Goal: Information Seeking & Learning: Learn about a topic

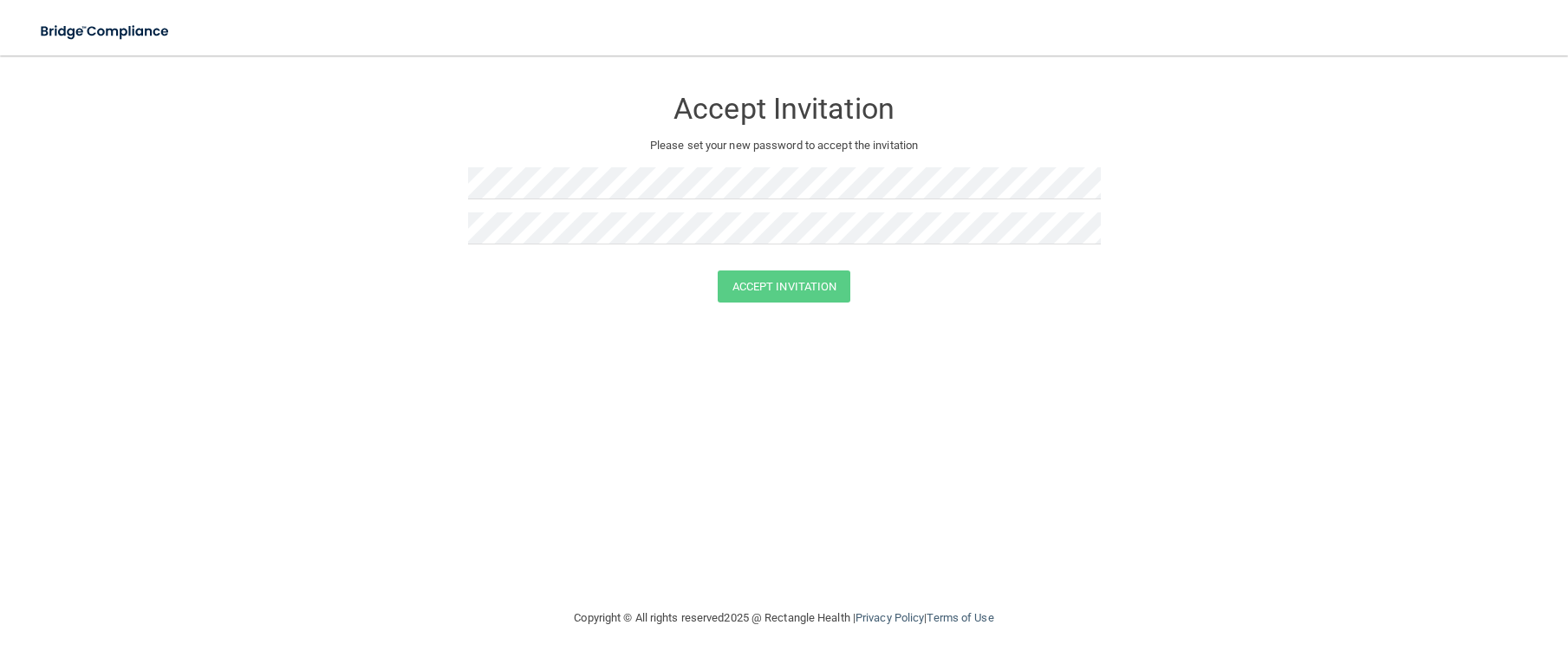
click at [549, 265] on div at bounding box center [784, 264] width 633 height 13
click at [759, 278] on button "Accept Invitation" at bounding box center [784, 286] width 133 height 32
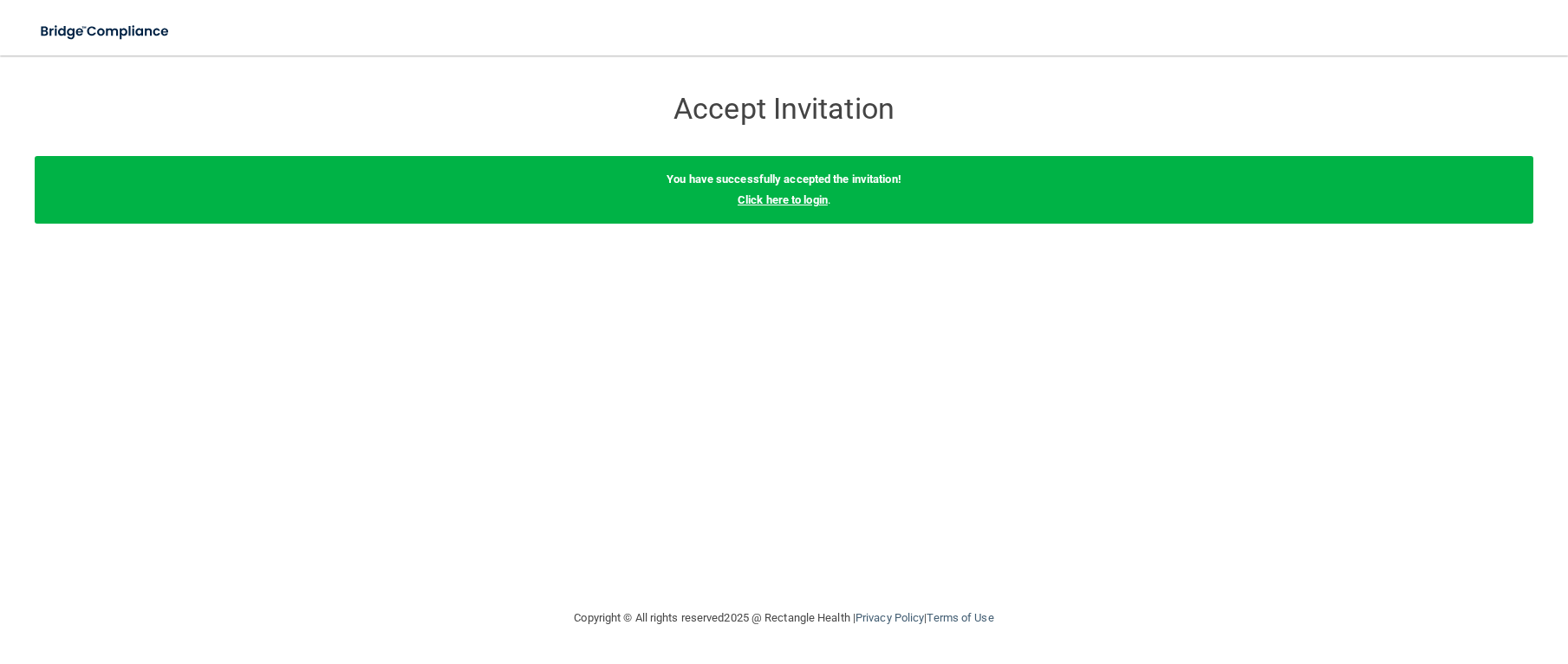
click at [789, 199] on link "Click here to login" at bounding box center [783, 200] width 90 height 13
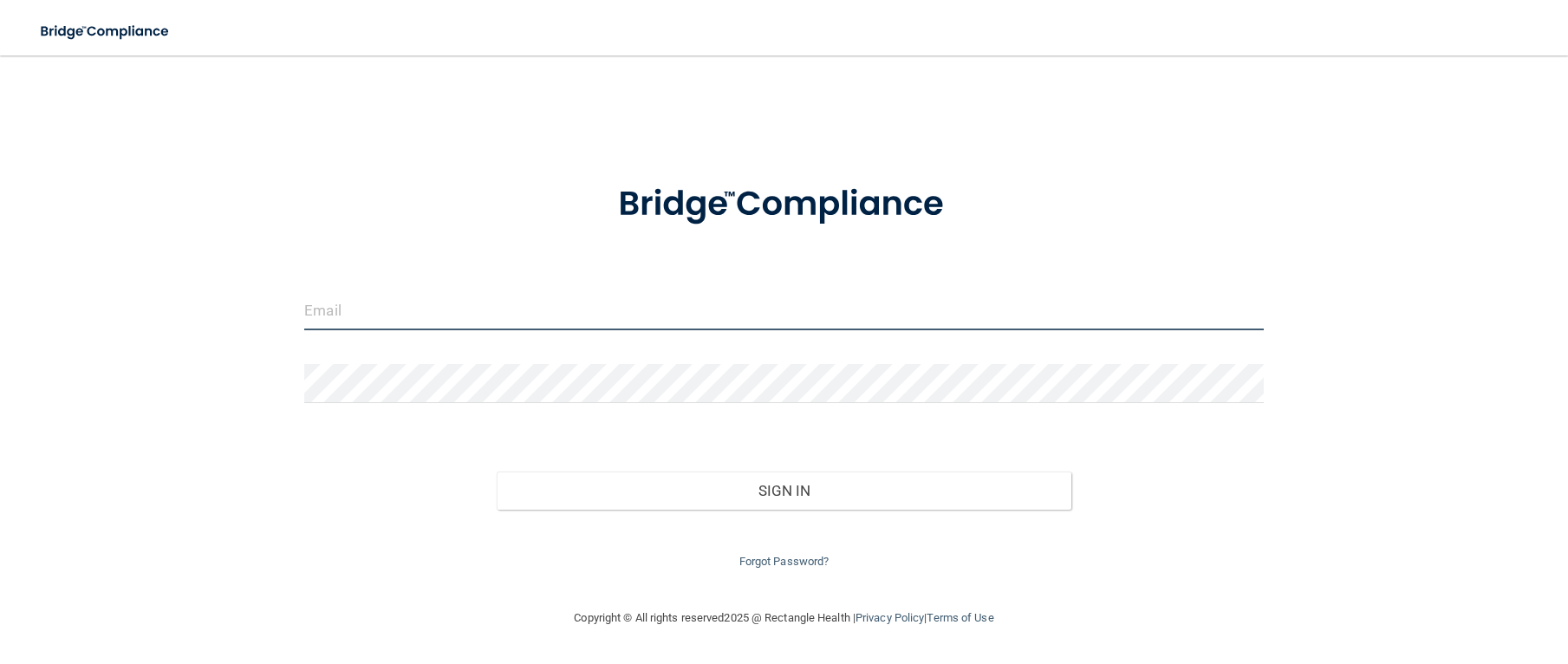
click at [312, 325] on input "email" at bounding box center [784, 311] width 960 height 39
type input "[EMAIL_ADDRESS][DOMAIN_NAME]"
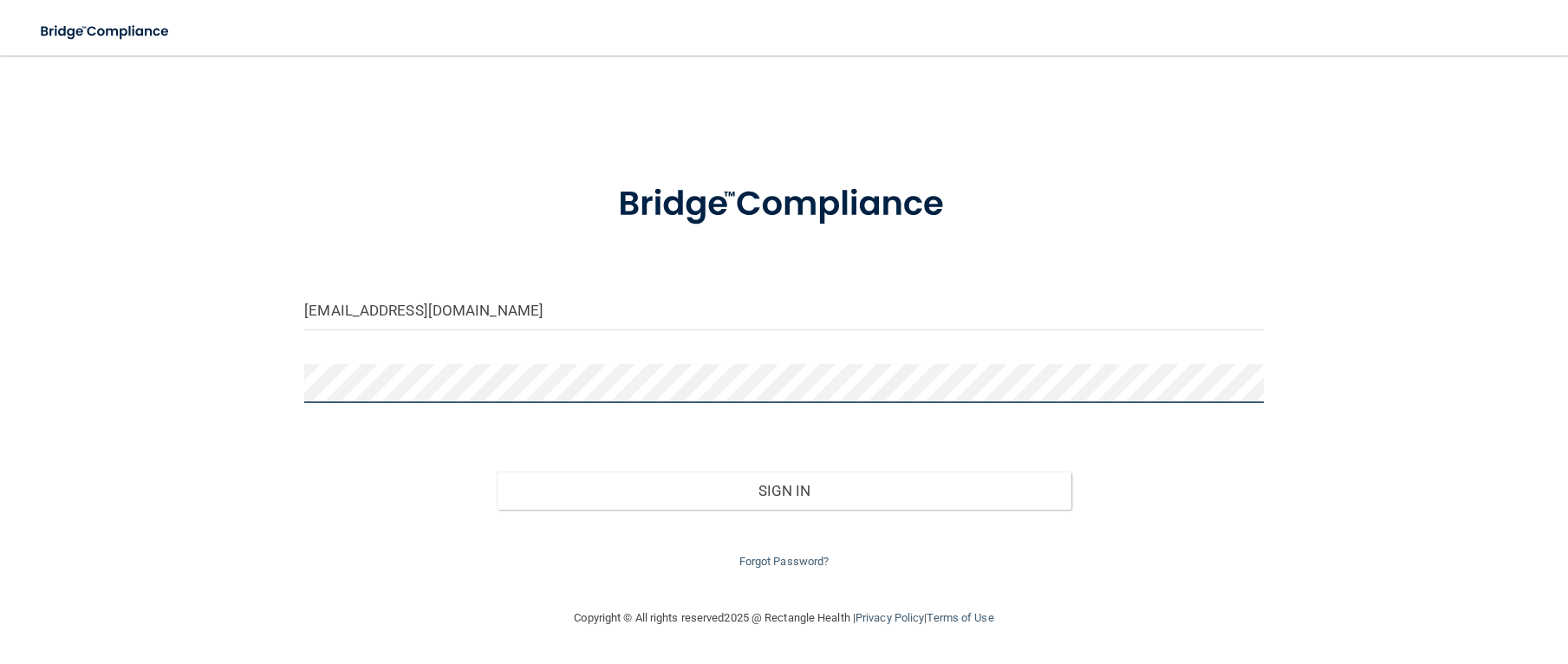
click at [496, 472] on button "Sign In" at bounding box center [784, 491] width 575 height 39
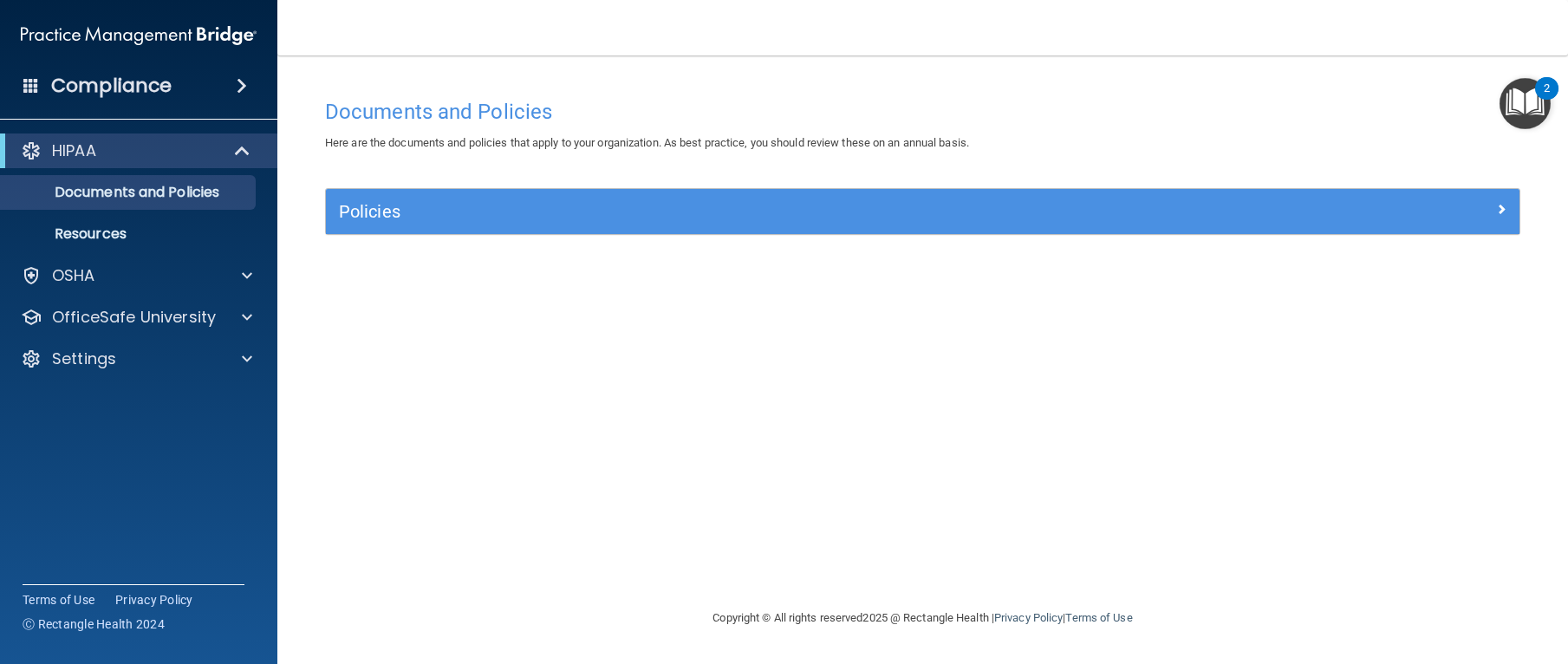
click at [1550, 121] on img "Open Resource Center, 2 new notifications" at bounding box center [1525, 103] width 51 height 51
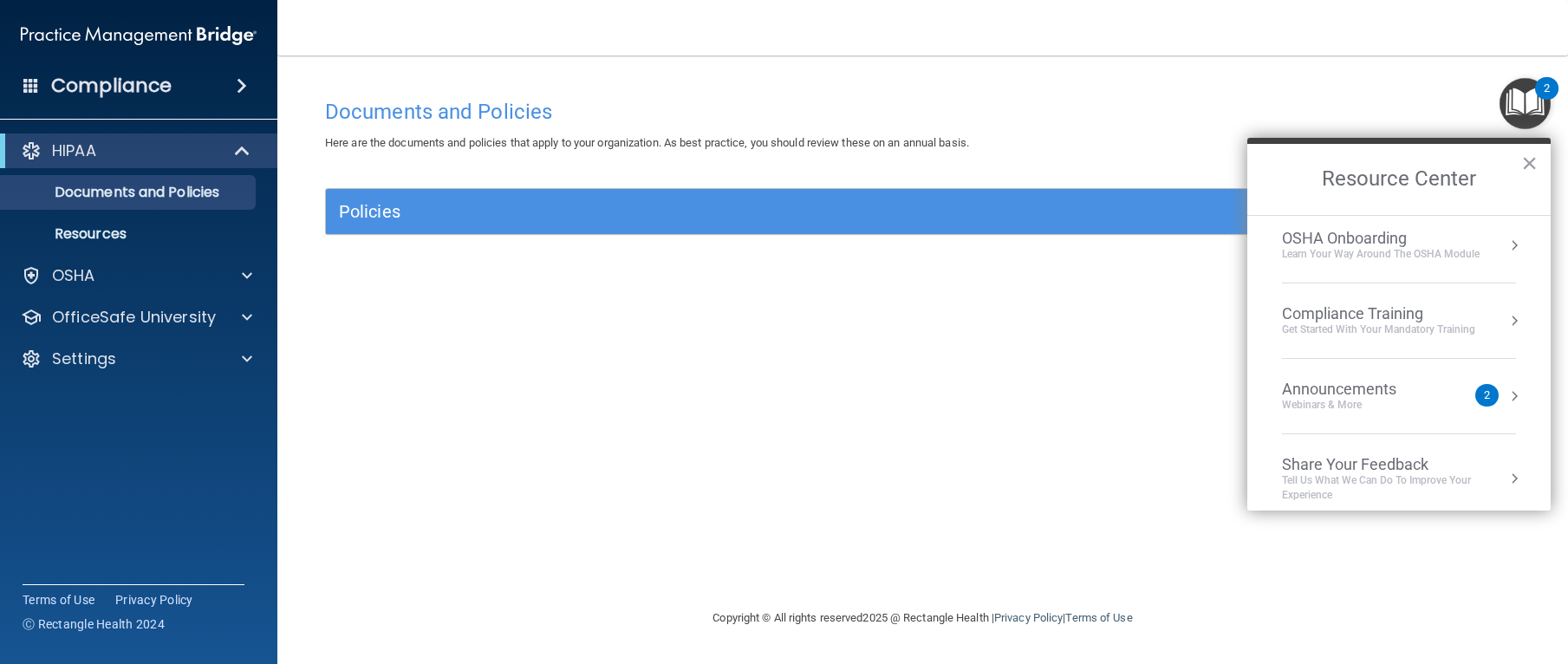
scroll to position [97, 0]
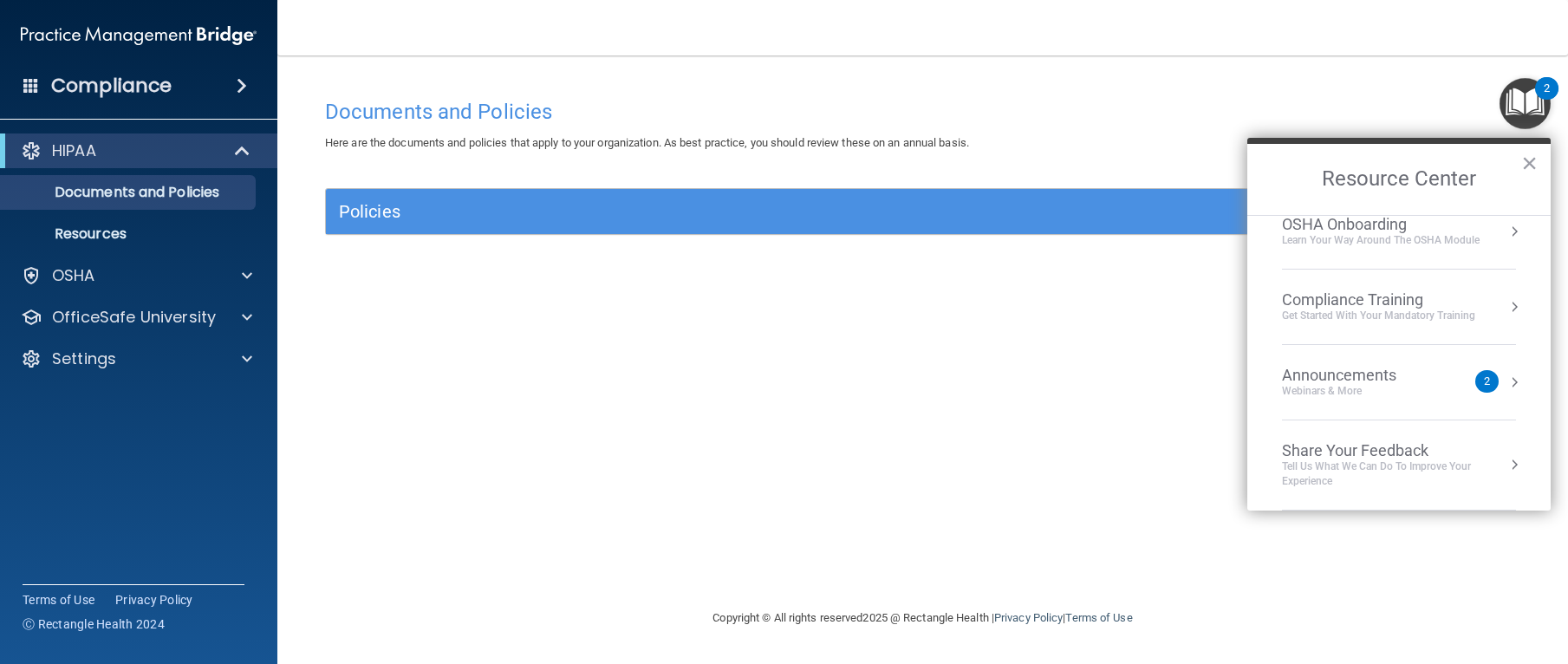
click at [1048, 346] on div "Documents and Policies Here are the documents and policies that apply to your o…" at bounding box center [922, 349] width 1221 height 518
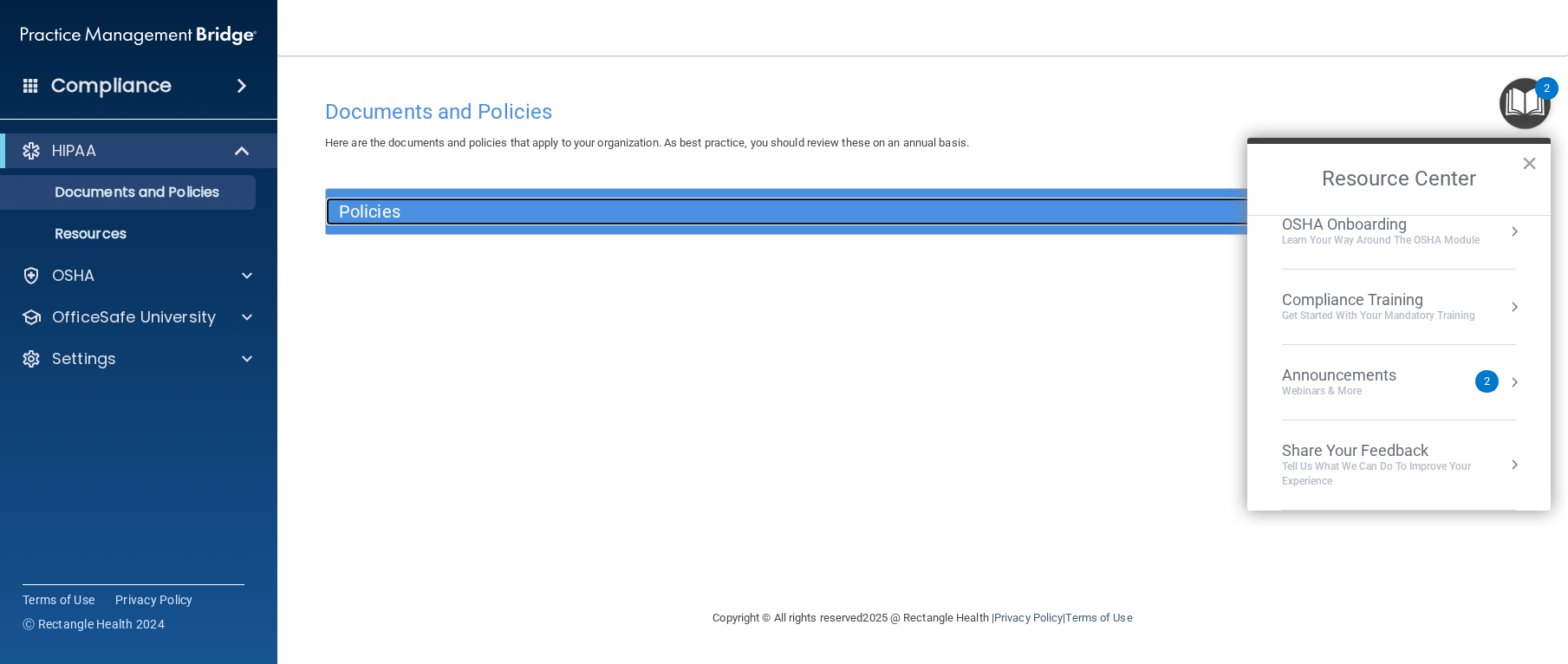
click at [727, 223] on div "Policies" at bounding box center [773, 212] width 896 height 28
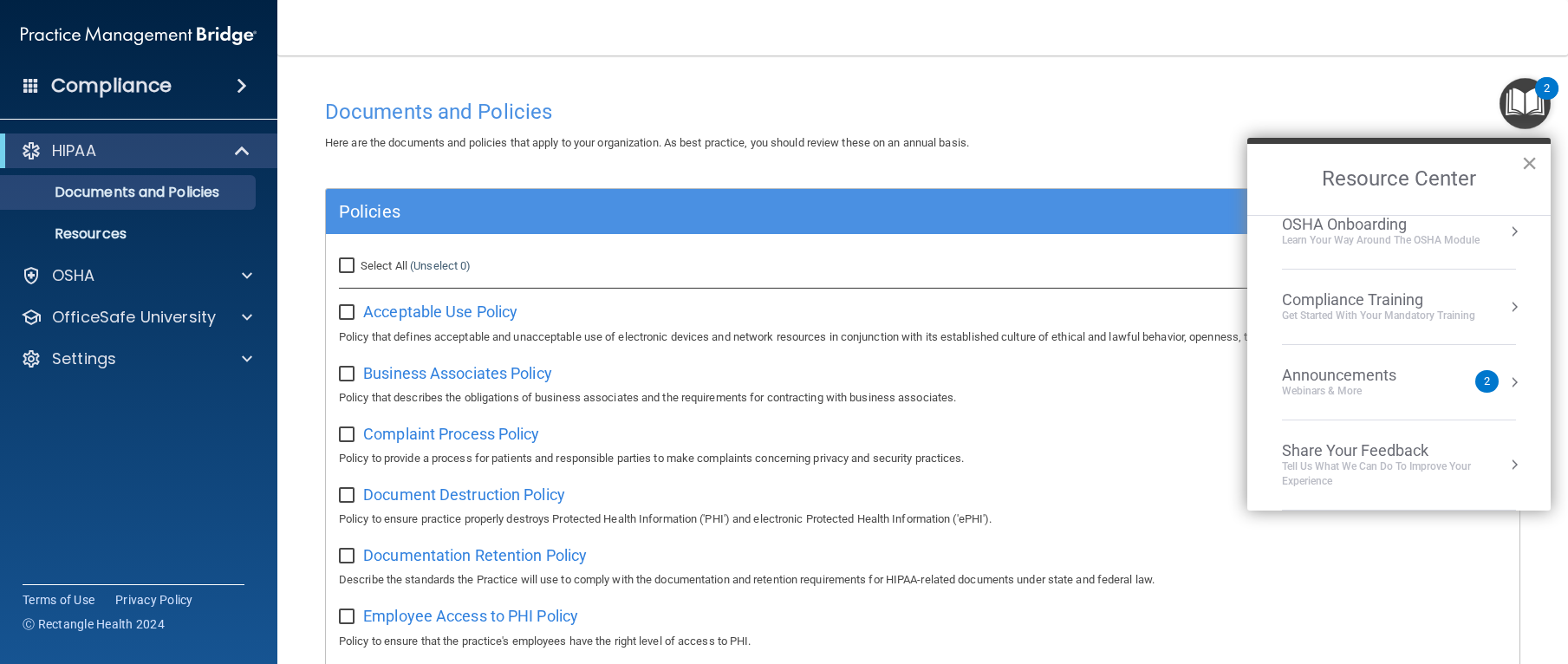
click at [1532, 164] on button "×" at bounding box center [1529, 163] width 17 height 28
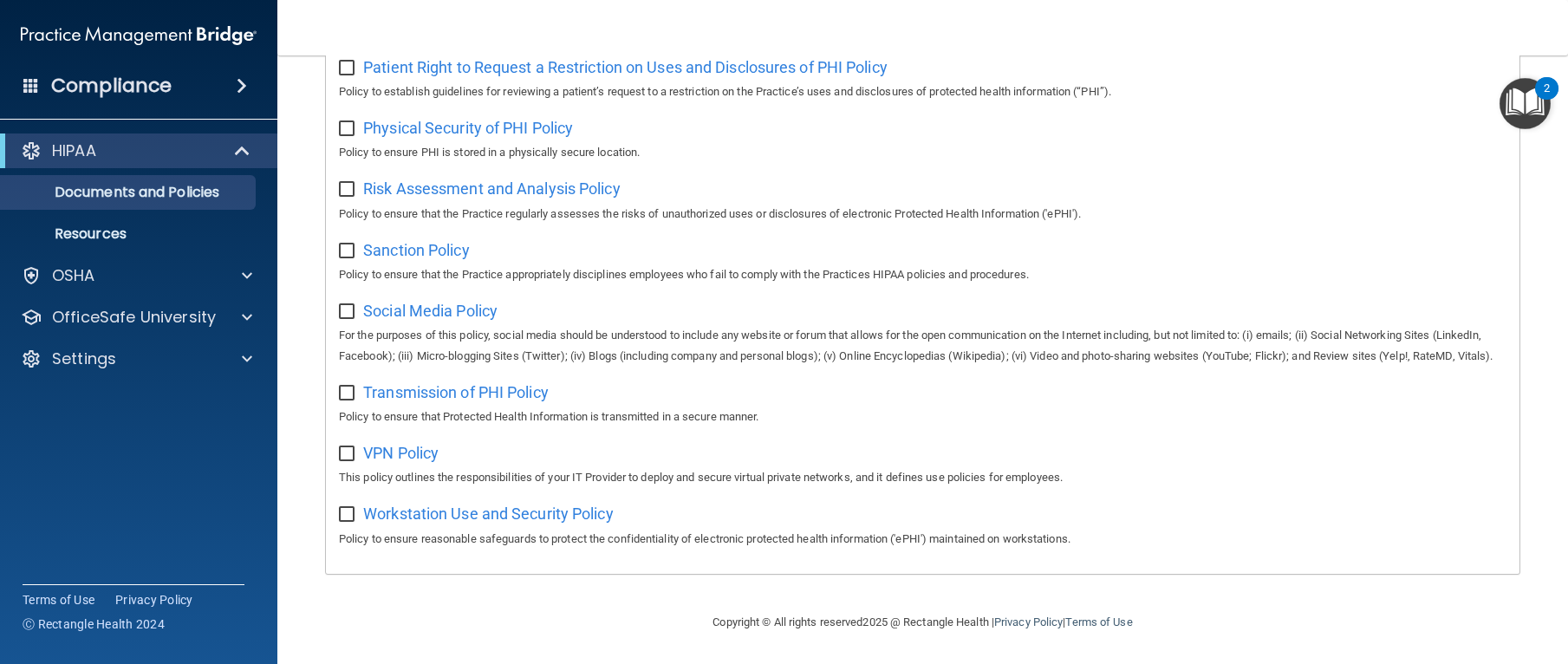
scroll to position [0, 0]
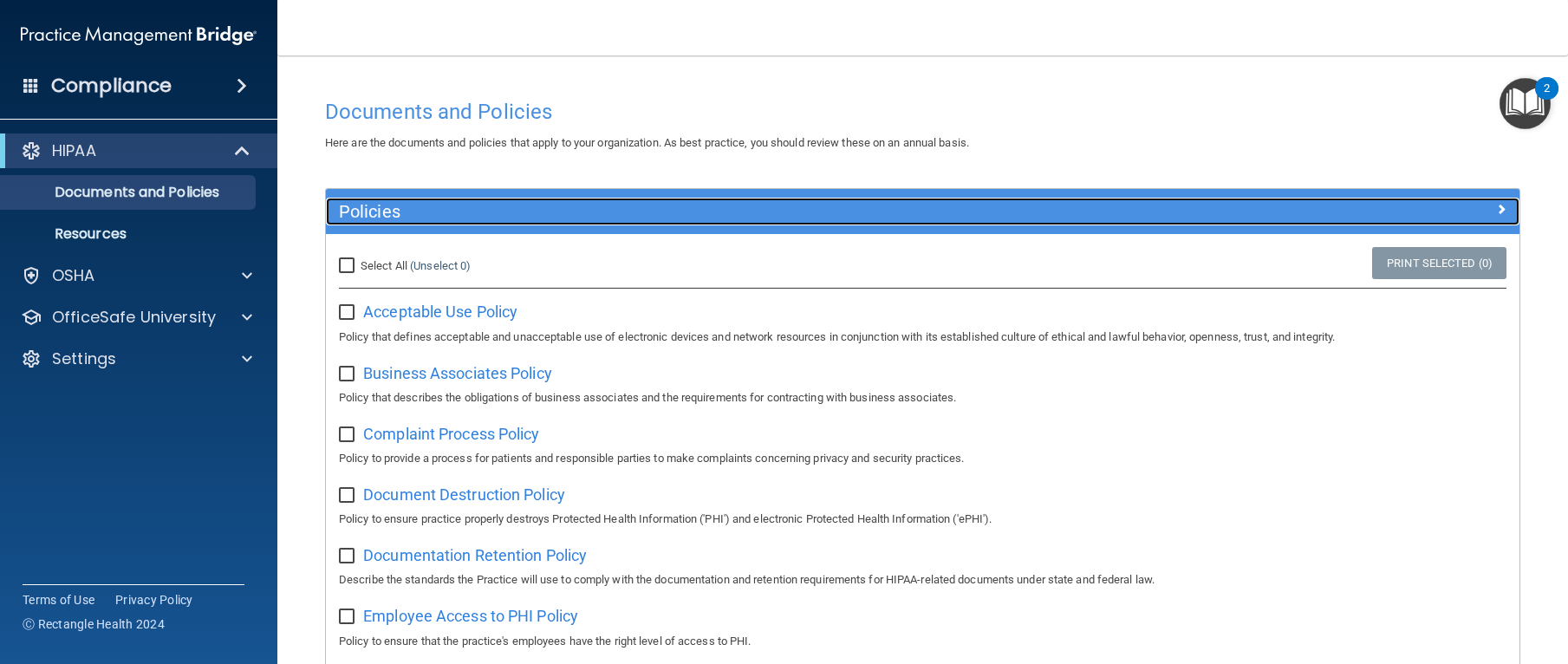
click at [438, 208] on h5 "Policies" at bounding box center [773, 212] width 869 height 19
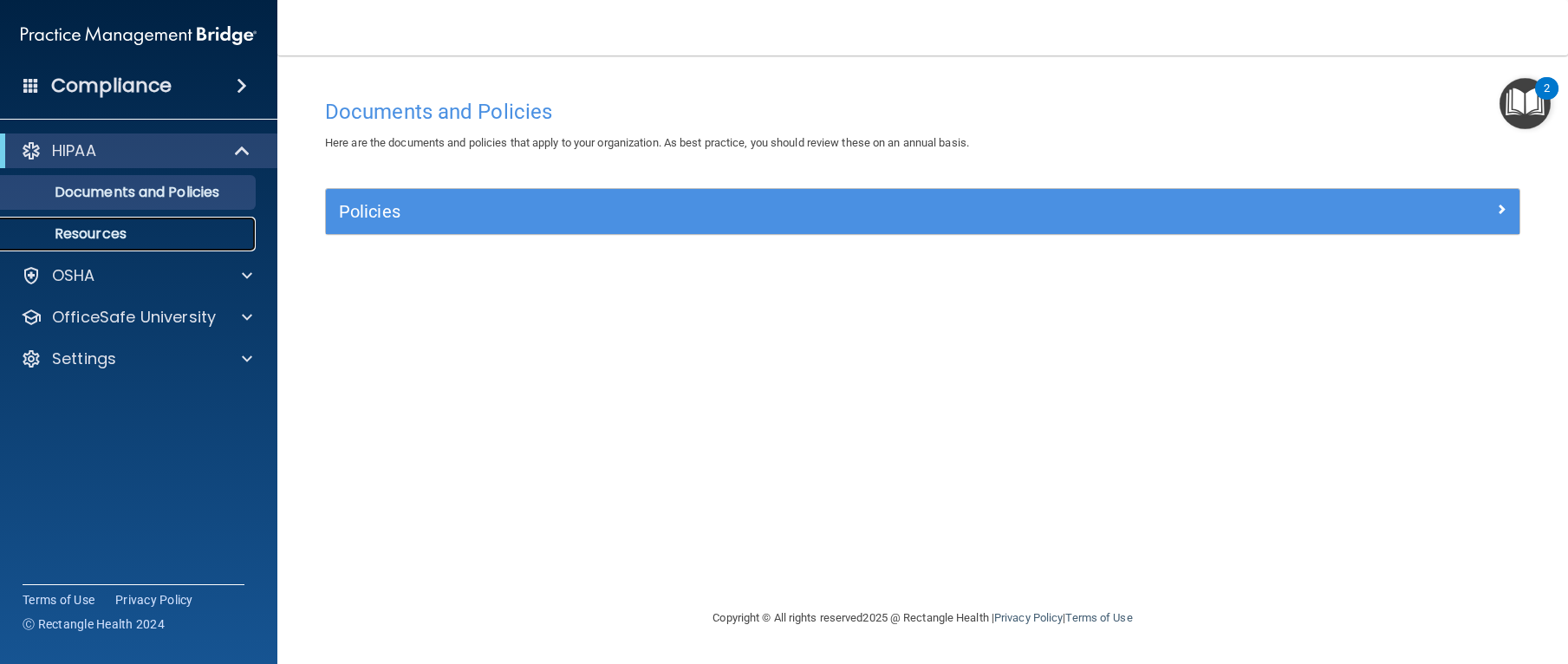
click at [147, 233] on p "Resources" at bounding box center [130, 234] width 236 height 18
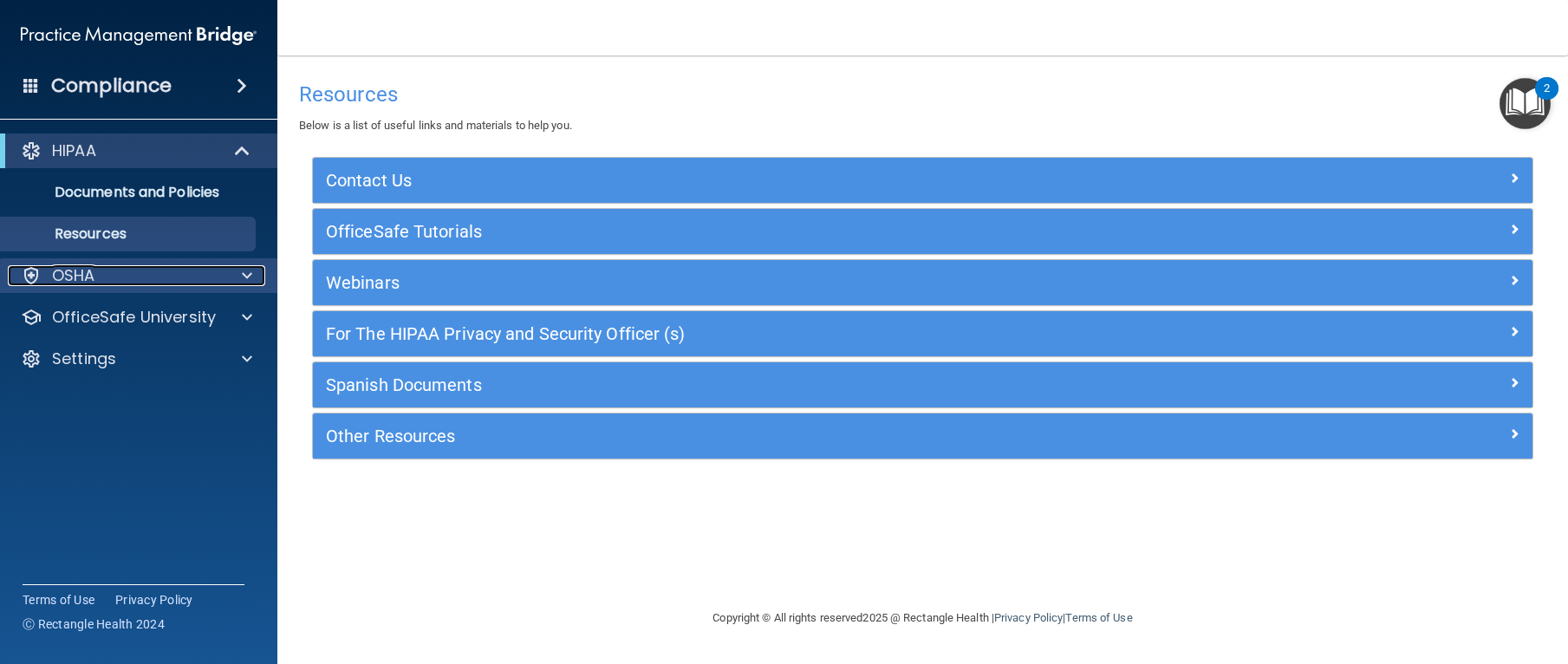
click at [187, 270] on div "OSHA" at bounding box center [116, 276] width 215 height 21
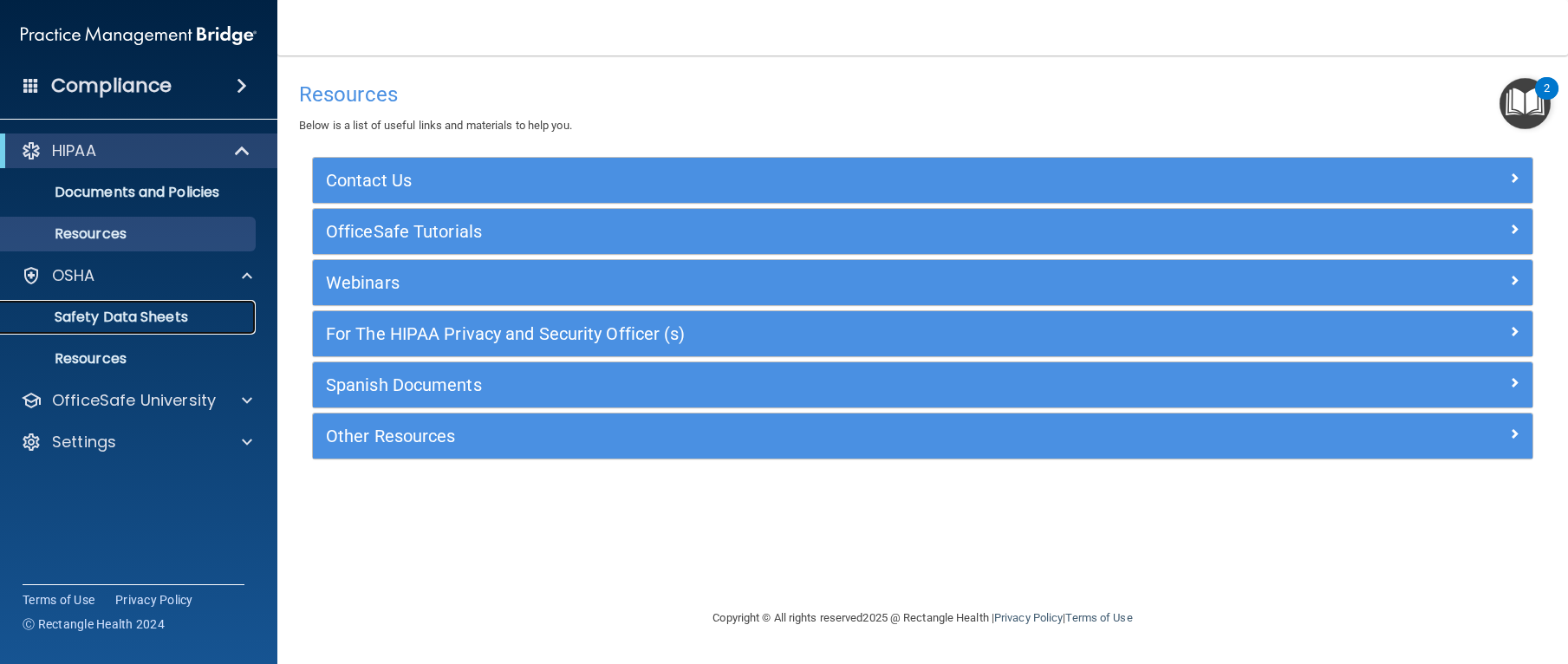
click at [183, 321] on p "Safety Data Sheets" at bounding box center [130, 317] width 236 height 18
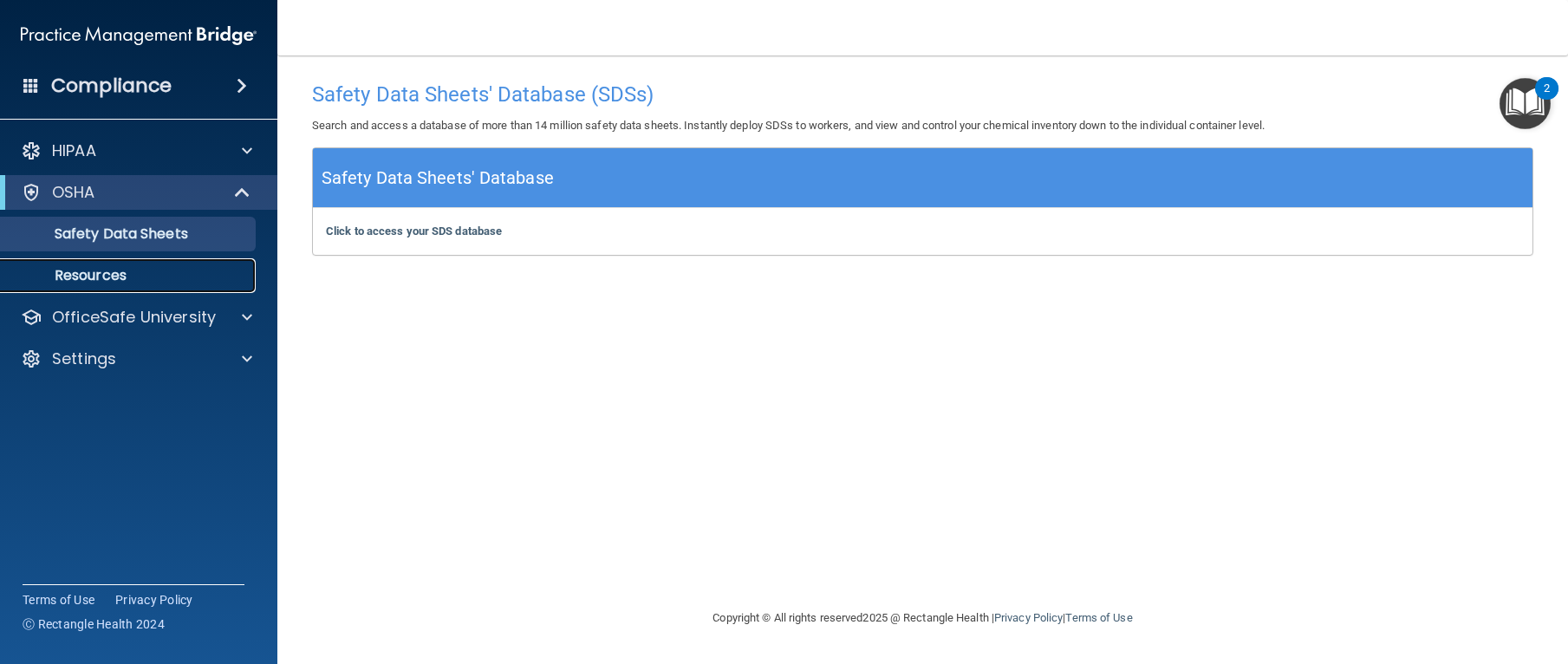
click at [210, 283] on p "Resources" at bounding box center [130, 276] width 236 height 18
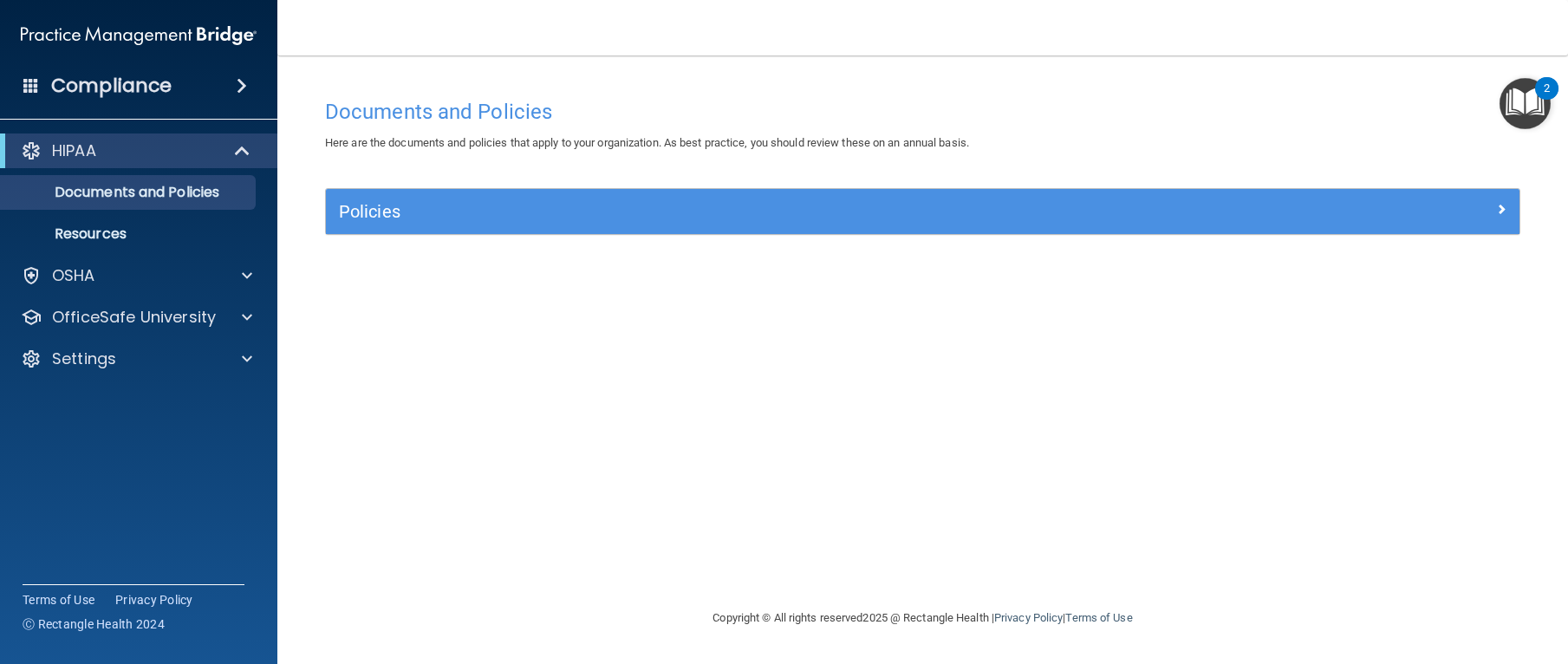
click at [1536, 88] on div "2" at bounding box center [1547, 88] width 24 height 23
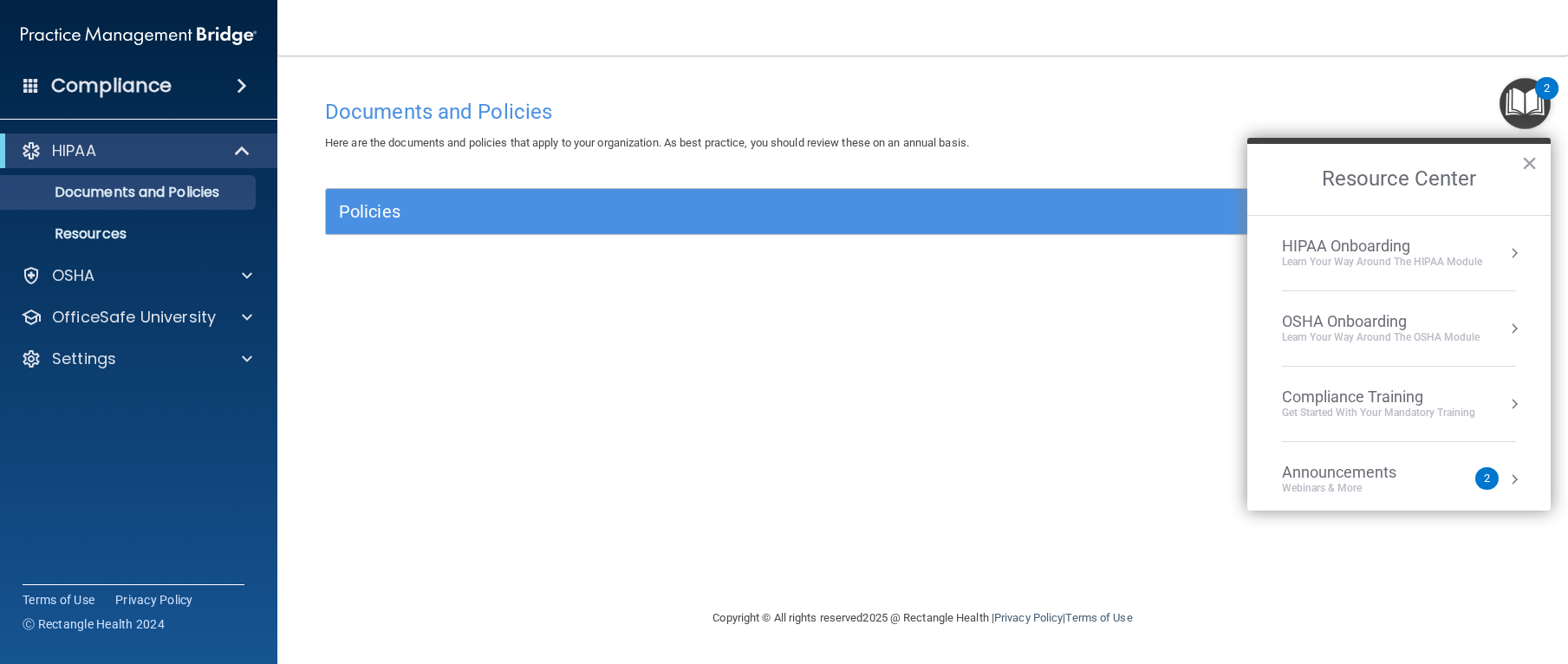
click at [1409, 258] on div "Learn Your Way around the HIPAA module" at bounding box center [1382, 262] width 200 height 15
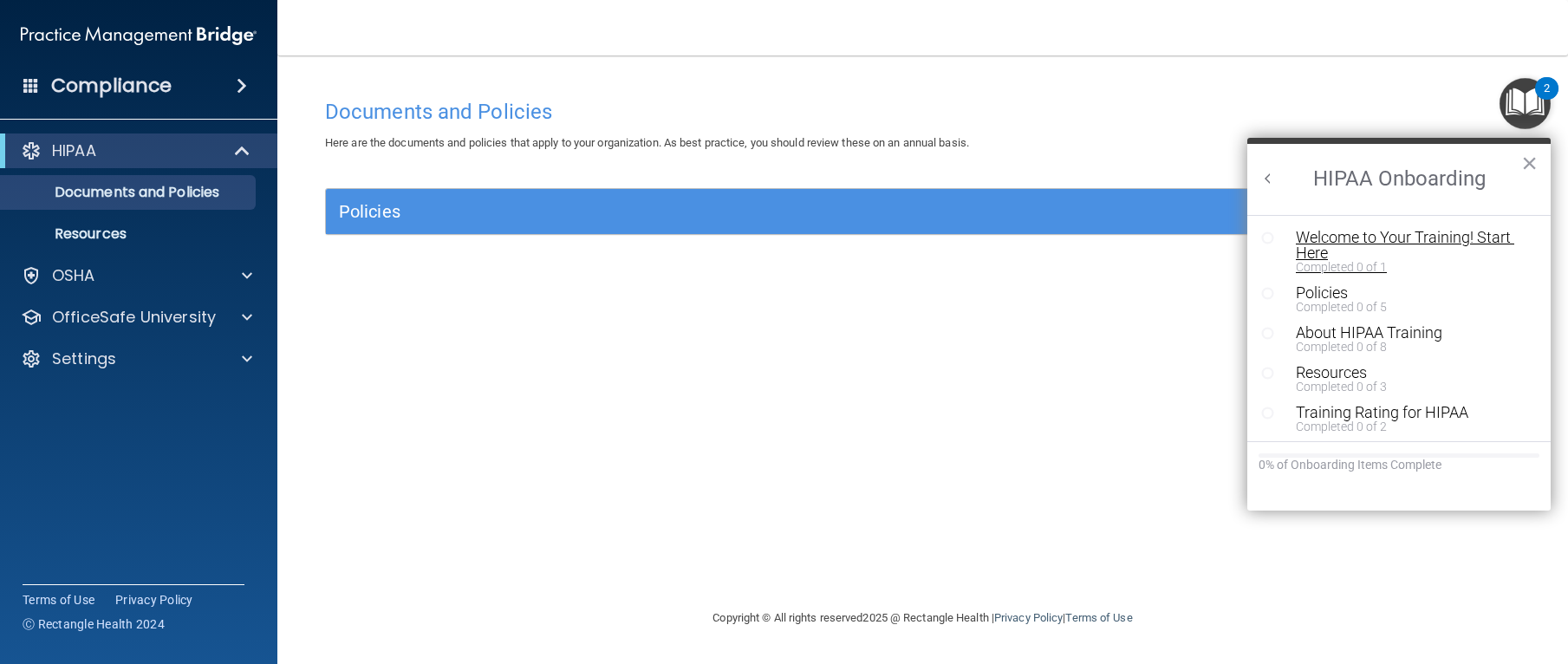
click at [1375, 246] on div "Welcome to Your Training! Start Here" at bounding box center [1405, 245] width 220 height 32
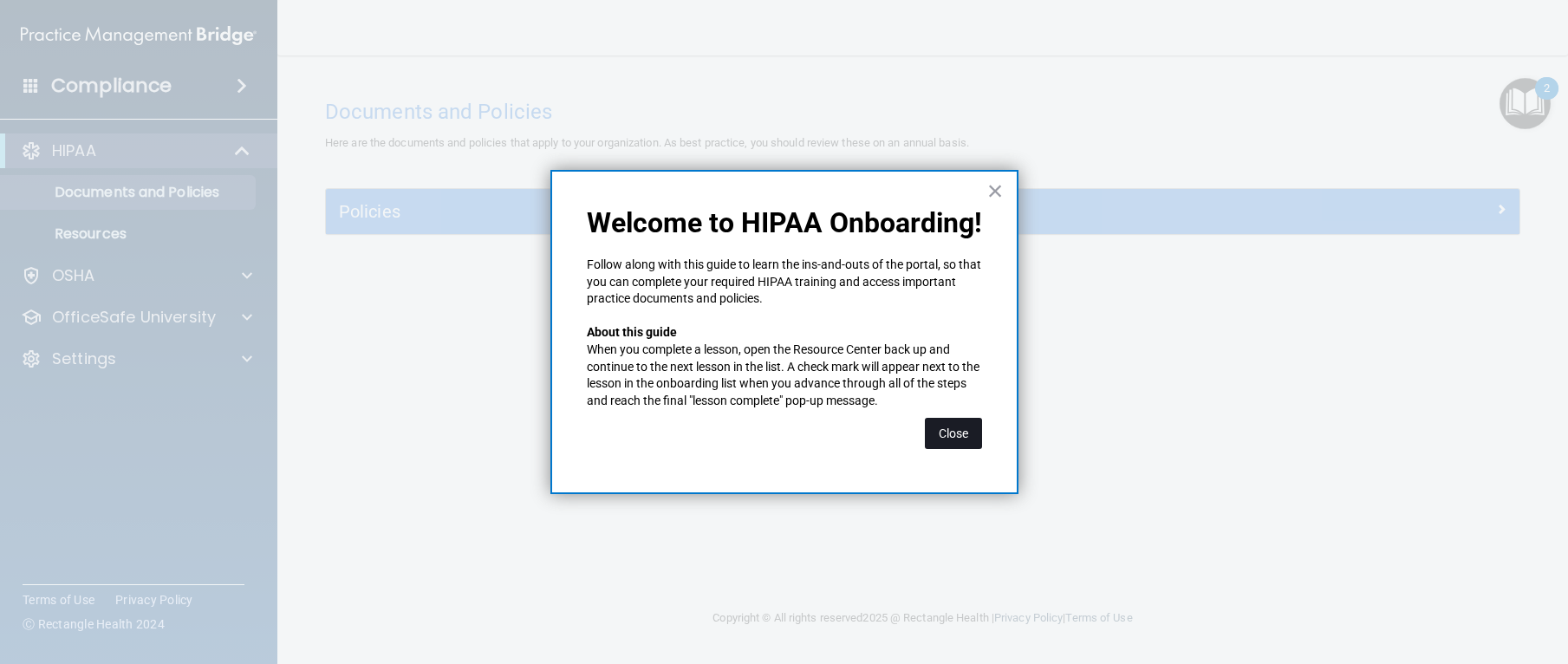
click at [953, 441] on button "Close" at bounding box center [953, 434] width 57 height 32
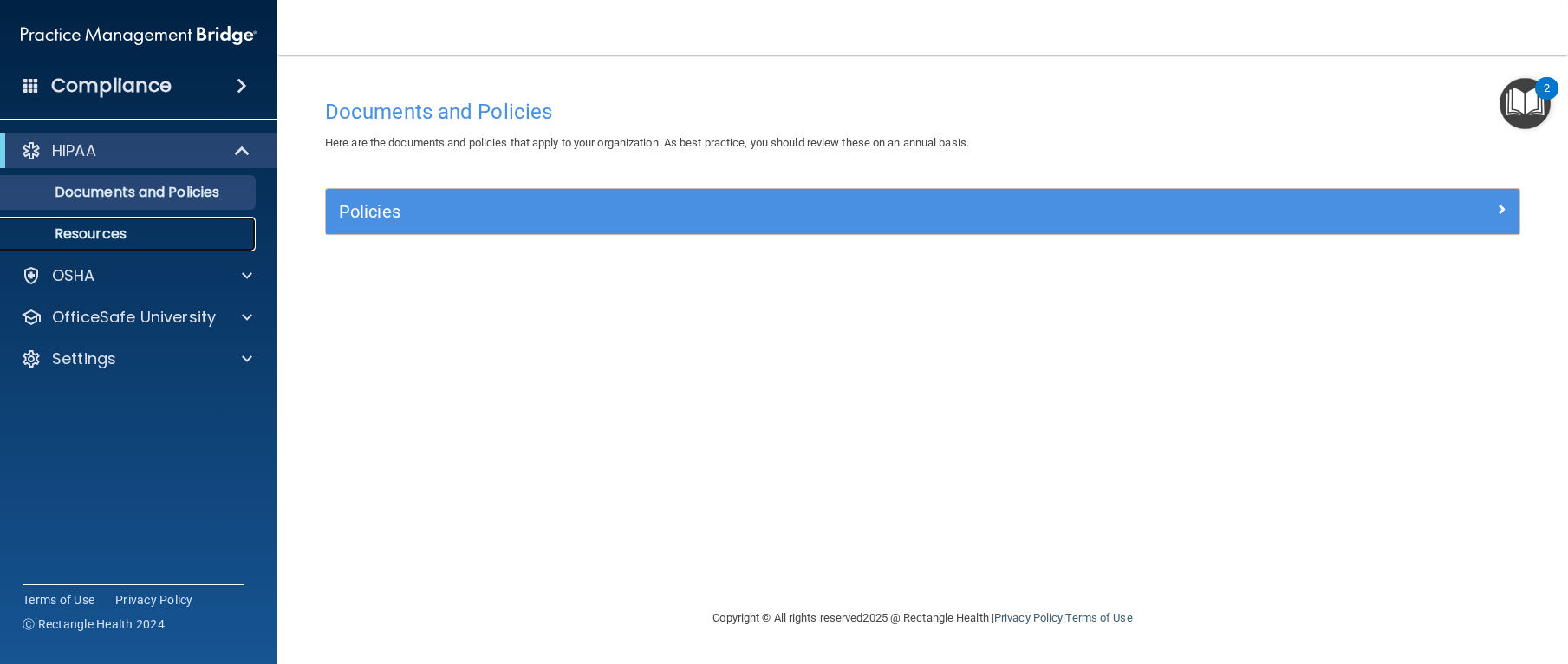
click at [158, 222] on link "Resources" at bounding box center [119, 235] width 273 height 35
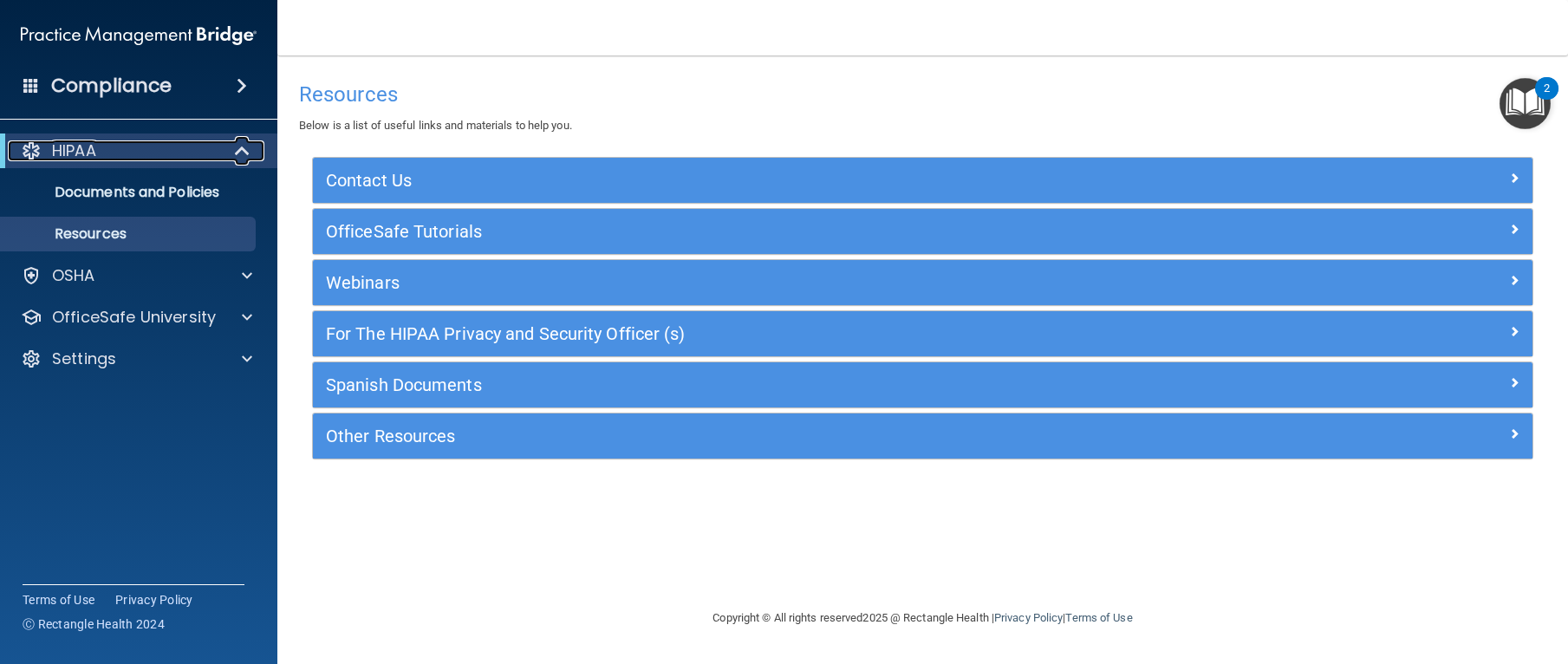
click at [190, 149] on div "HIPAA" at bounding box center [115, 151] width 214 height 21
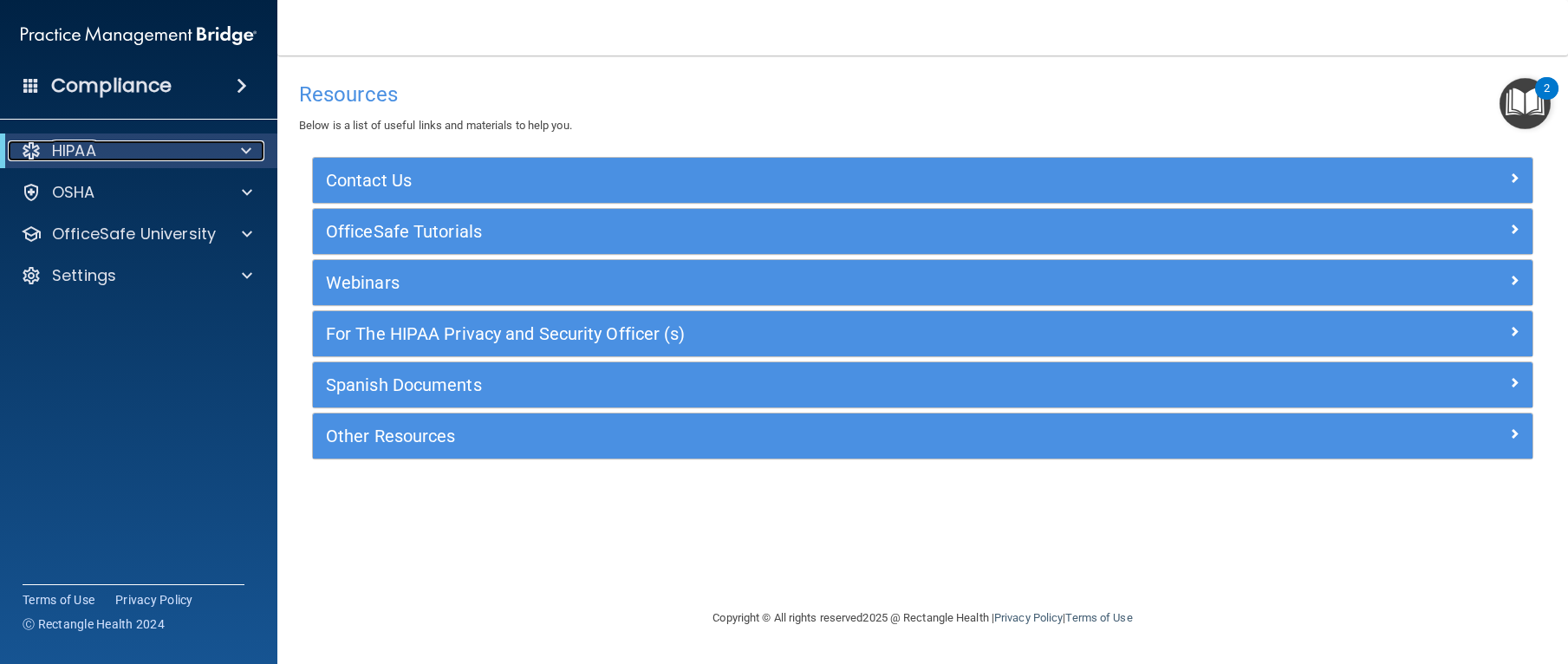
click at [190, 149] on div "HIPAA" at bounding box center [115, 151] width 214 height 21
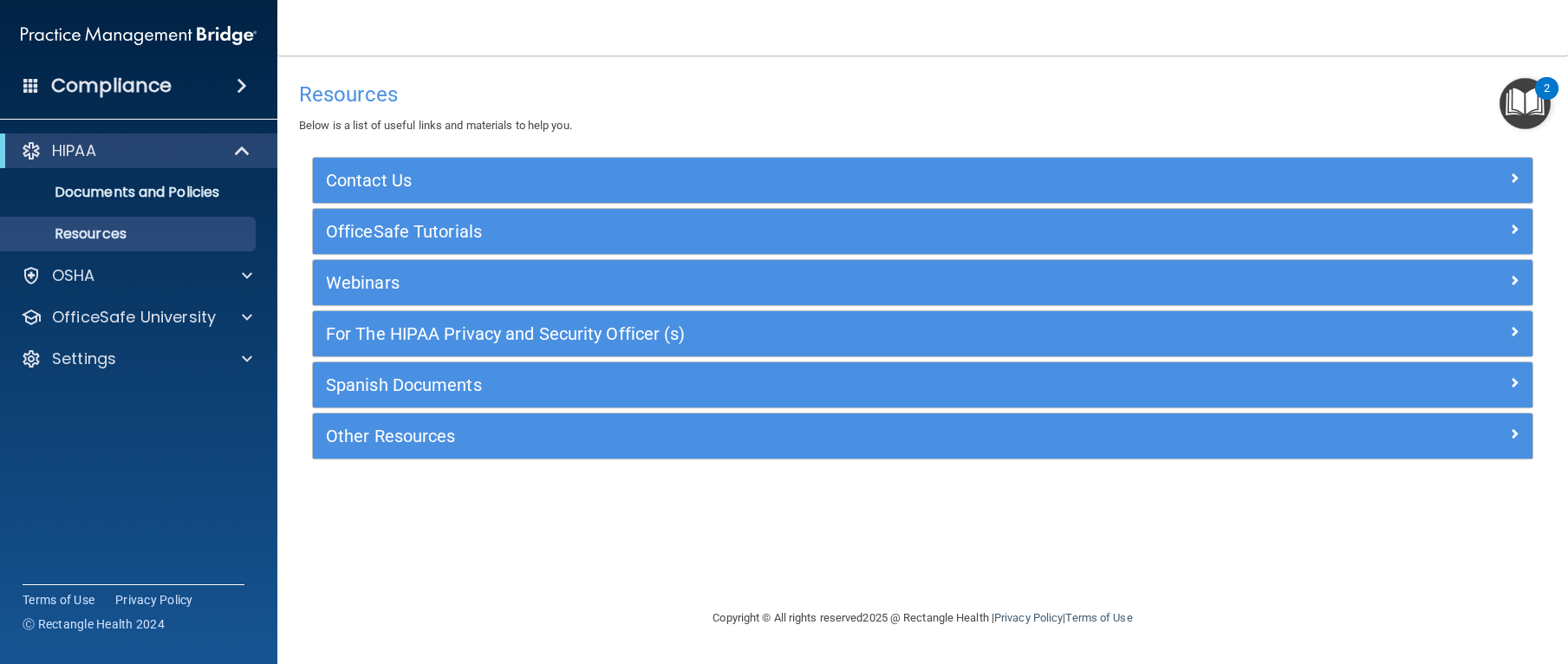
click at [1532, 112] on img "Open Resource Center, 2 new notifications" at bounding box center [1525, 103] width 51 height 51
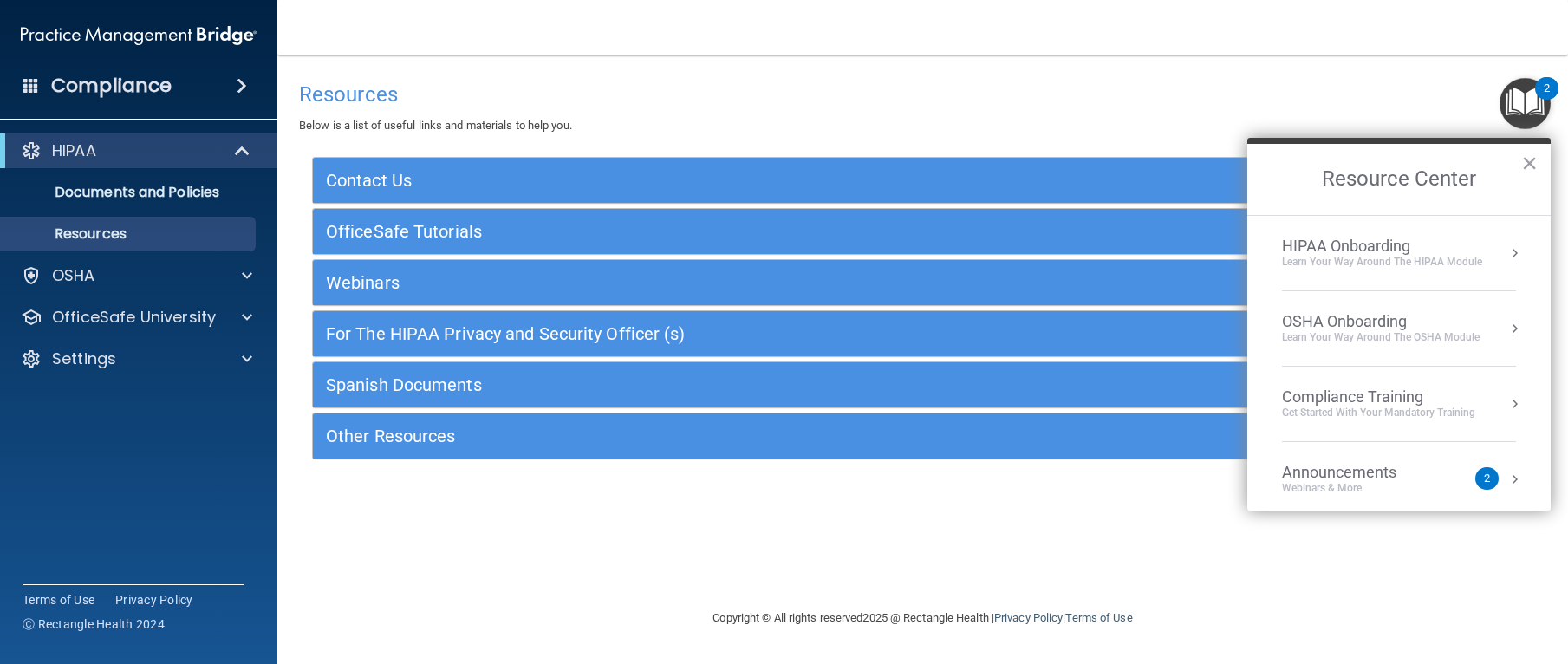
click at [1377, 249] on div "HIPAA Onboarding" at bounding box center [1382, 246] width 200 height 19
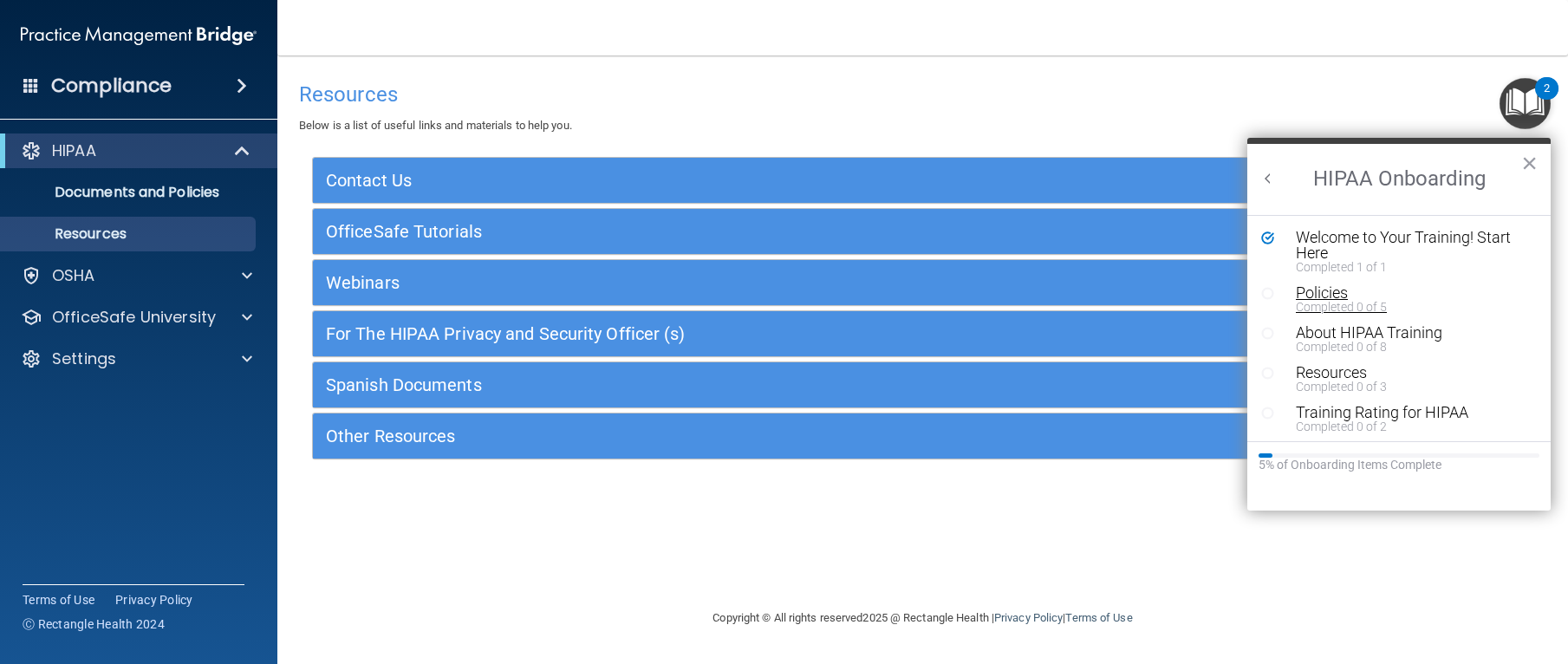
click at [1329, 290] on div "Policies" at bounding box center [1405, 293] width 220 height 16
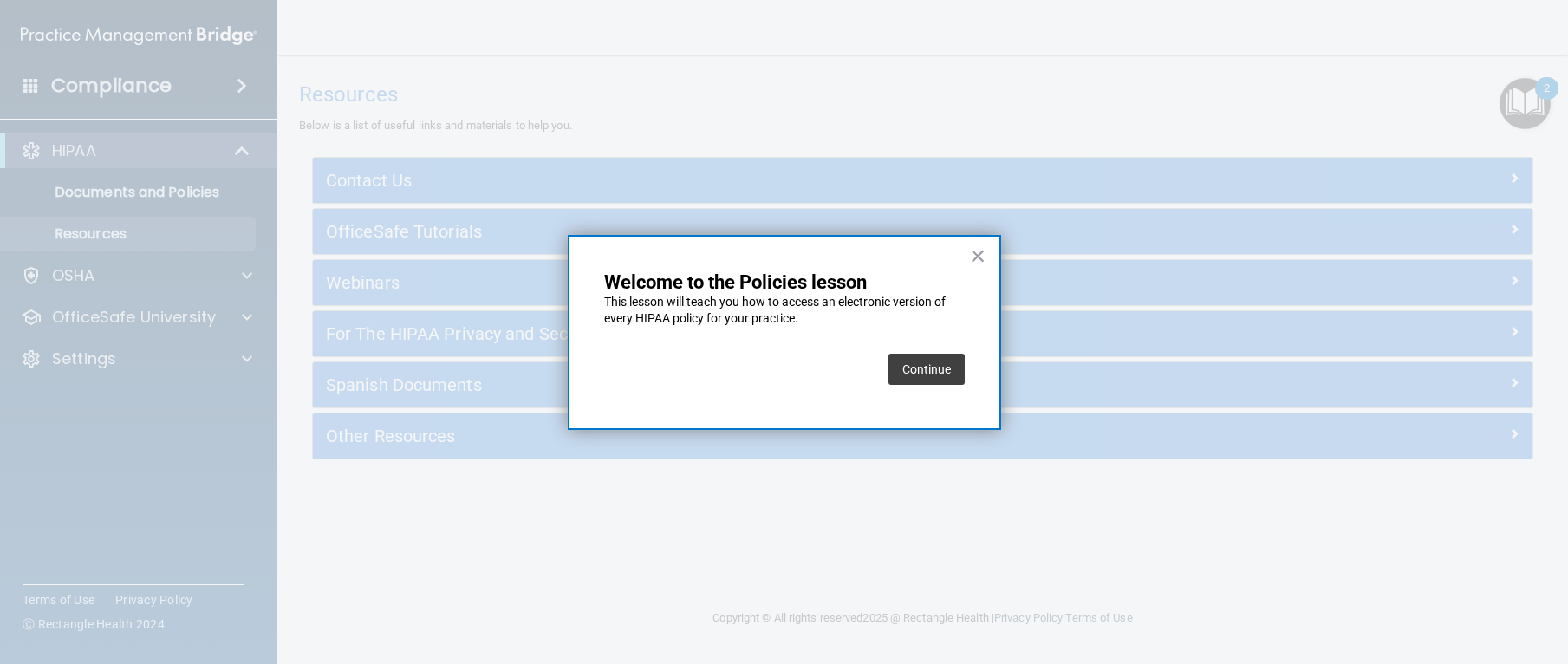
click at [931, 368] on button "Continue" at bounding box center [926, 370] width 76 height 32
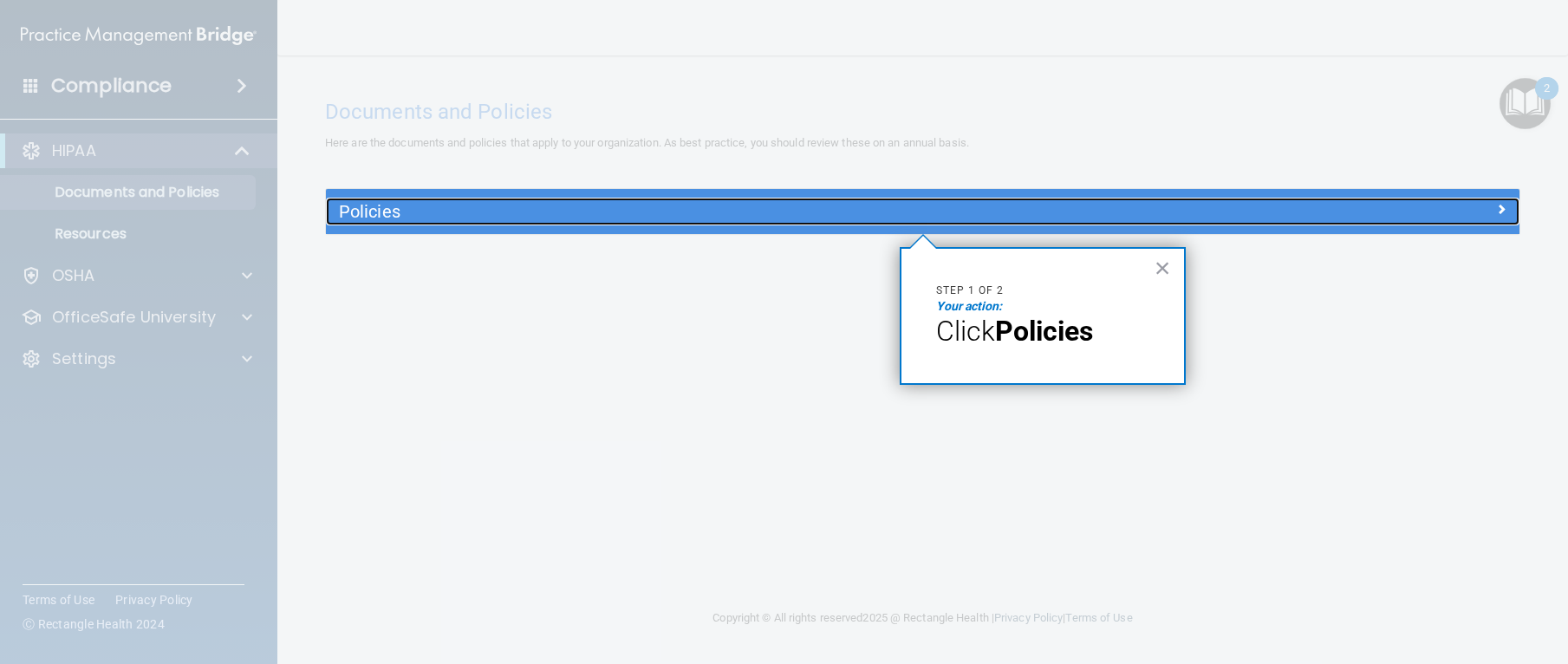
click at [987, 223] on div "Policies" at bounding box center [773, 212] width 896 height 28
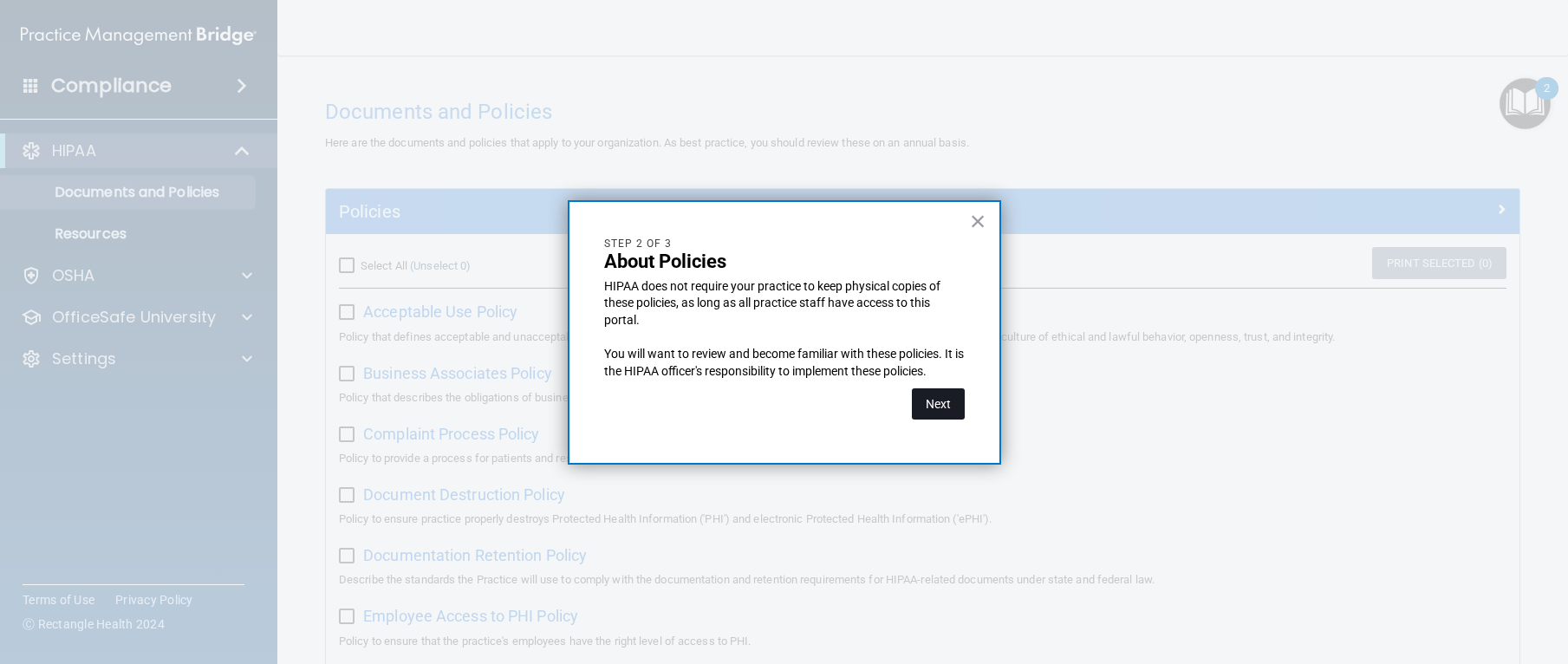
click at [924, 392] on button "Next" at bounding box center [939, 405] width 53 height 32
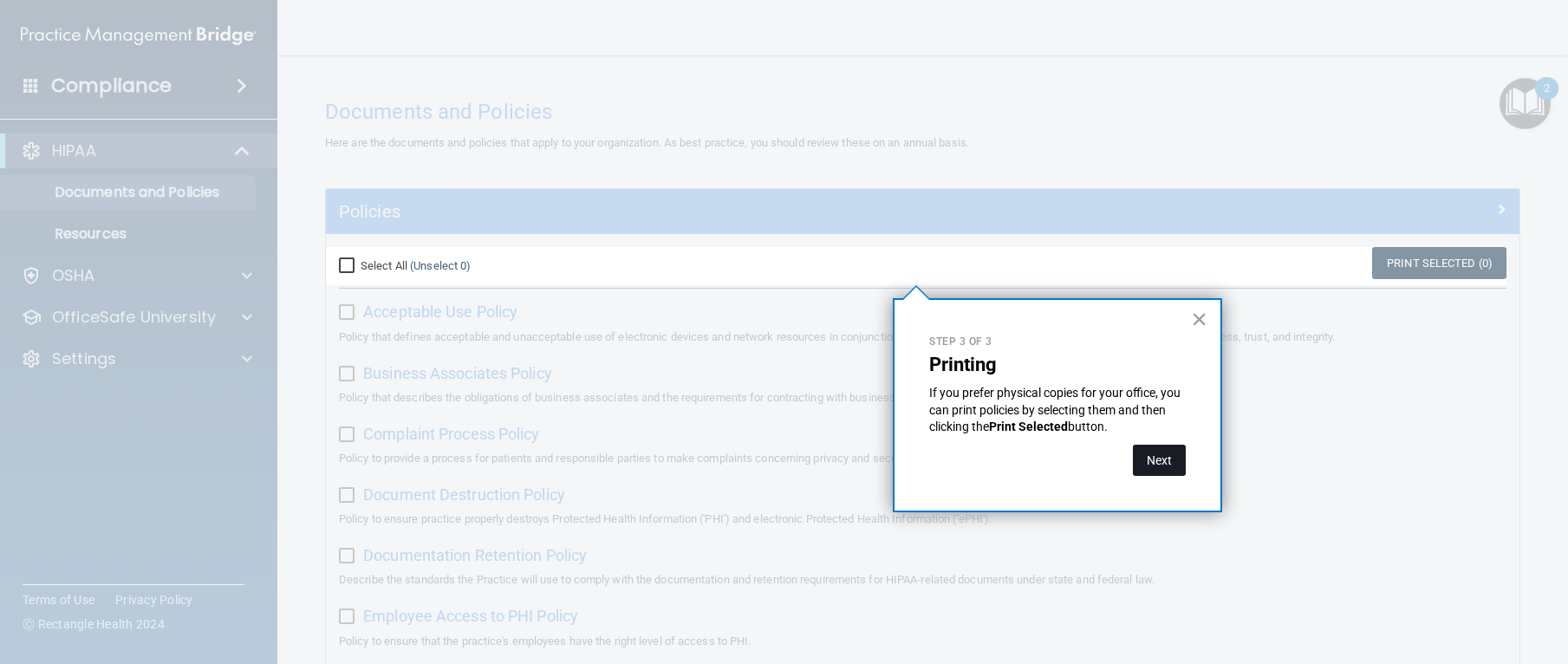
click at [1164, 471] on button "Next" at bounding box center [1159, 461] width 53 height 32
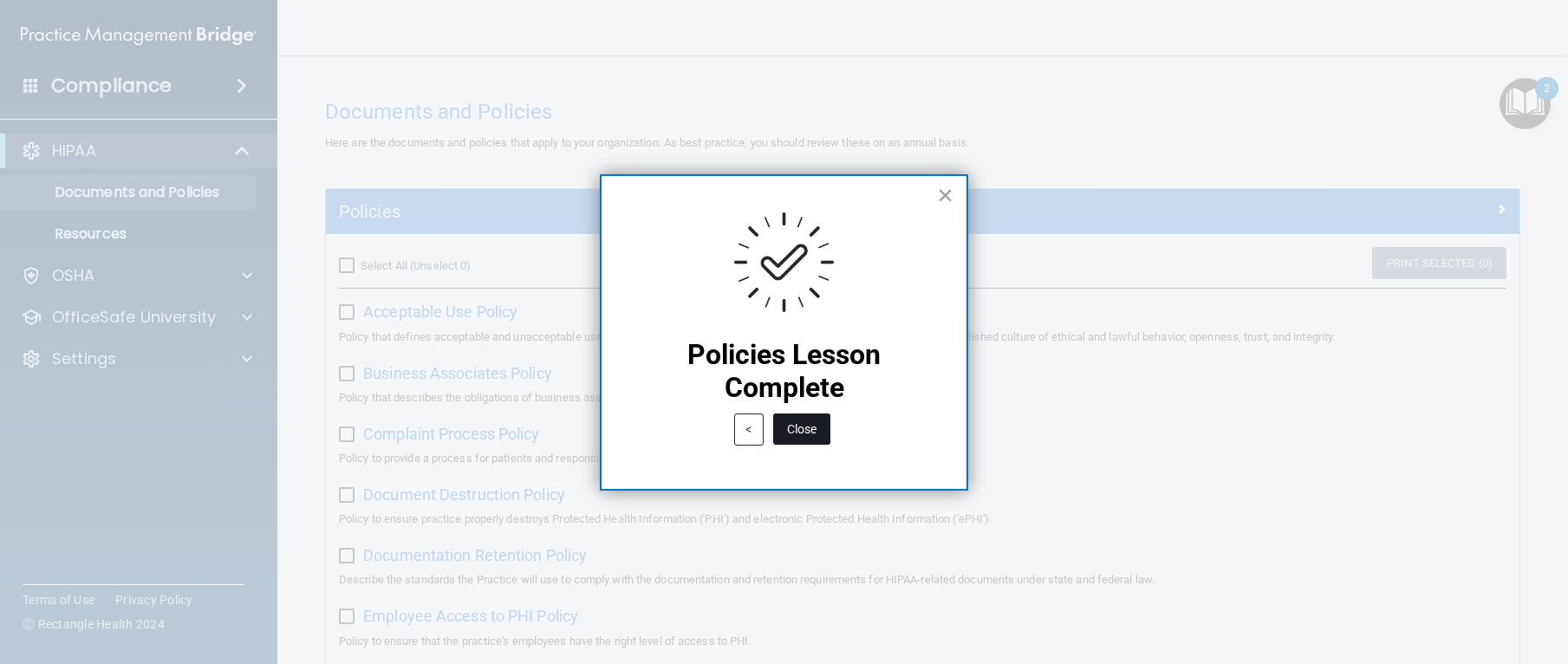
click at [806, 421] on button "Close" at bounding box center [801, 429] width 57 height 32
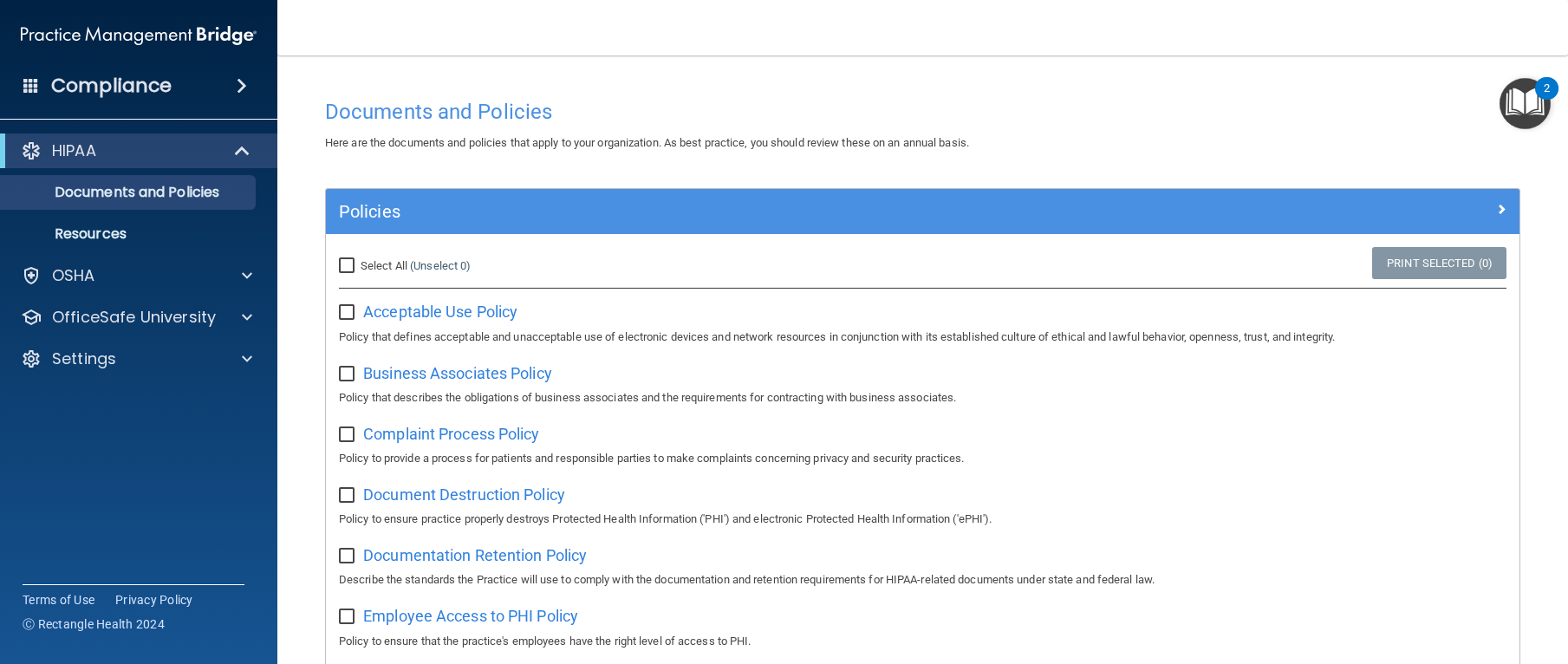
click at [1514, 96] on img "Open Resource Center, 2 new notifications" at bounding box center [1525, 103] width 51 height 51
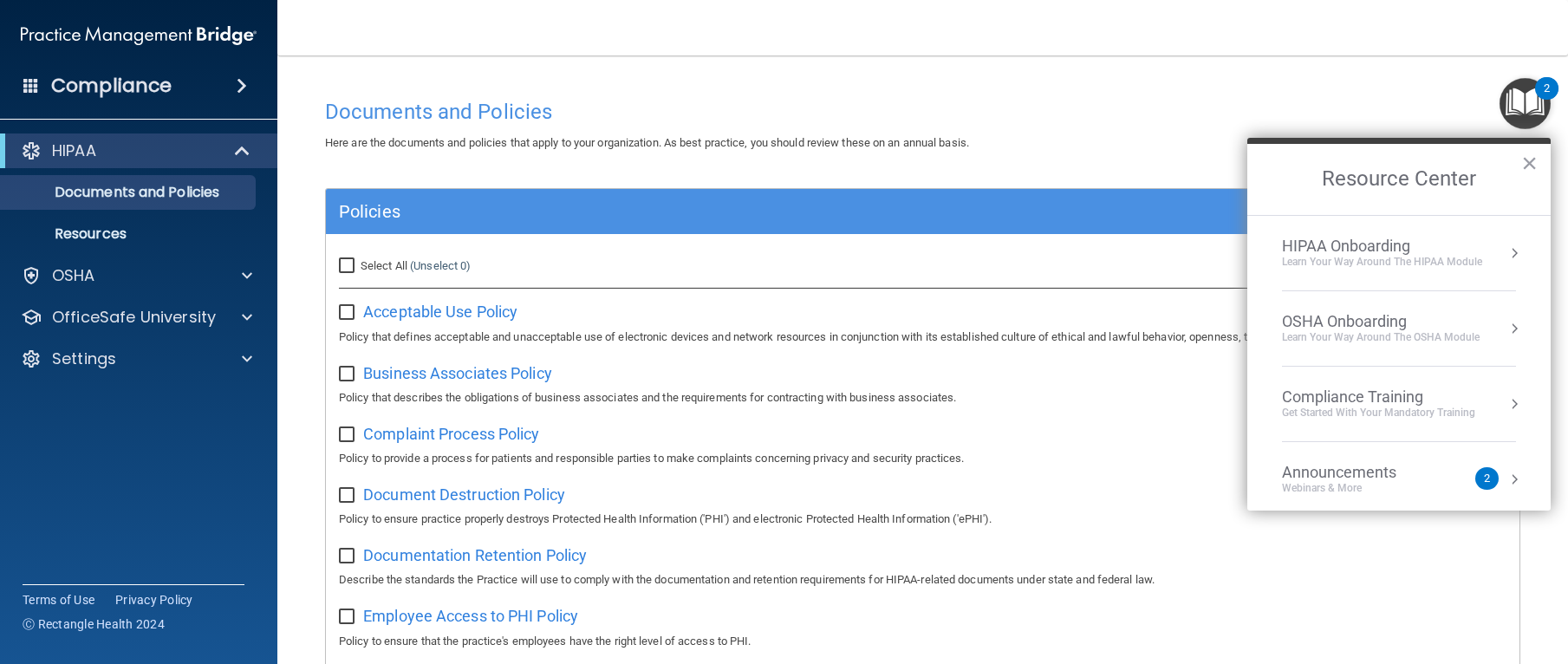
click at [1377, 272] on li "HIPAA Onboarding Learn Your Way around the HIPAA module" at bounding box center [1398, 254] width 234 height 75
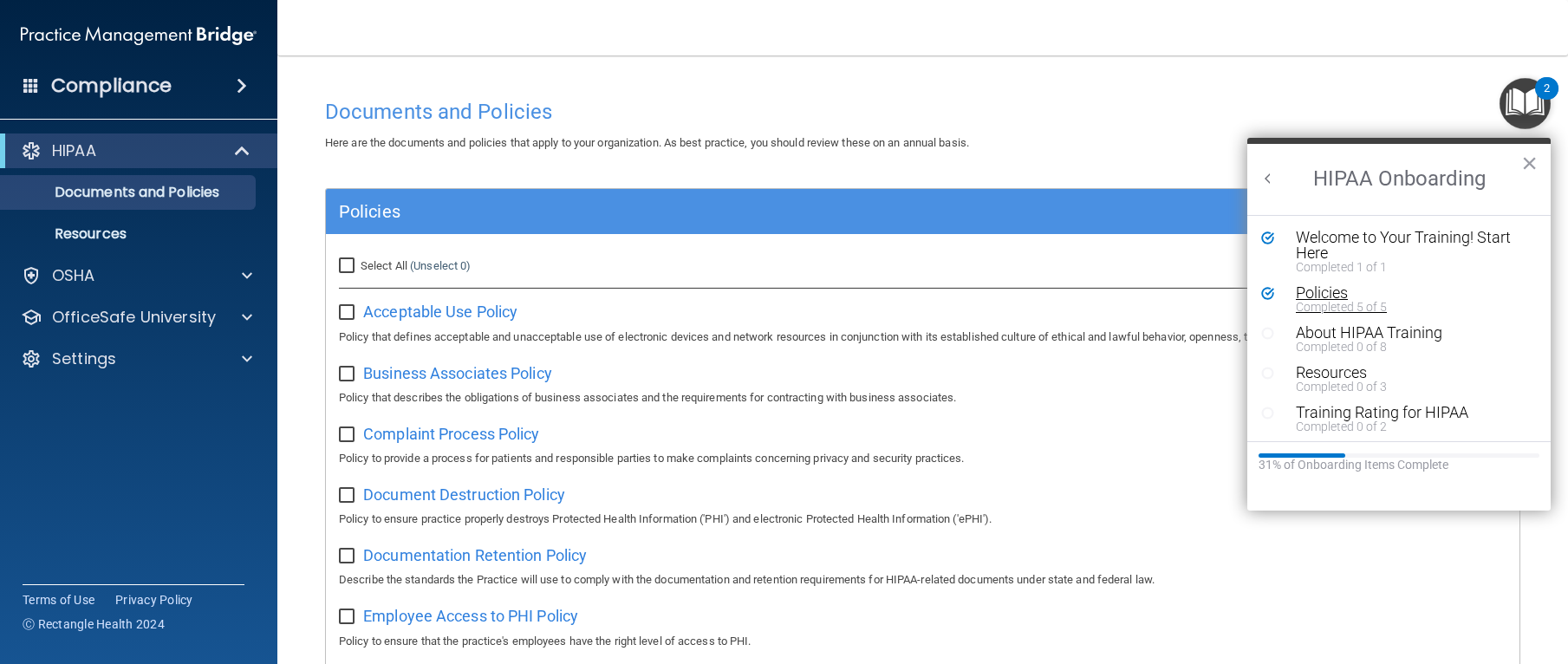
scroll to position [4, 0]
click at [1352, 365] on div "Resources" at bounding box center [1405, 370] width 220 height 16
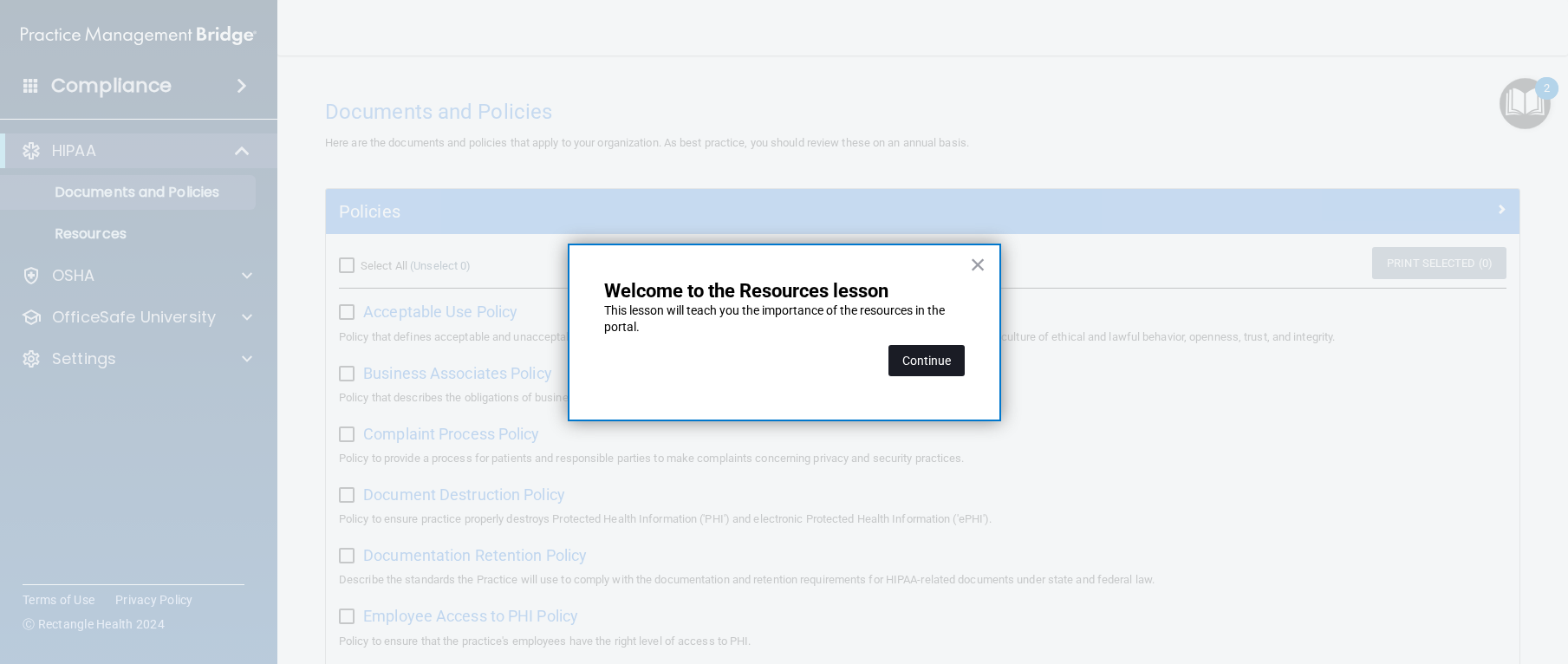
click at [961, 365] on button "Continue" at bounding box center [926, 361] width 76 height 32
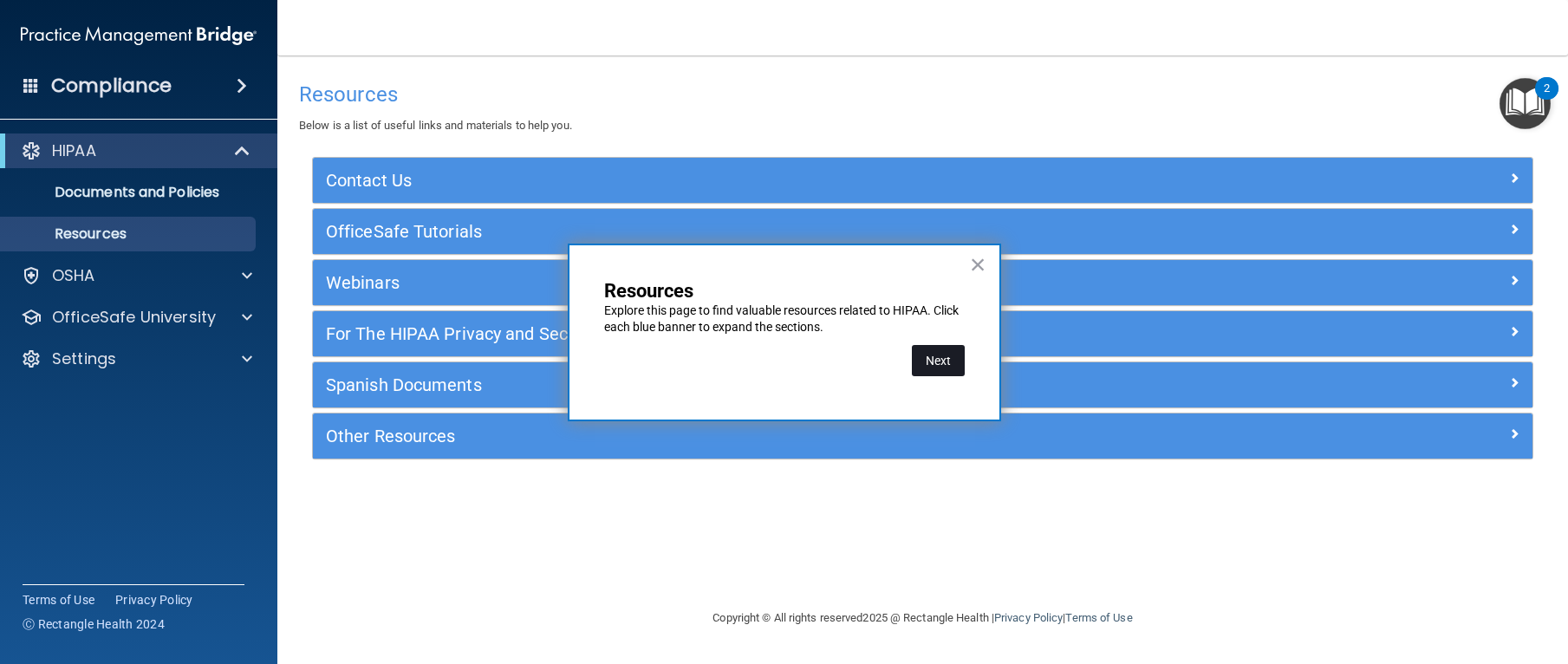
click at [947, 364] on button "Next" at bounding box center [939, 361] width 53 height 32
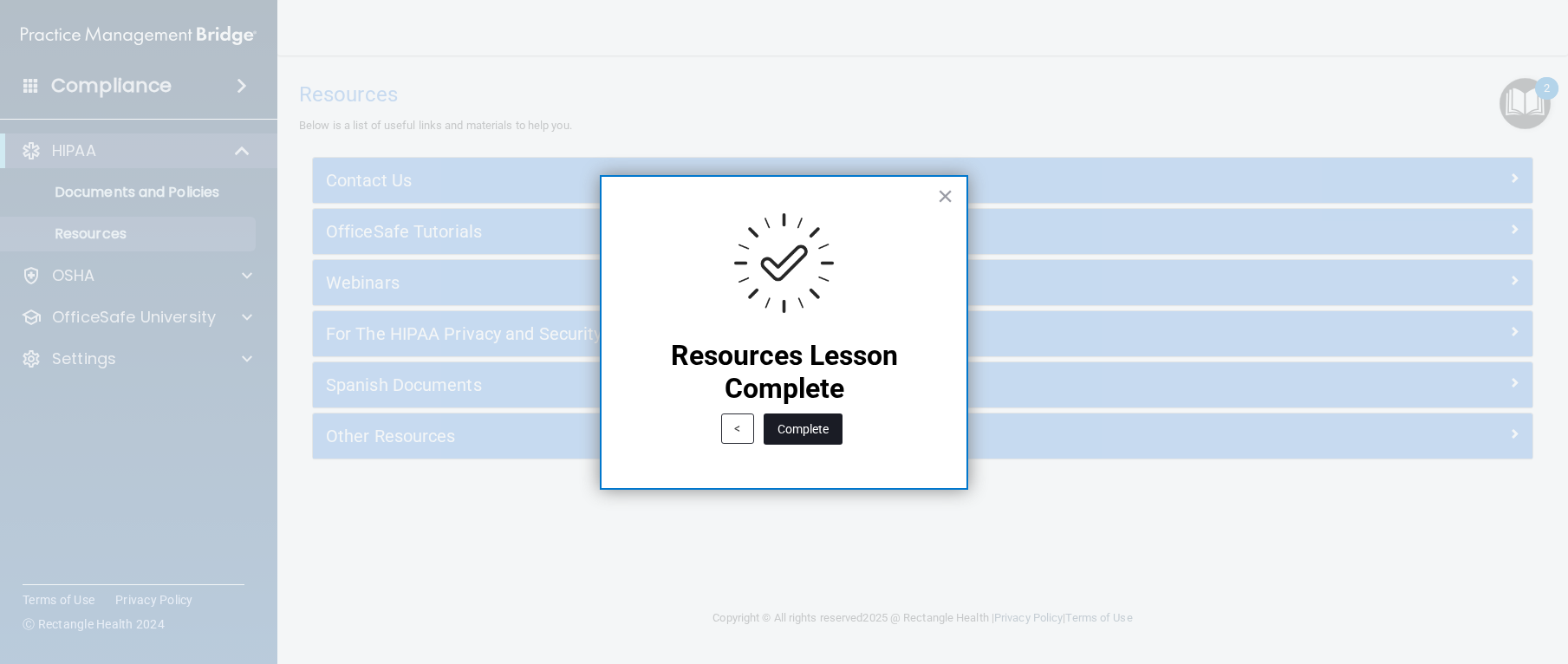
click at [804, 426] on button "Complete" at bounding box center [803, 429] width 79 height 32
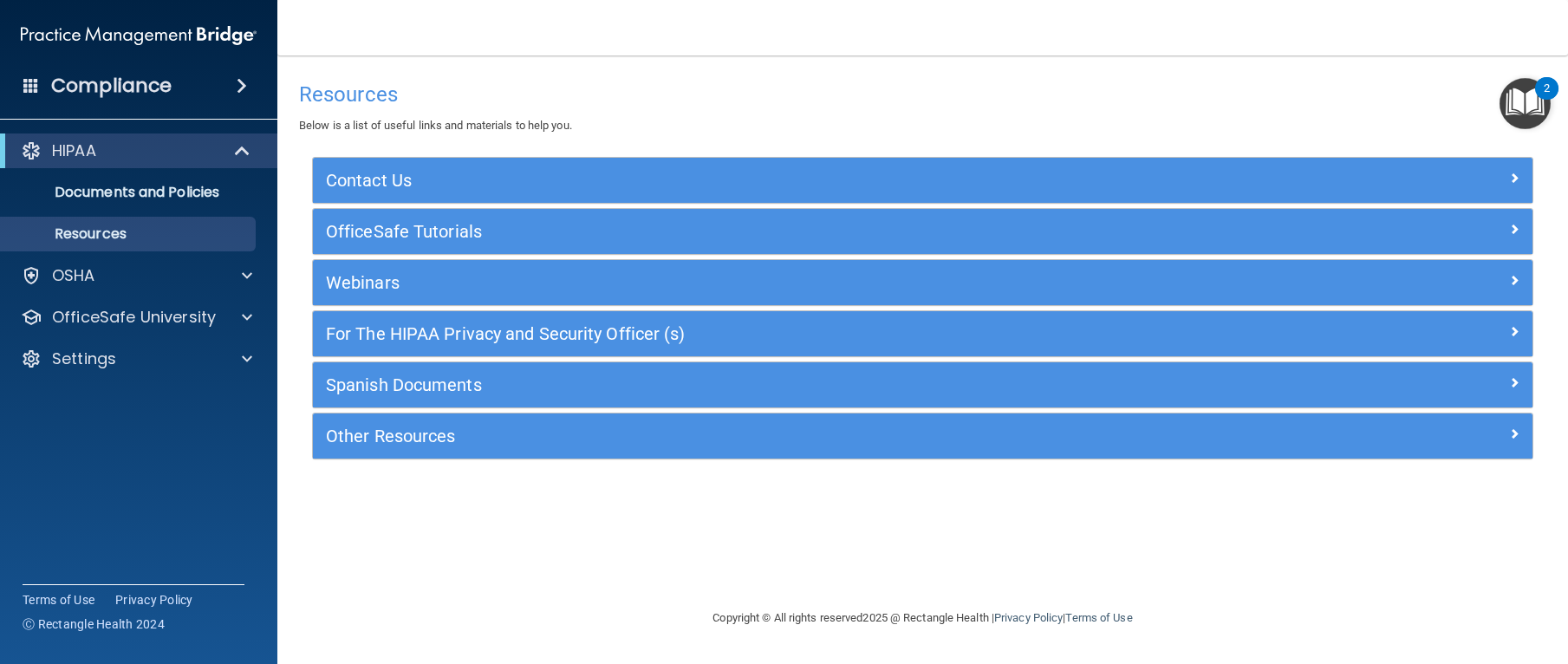
click at [1534, 119] on img "Open Resource Center, 2 new notifications" at bounding box center [1525, 103] width 51 height 51
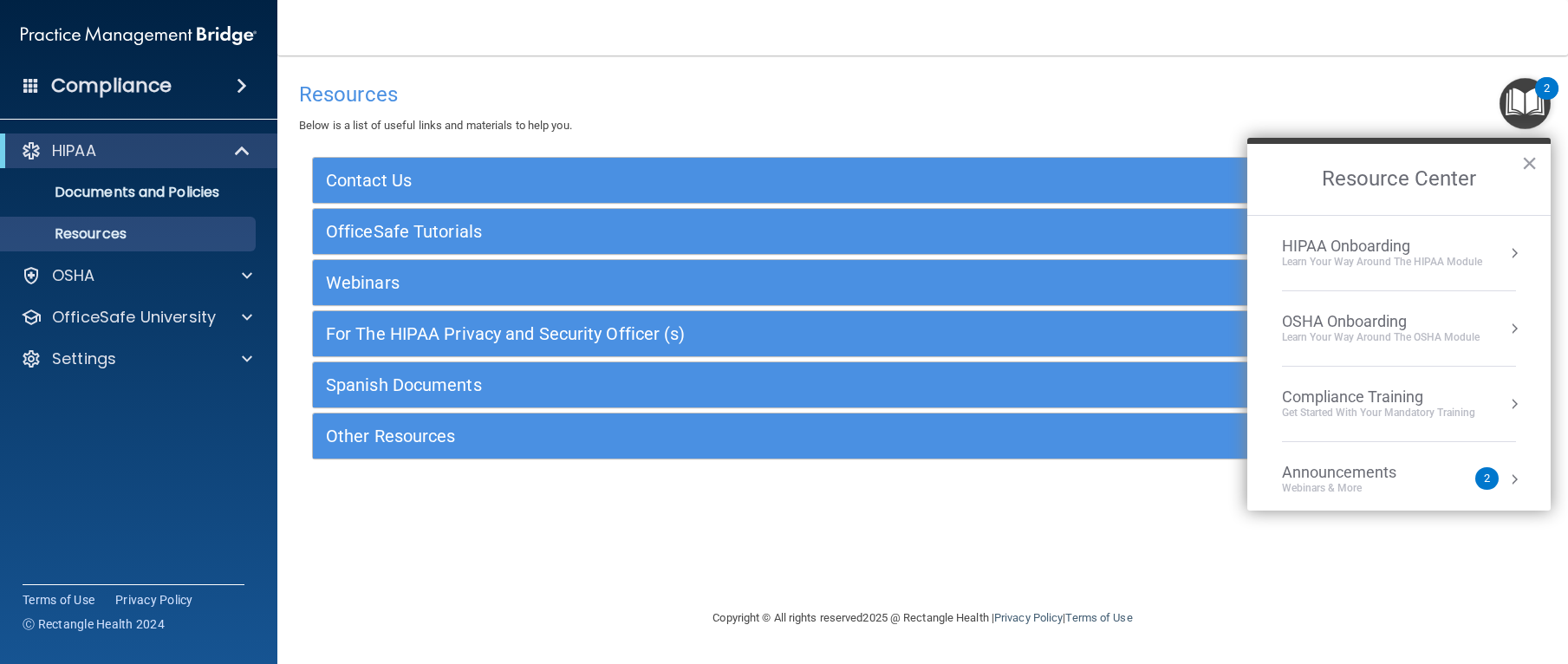
scroll to position [78, 0]
click at [1331, 384] on li "Announcements Webinars & More 2" at bounding box center [1398, 402] width 234 height 75
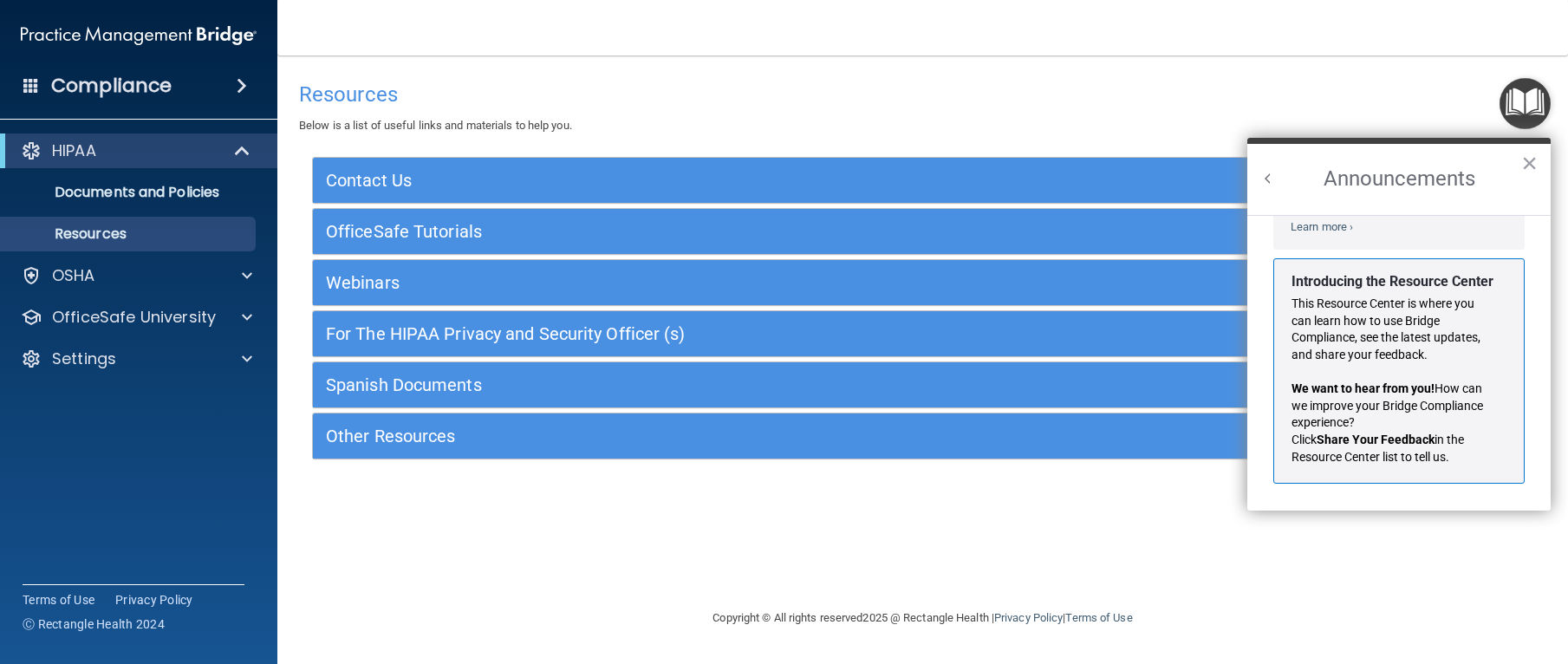
scroll to position [0, 0]
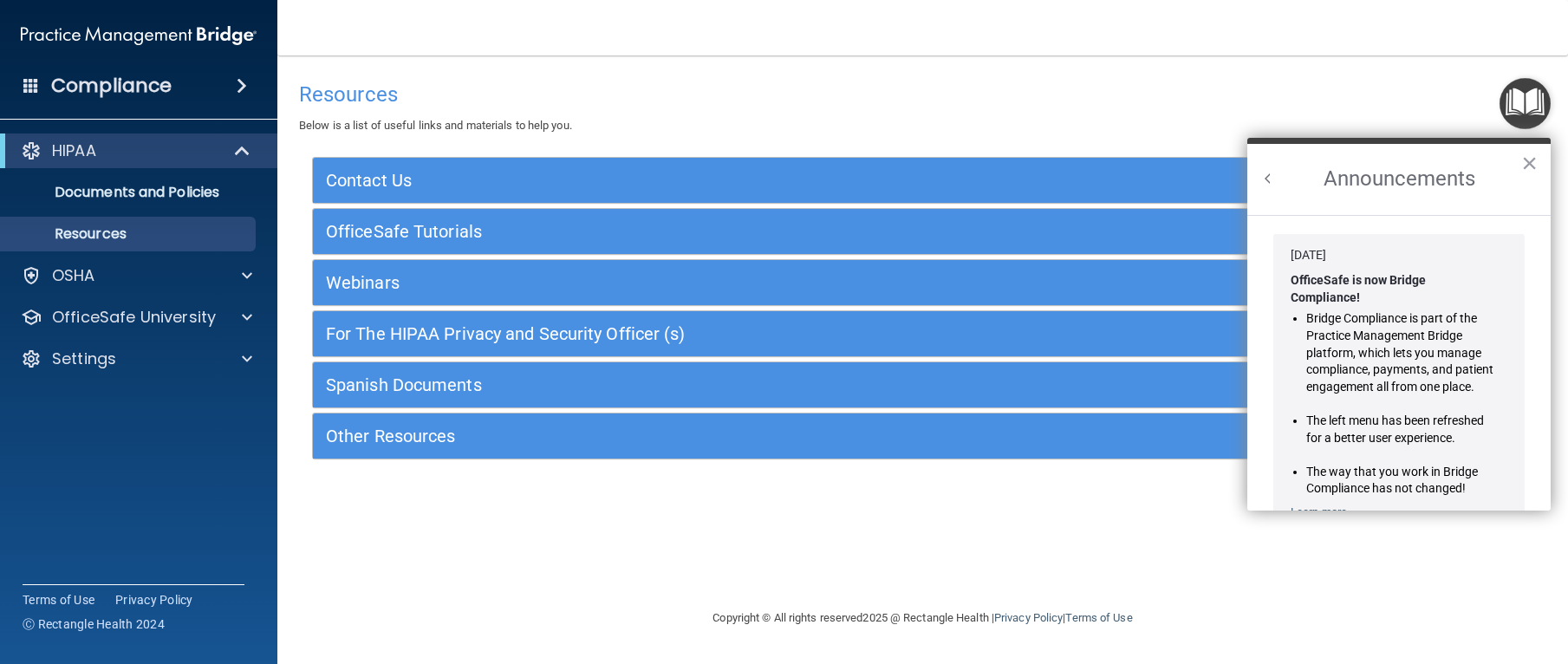
click at [1267, 178] on button "Back to Resource Center Home" at bounding box center [1269, 179] width 18 height 18
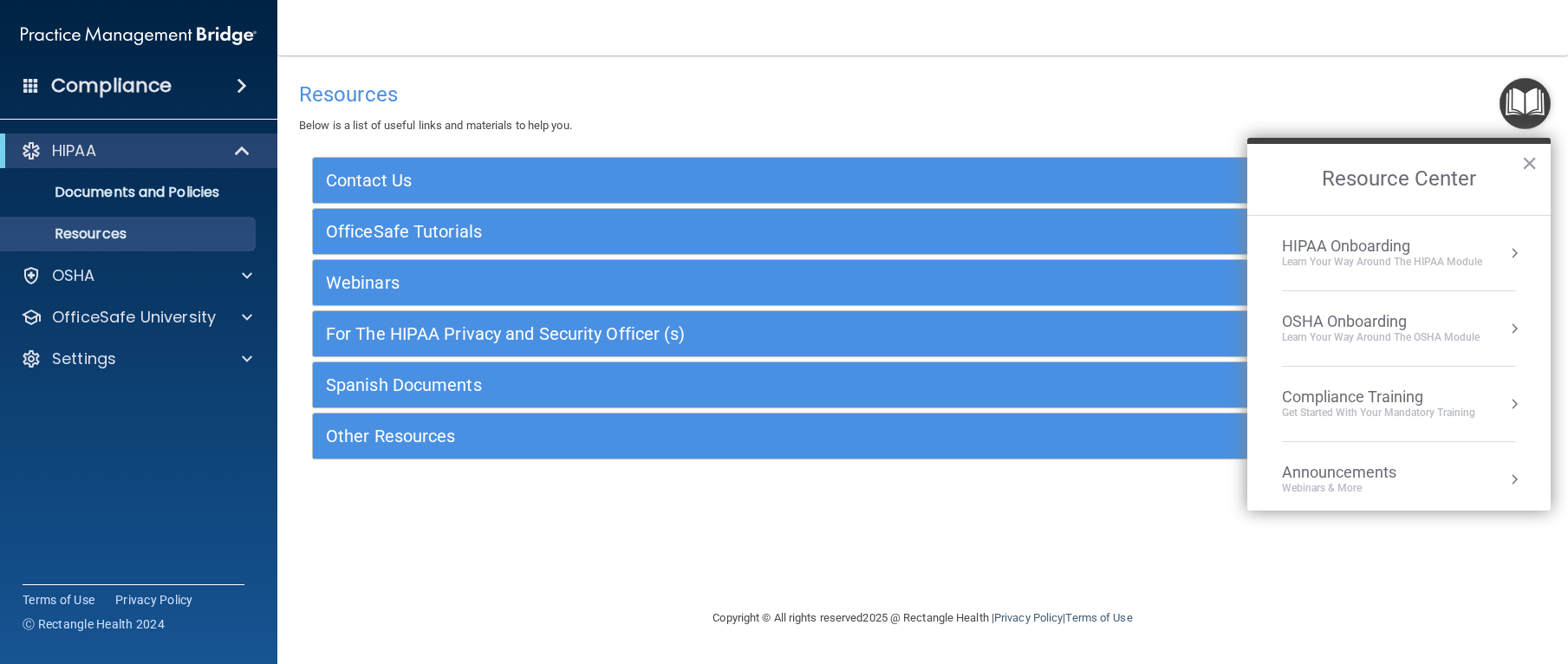
scroll to position [97, 0]
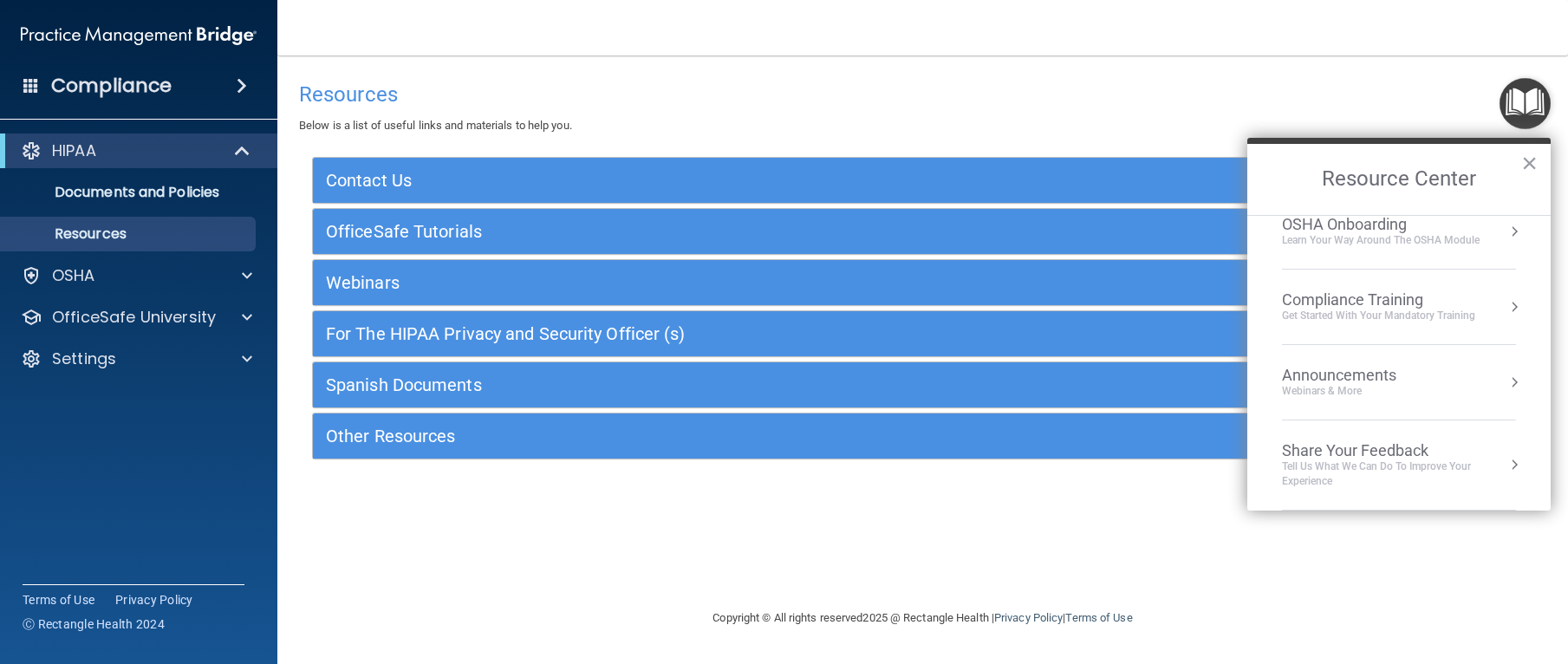
click at [1350, 469] on div "Tell Us What We Can Do to Improve Your Experience" at bounding box center [1398, 475] width 234 height 30
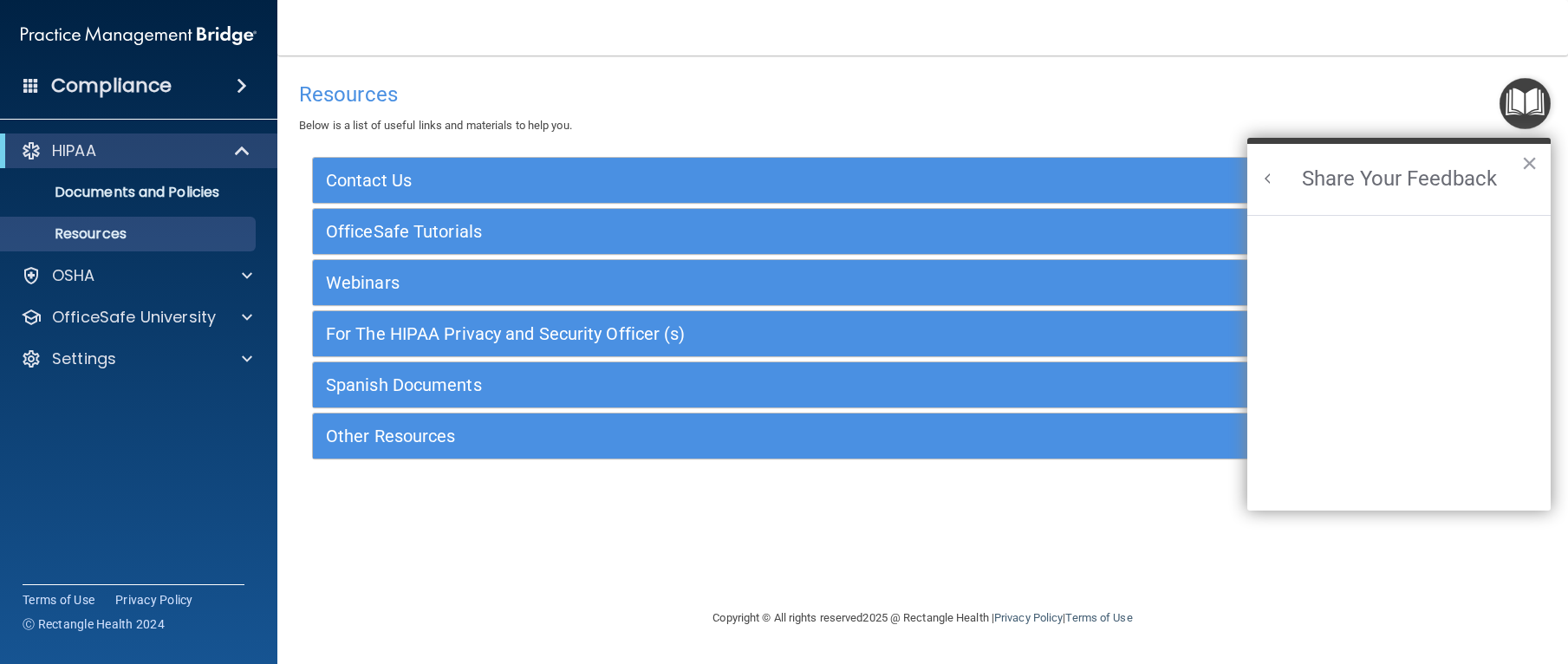
scroll to position [0, 0]
click at [1266, 175] on button "Back to Resource Center Home" at bounding box center [1269, 179] width 18 height 18
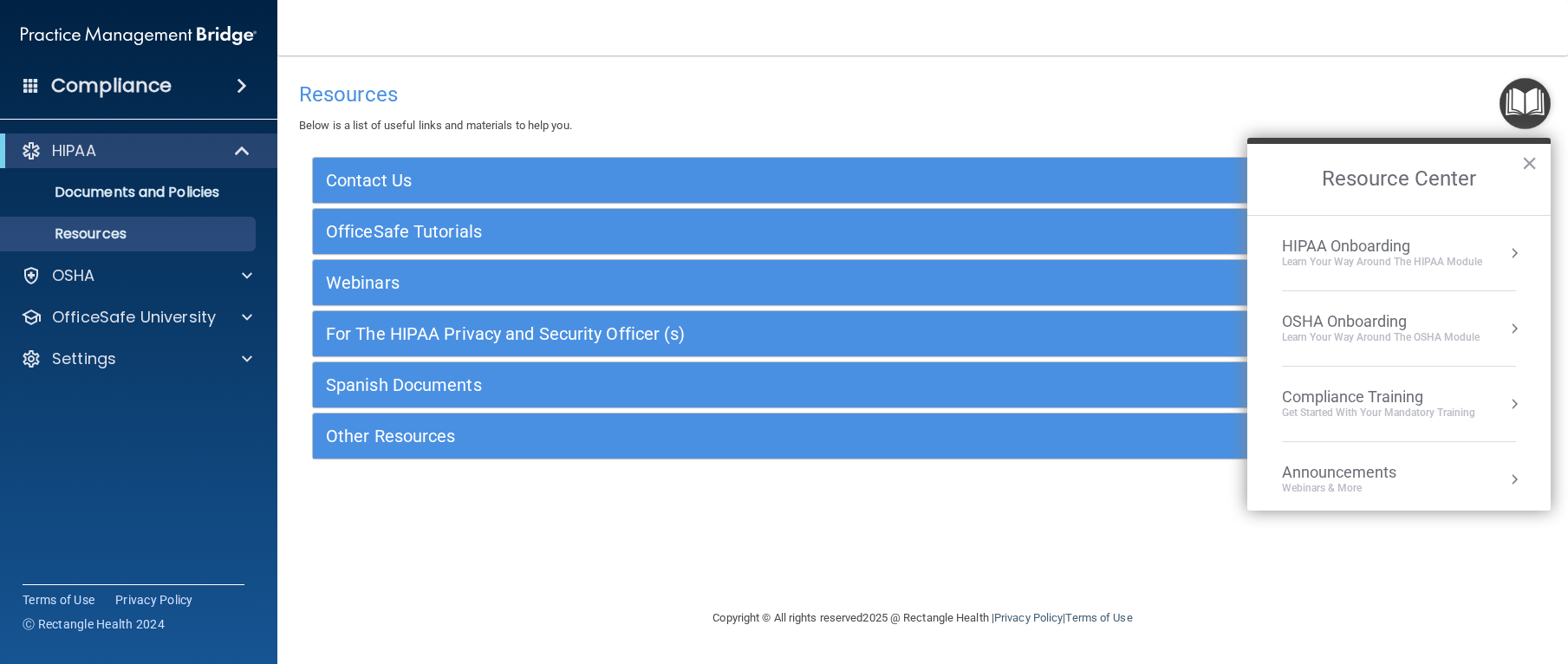
scroll to position [97, 0]
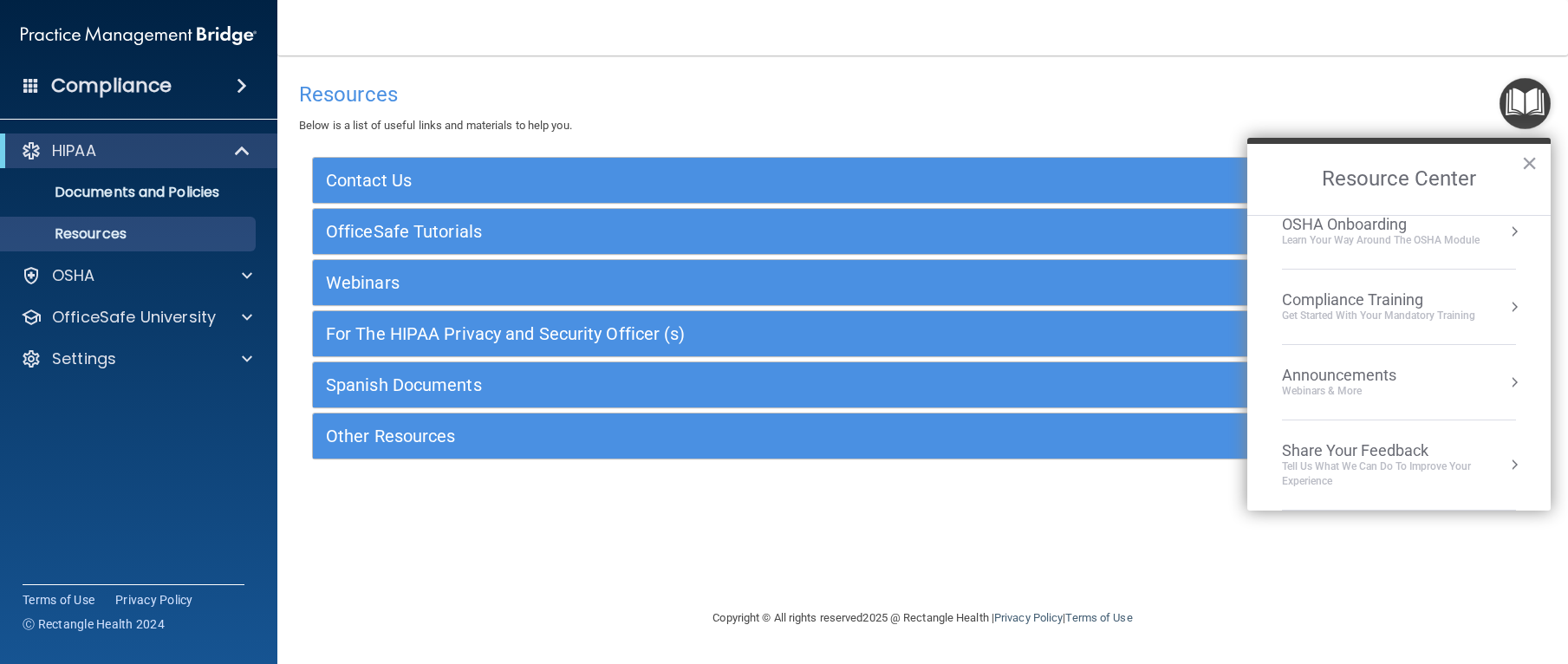
click at [1426, 313] on div "Get Started with your mandatory training" at bounding box center [1378, 315] width 193 height 15
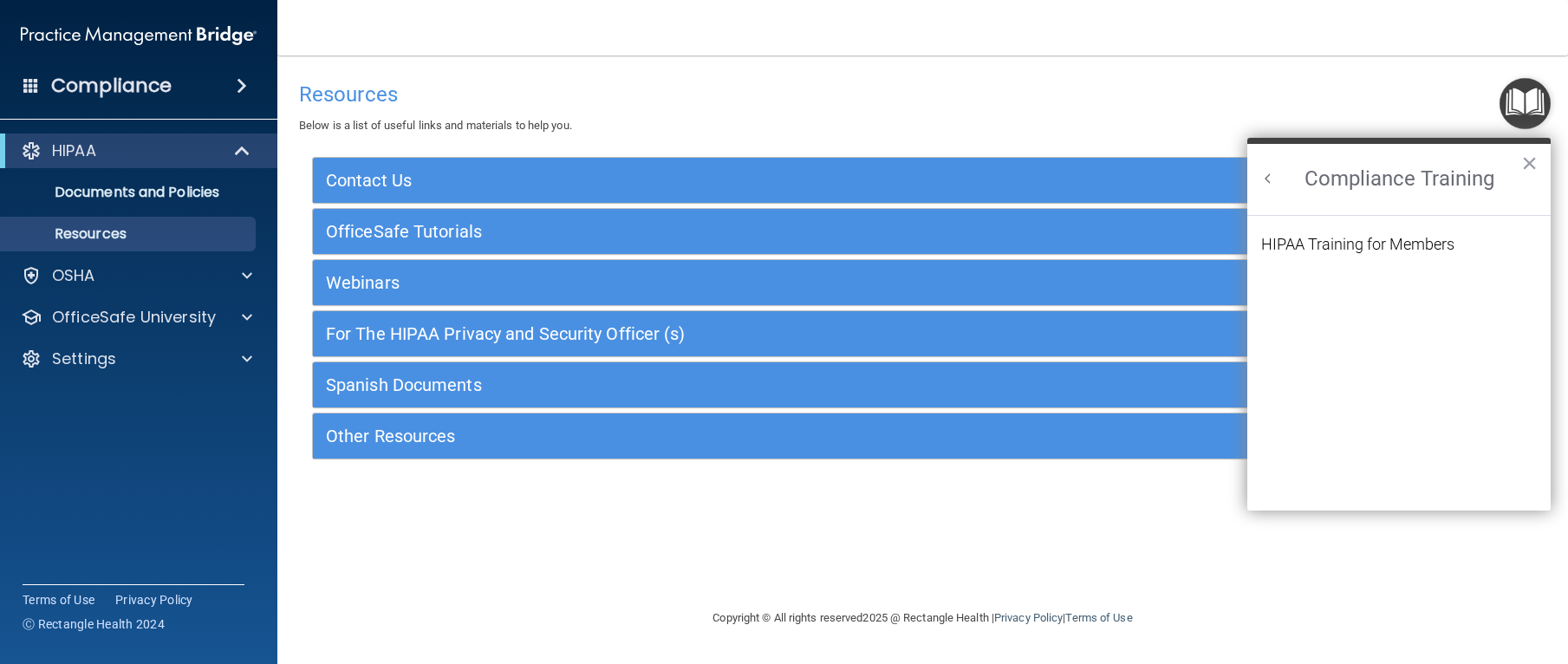
scroll to position [75, 0]
click at [1264, 178] on button "Back to Resource Center Home" at bounding box center [1269, 179] width 18 height 18
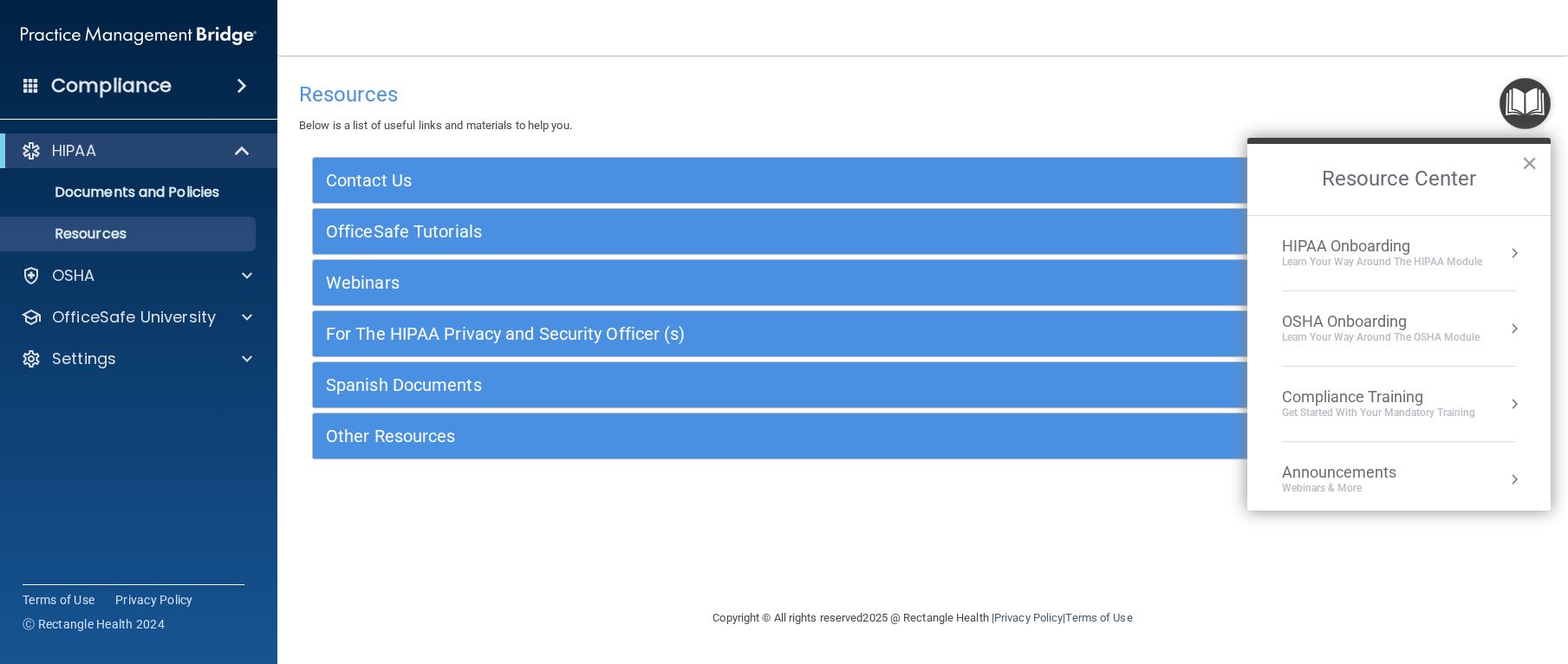
click at [1357, 330] on div "Learn your way around the OSHA module" at bounding box center [1381, 337] width 198 height 15
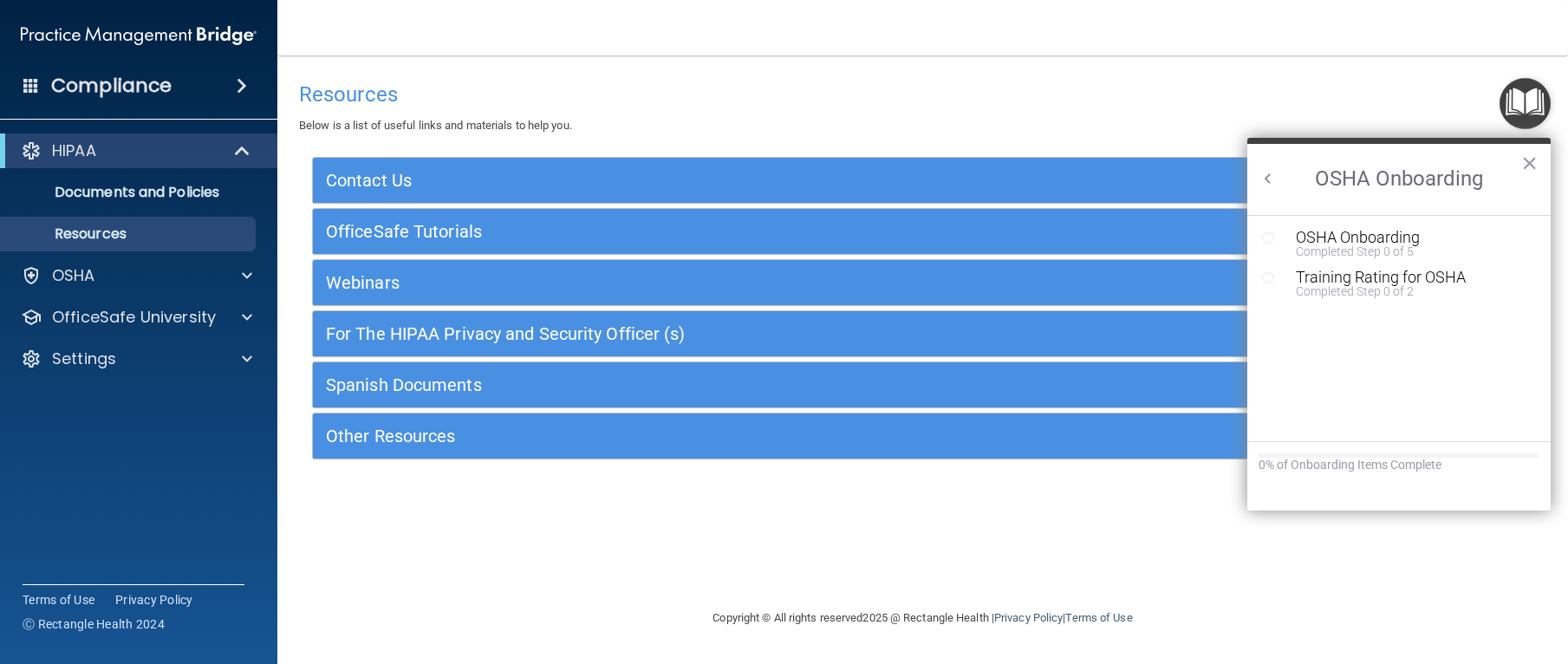
scroll to position [0, 0]
click at [1267, 179] on button "Back to Resource Center Home" at bounding box center [1269, 179] width 18 height 18
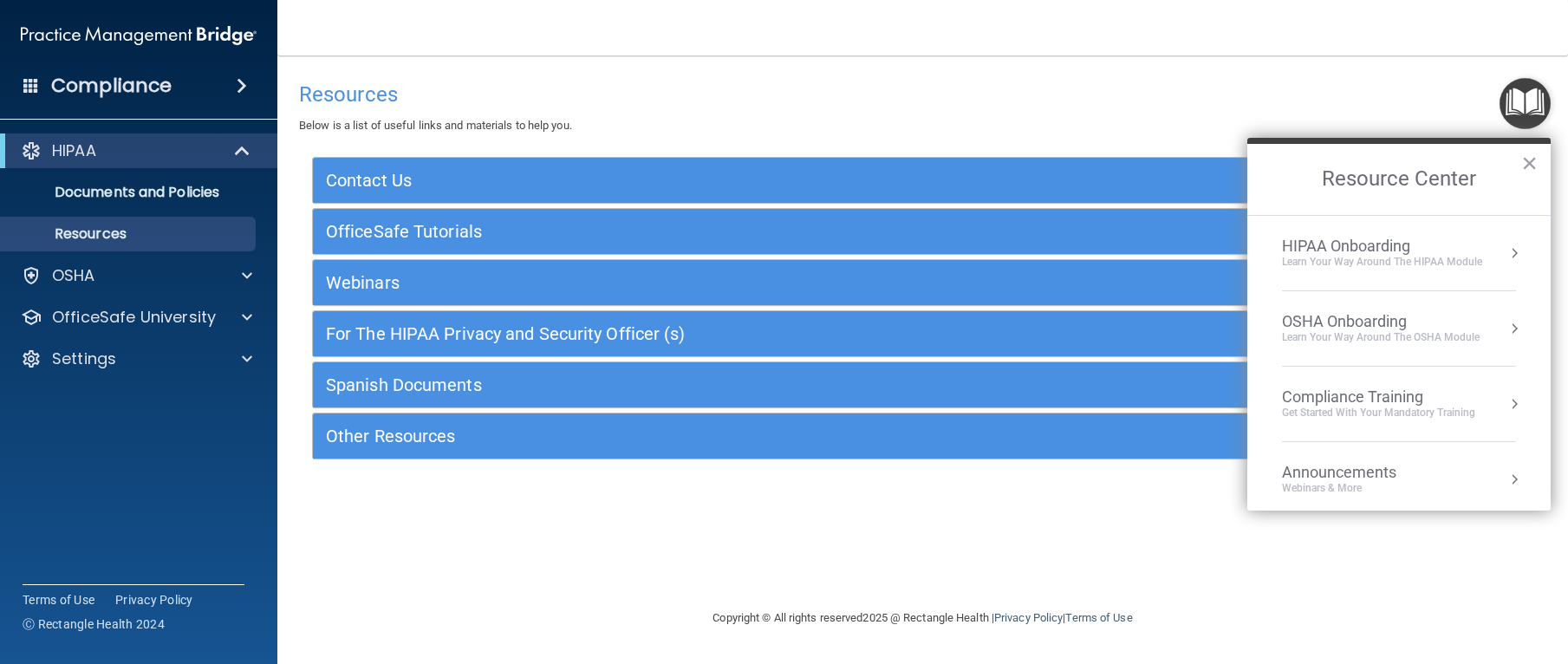
click at [1318, 247] on div "HIPAA Onboarding" at bounding box center [1382, 246] width 200 height 19
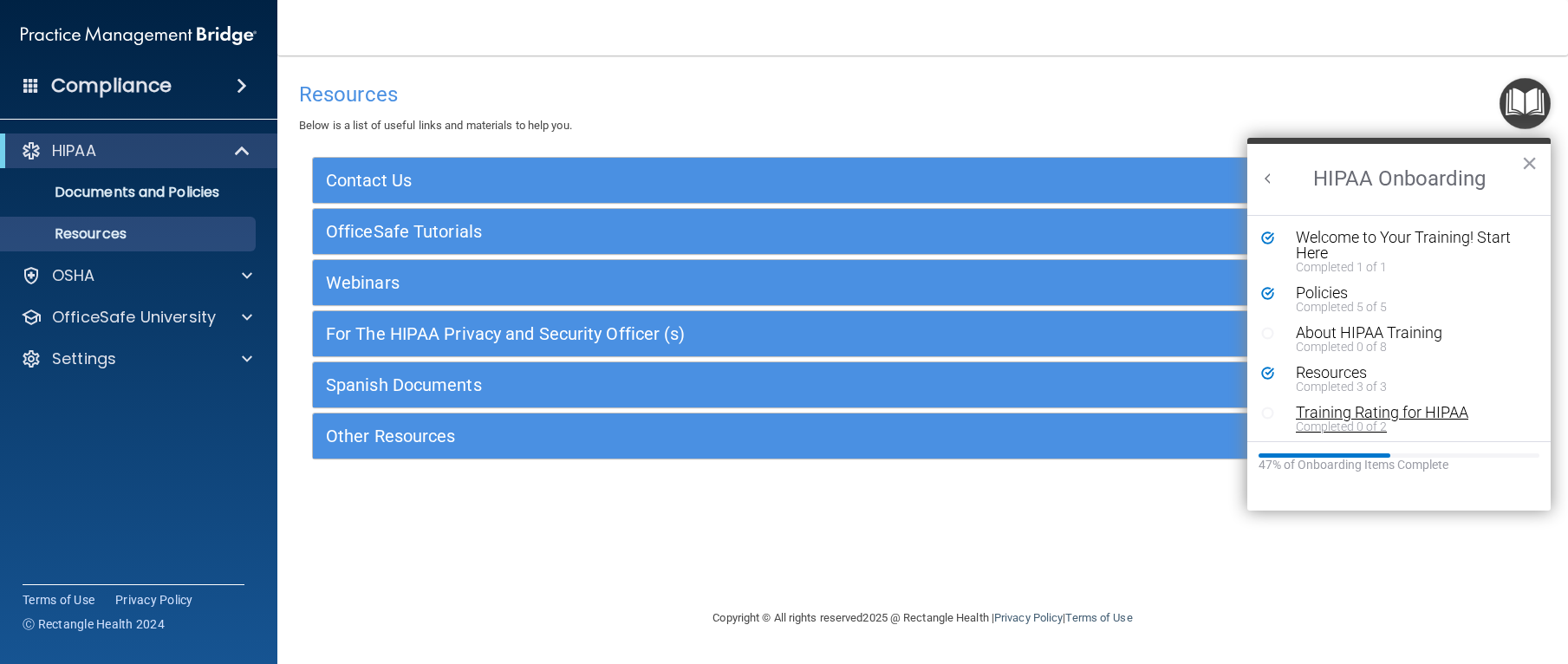
click at [1330, 410] on div "Training Rating for HIPAA" at bounding box center [1405, 413] width 220 height 16
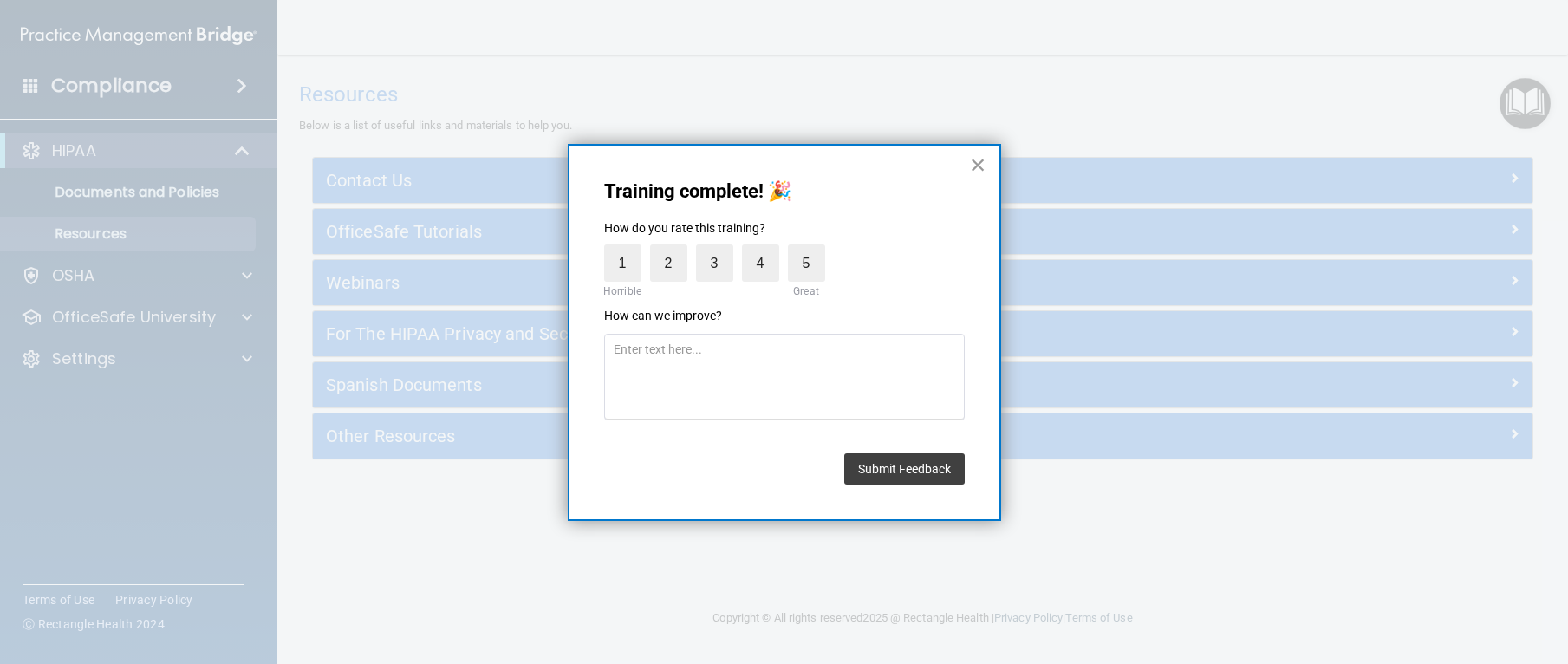
click at [979, 173] on button "×" at bounding box center [978, 165] width 17 height 28
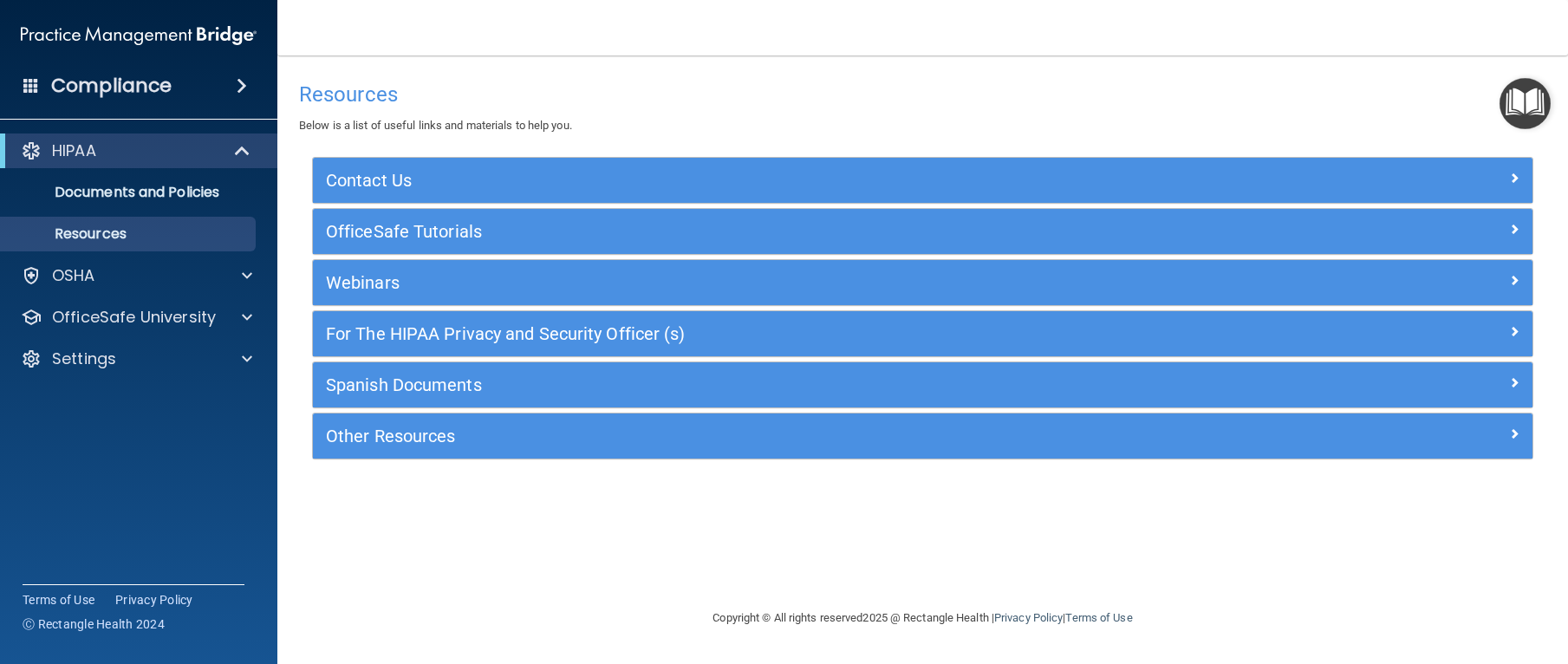
click at [1509, 117] on img "Open Resource Center" at bounding box center [1525, 103] width 51 height 51
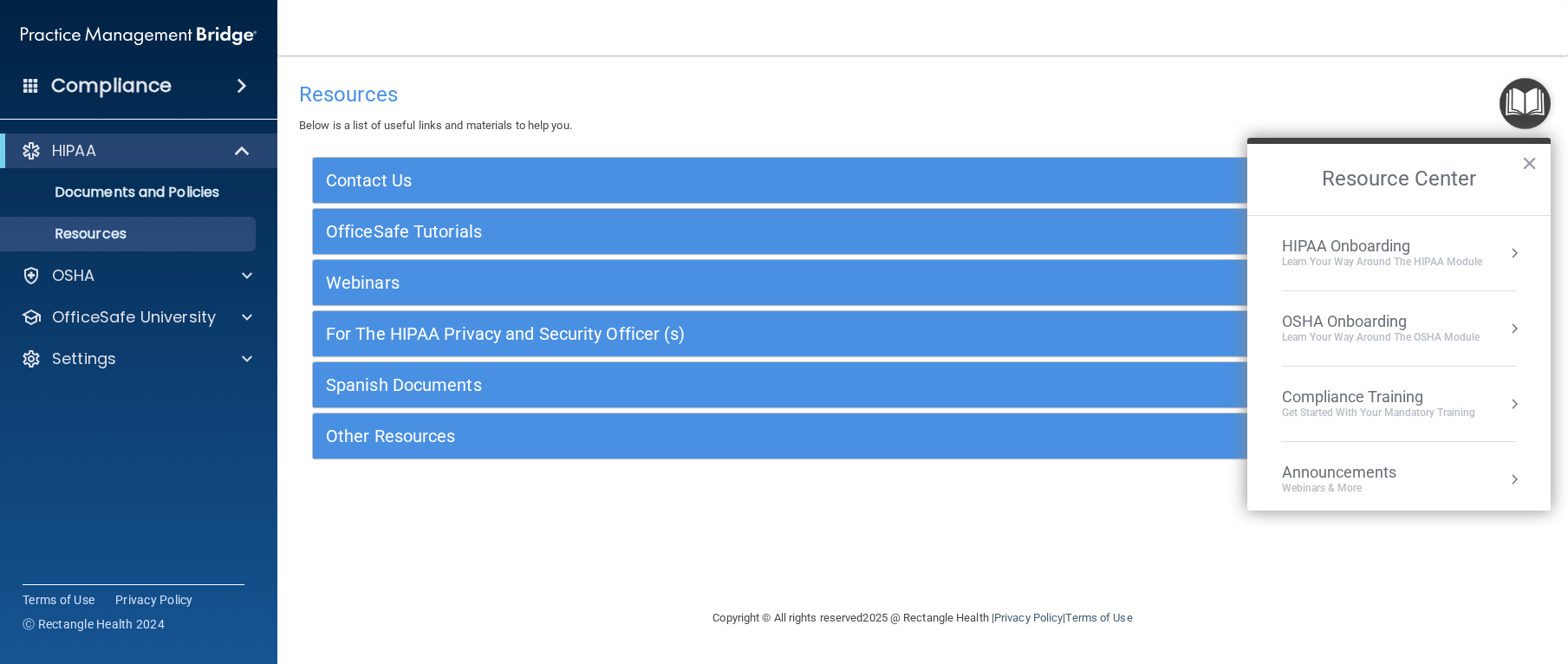
click at [1424, 256] on div "Learn Your Way around the HIPAA module" at bounding box center [1382, 262] width 200 height 15
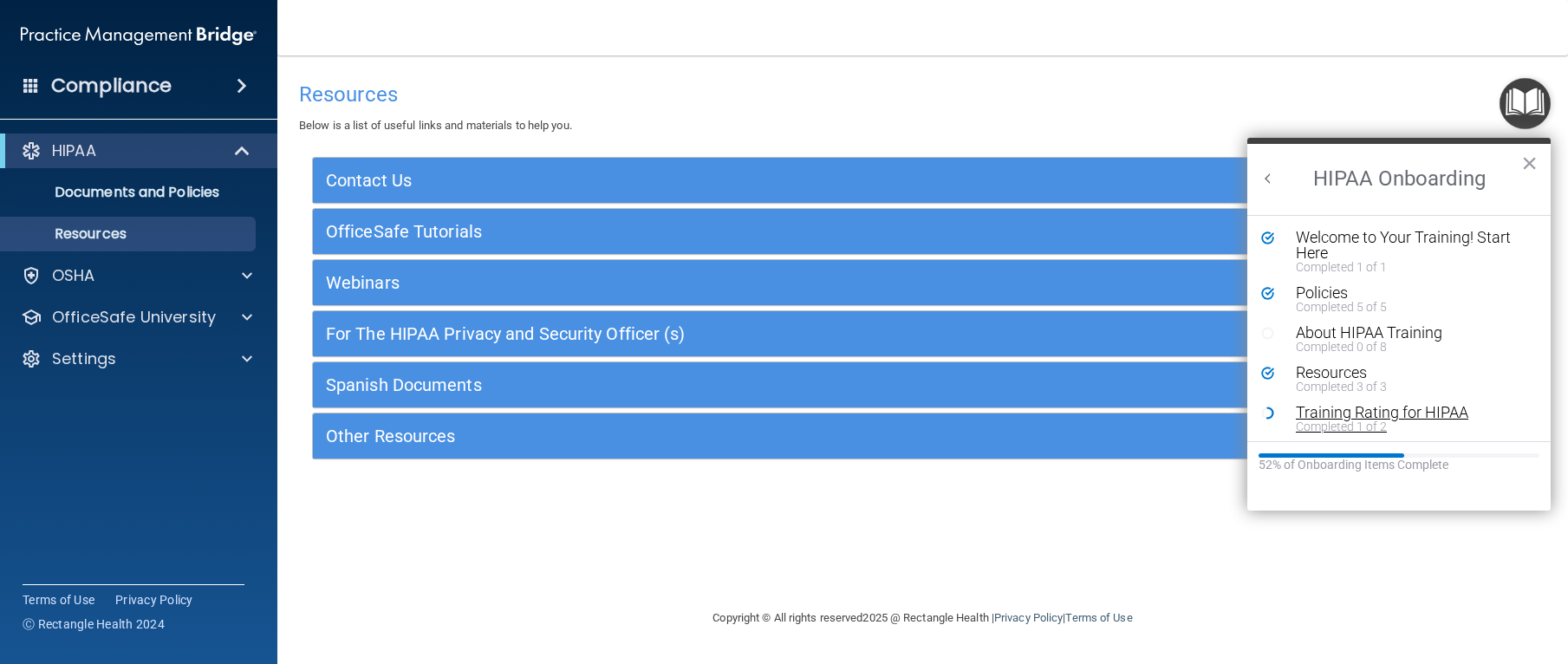
click at [1343, 406] on div "Training Rating for HIPAA" at bounding box center [1405, 413] width 220 height 16
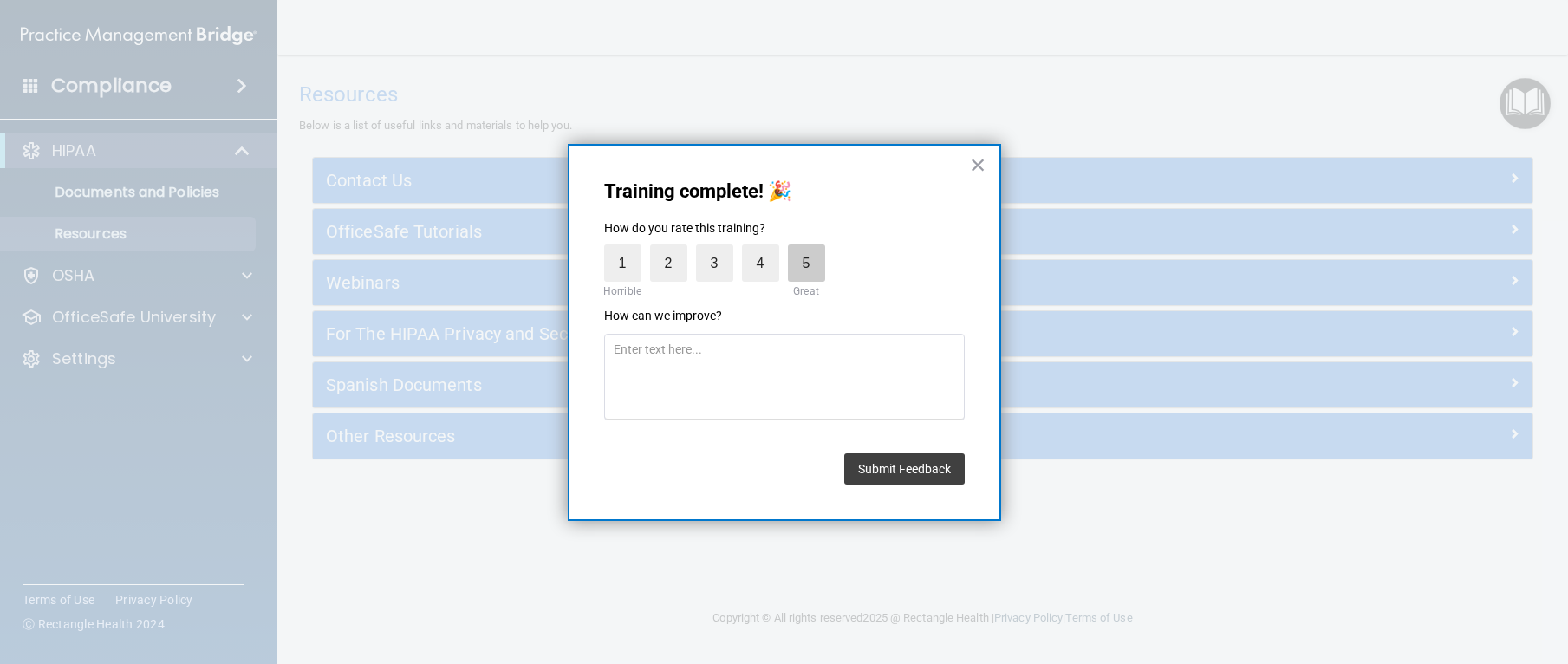
click at [823, 274] on label "5" at bounding box center [806, 263] width 38 height 38
click at [766, 249] on input "5" at bounding box center [766, 249] width 0 height 0
click at [897, 477] on button "Submit Feedback" at bounding box center [904, 470] width 121 height 32
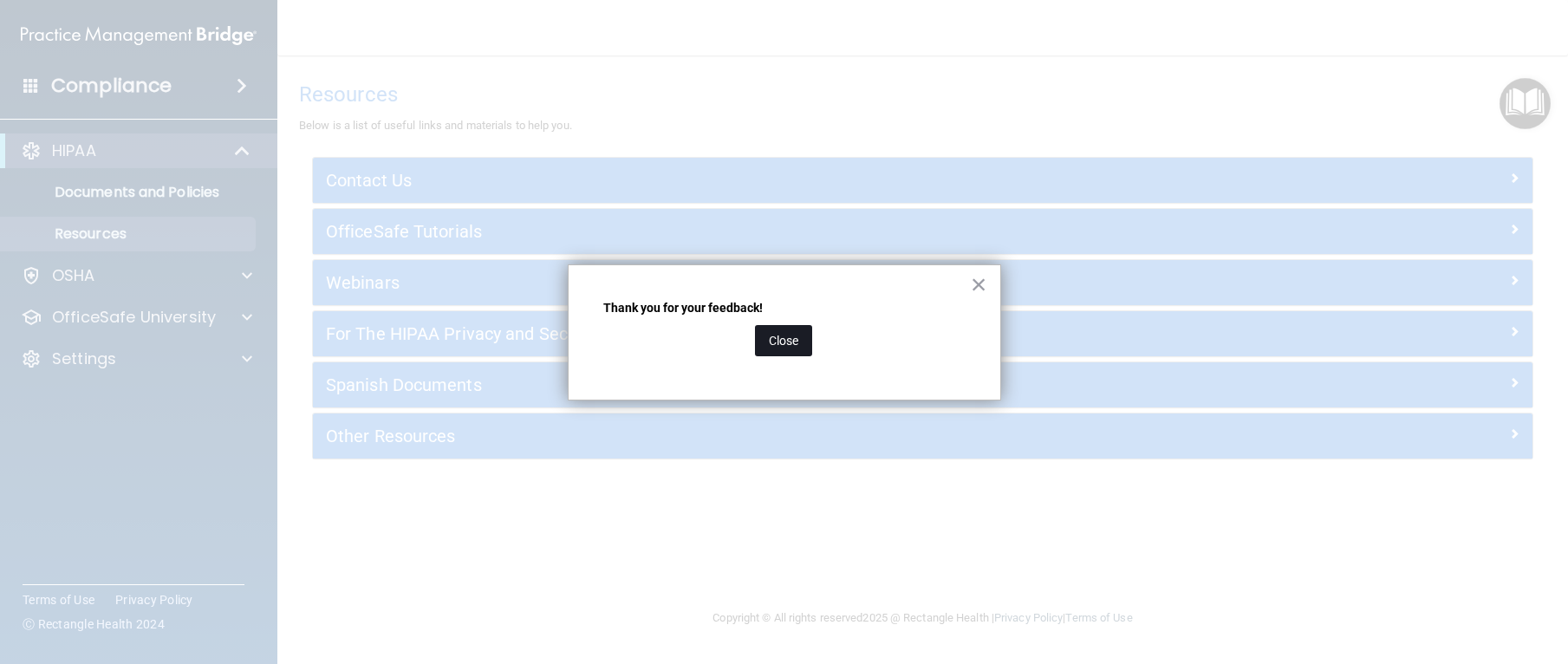
click at [764, 338] on button "Close" at bounding box center [783, 341] width 57 height 32
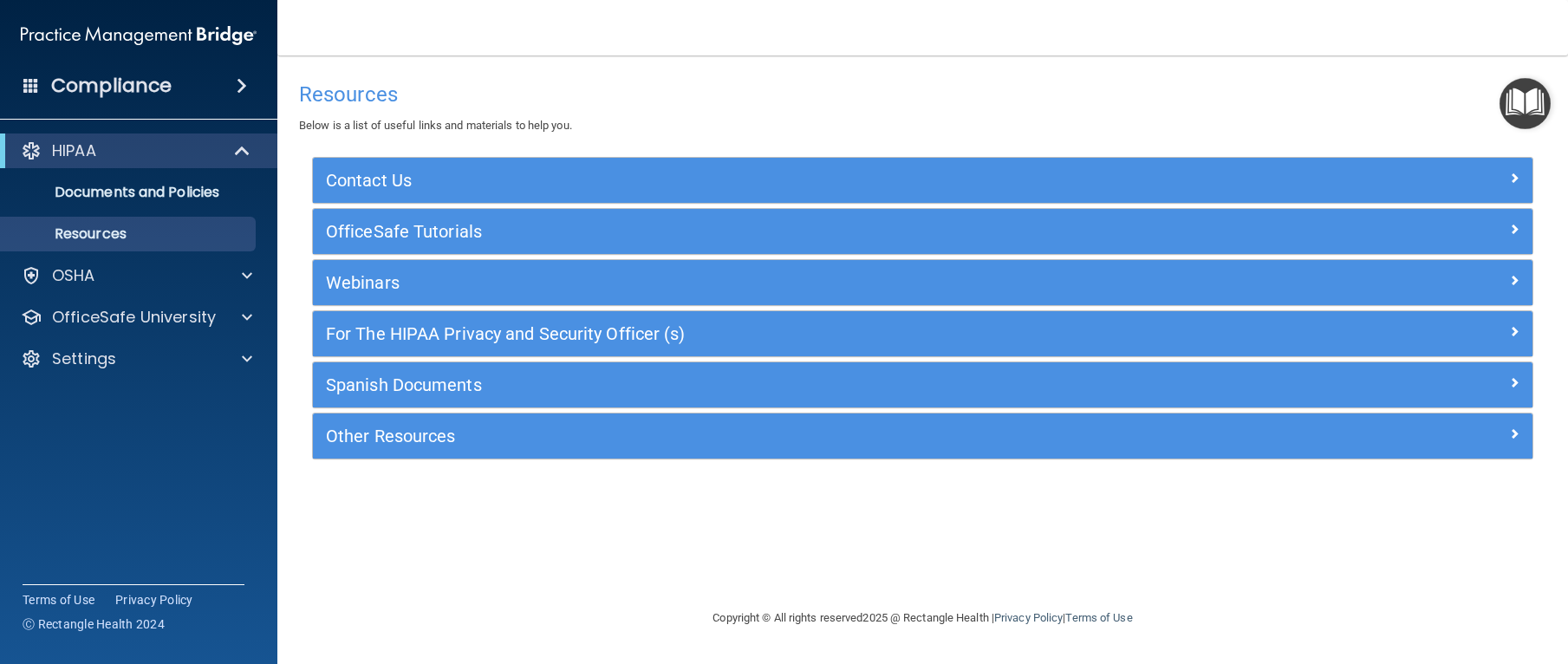
click at [1504, 74] on div "Resources Below is a list of useful links and materials to help you." at bounding box center [923, 104] width 1248 height 63
click at [1532, 109] on img "Open Resource Center" at bounding box center [1525, 103] width 51 height 51
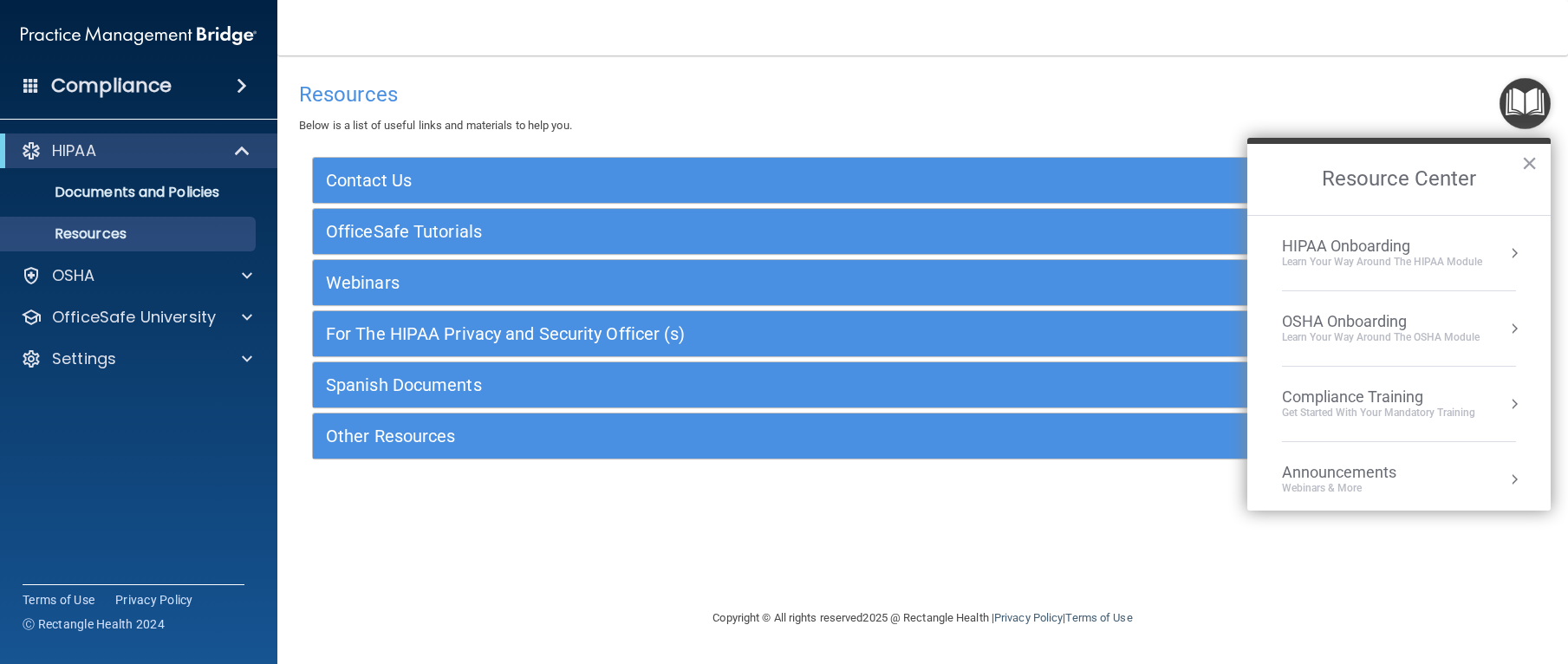
click at [1332, 246] on div "HIPAA Onboarding" at bounding box center [1382, 246] width 200 height 19
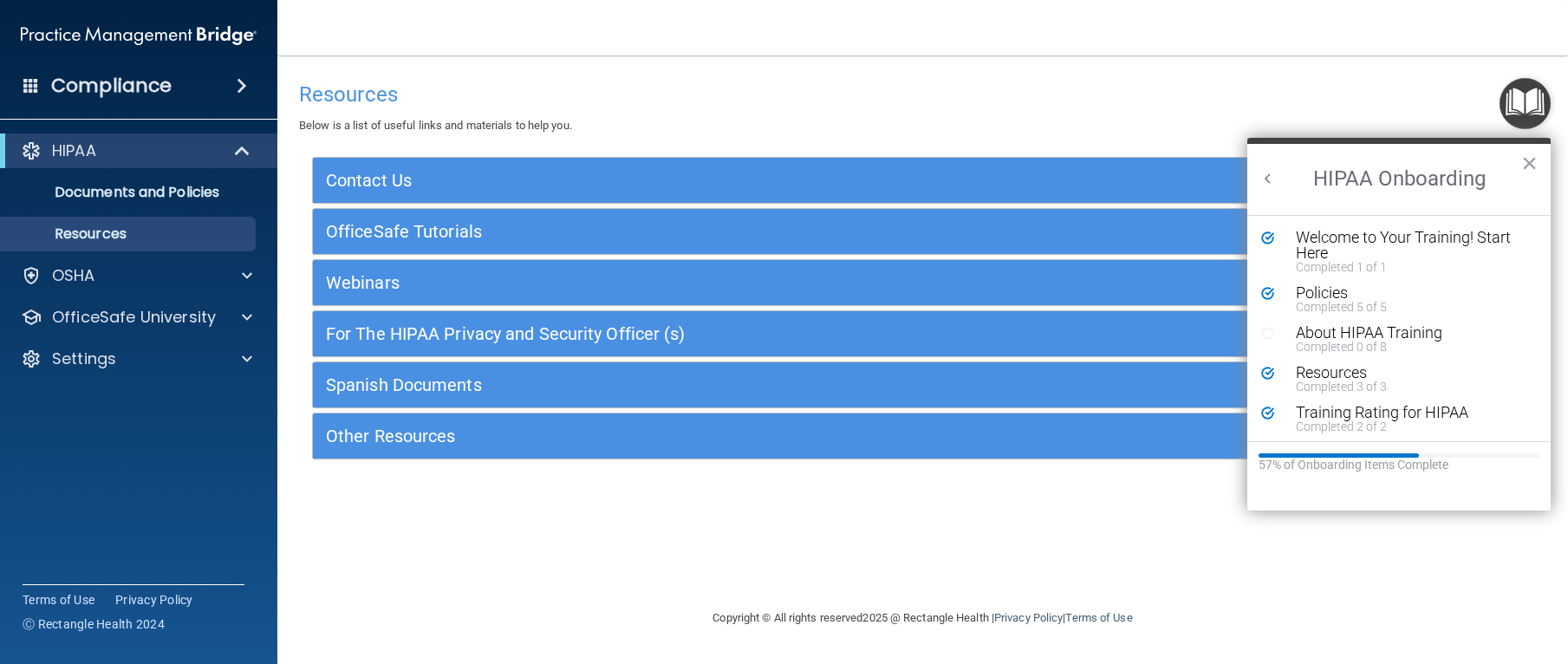
scroll to position [4, 0]
click at [1324, 343] on div "Completed 0 of 8" at bounding box center [1405, 343] width 220 height 12
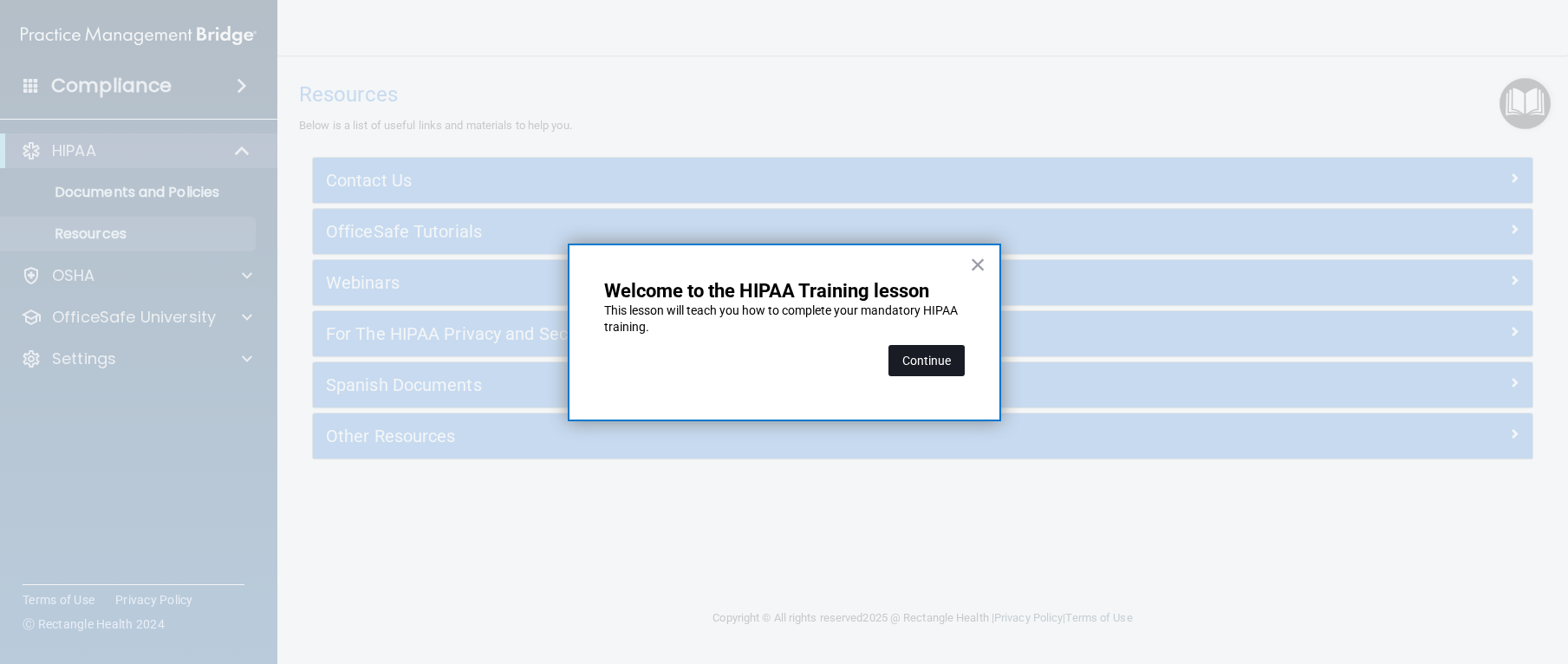
click at [953, 370] on button "Continue" at bounding box center [926, 361] width 76 height 32
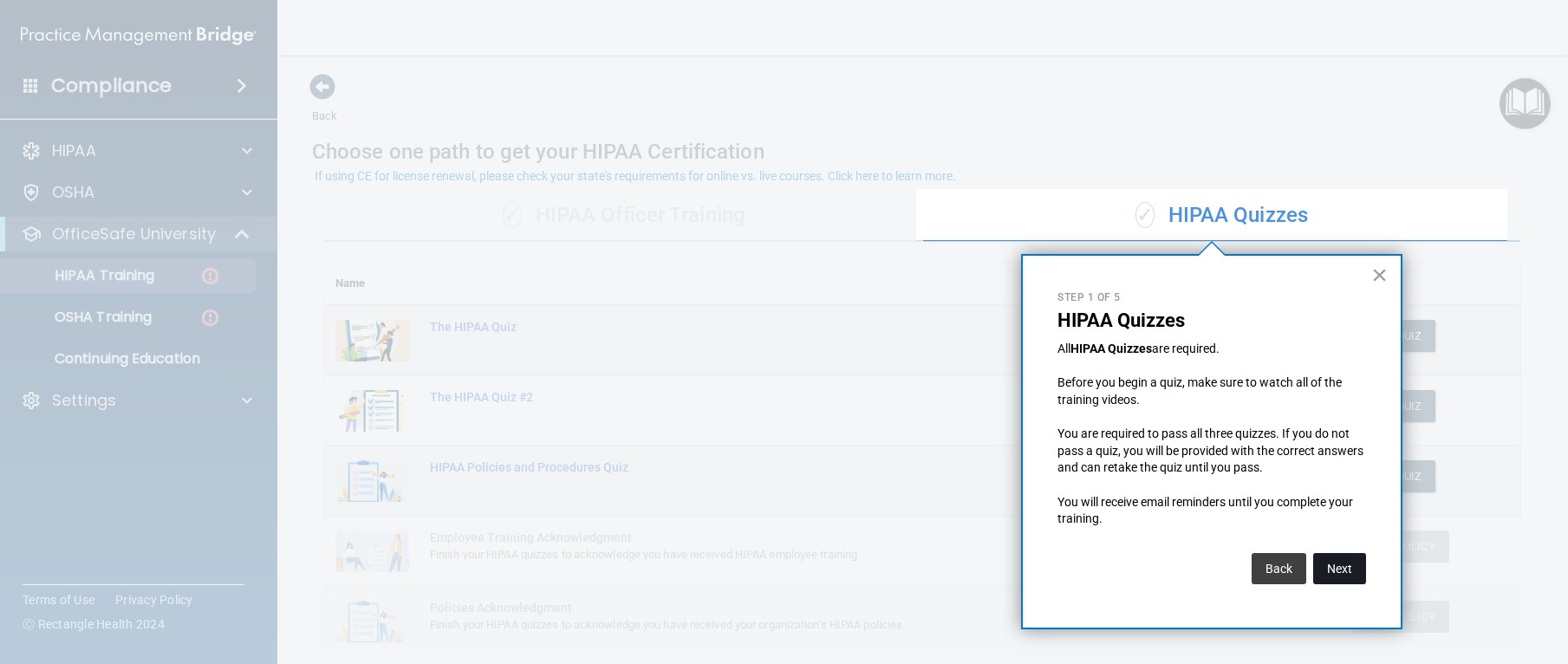
click at [1350, 569] on button "Next" at bounding box center [1339, 569] width 53 height 32
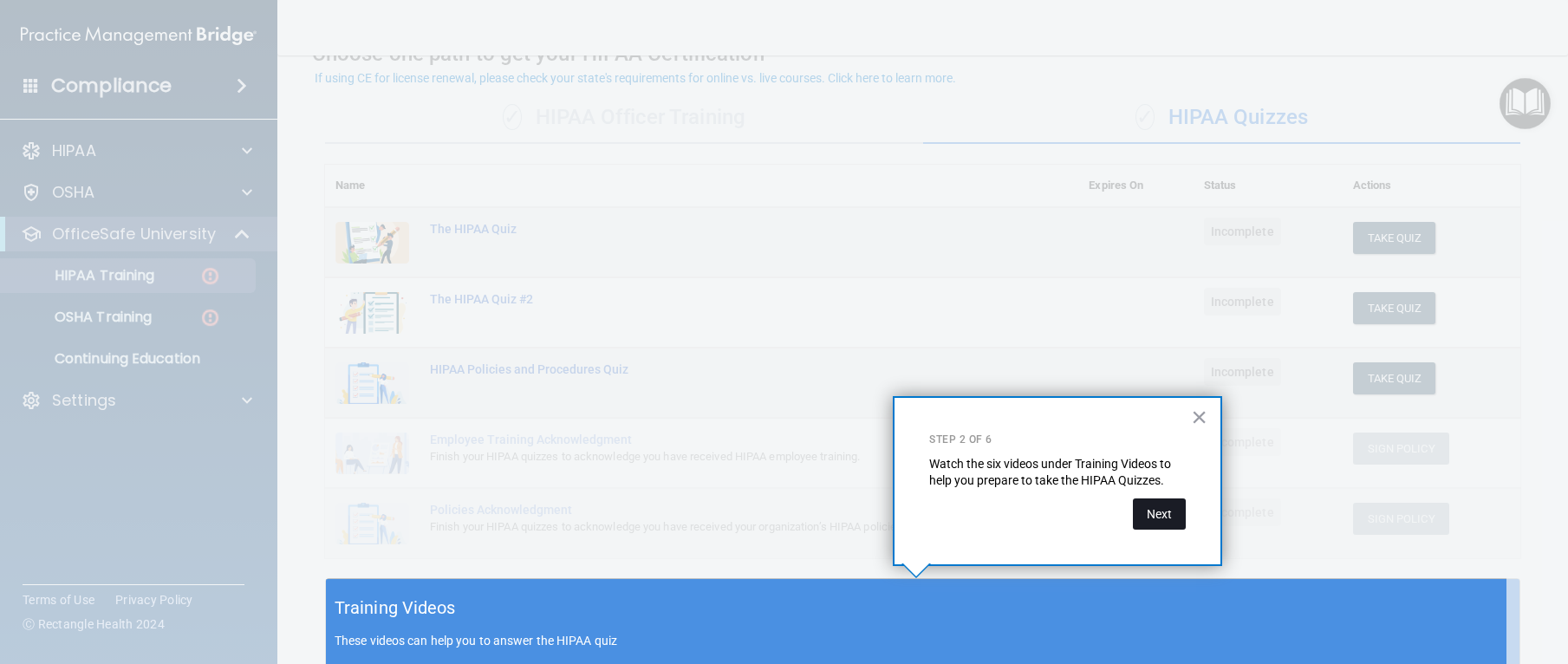
click at [1157, 507] on button "Next" at bounding box center [1159, 514] width 53 height 32
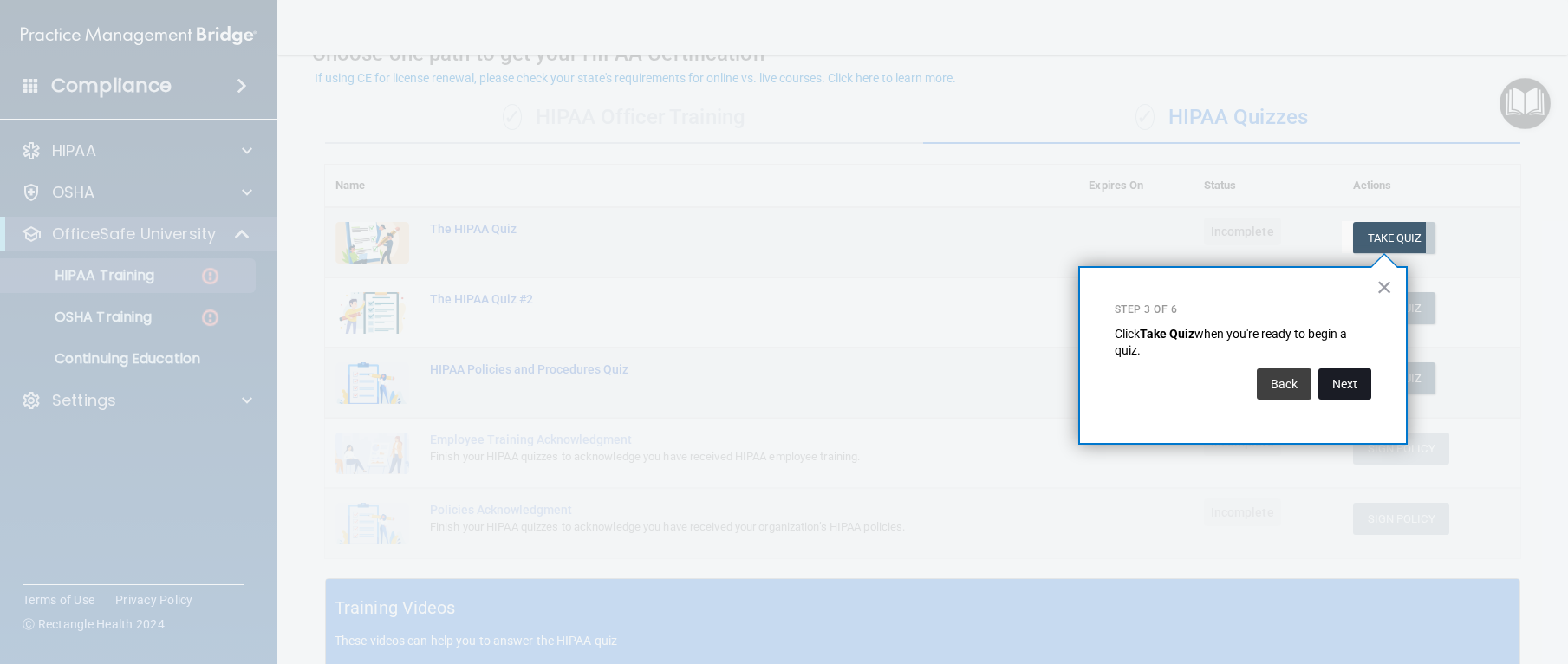
click at [1341, 383] on button "Next" at bounding box center [1345, 385] width 53 height 32
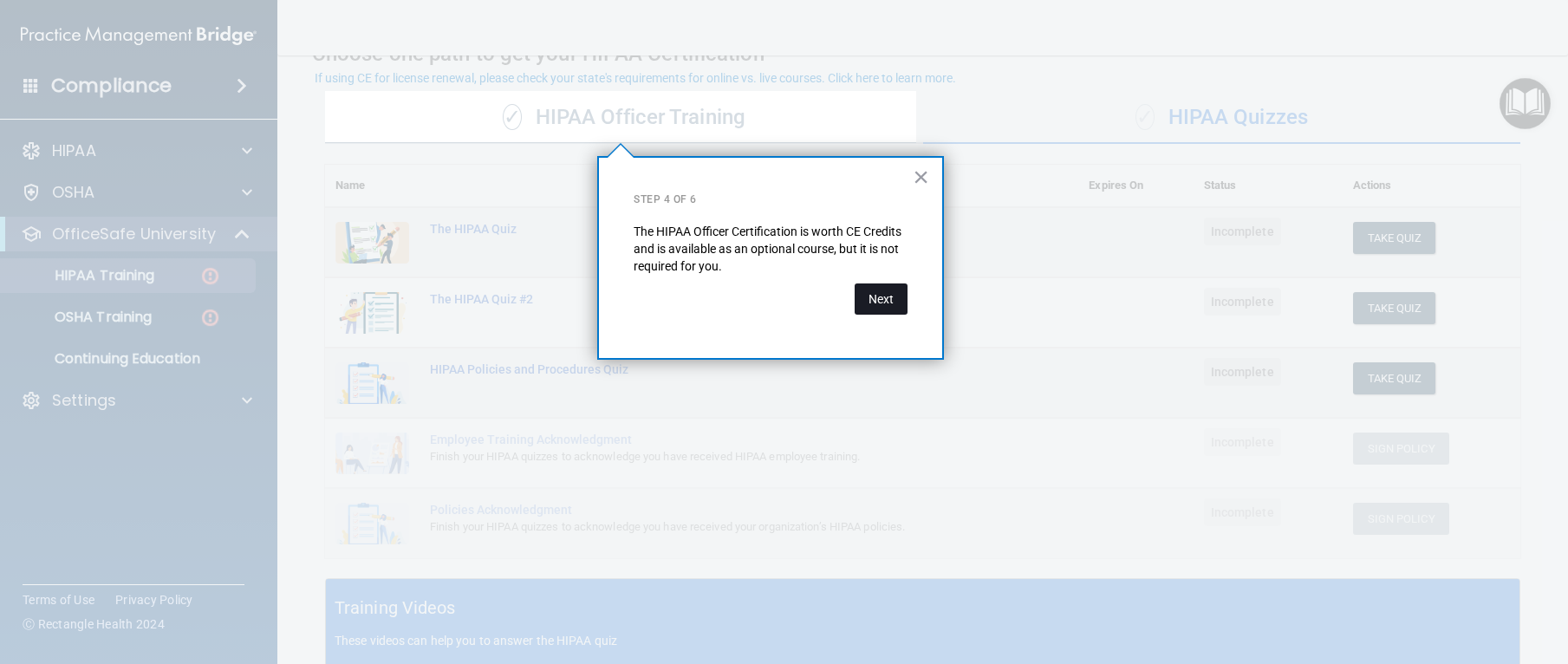
click at [880, 302] on button "Next" at bounding box center [881, 300] width 53 height 32
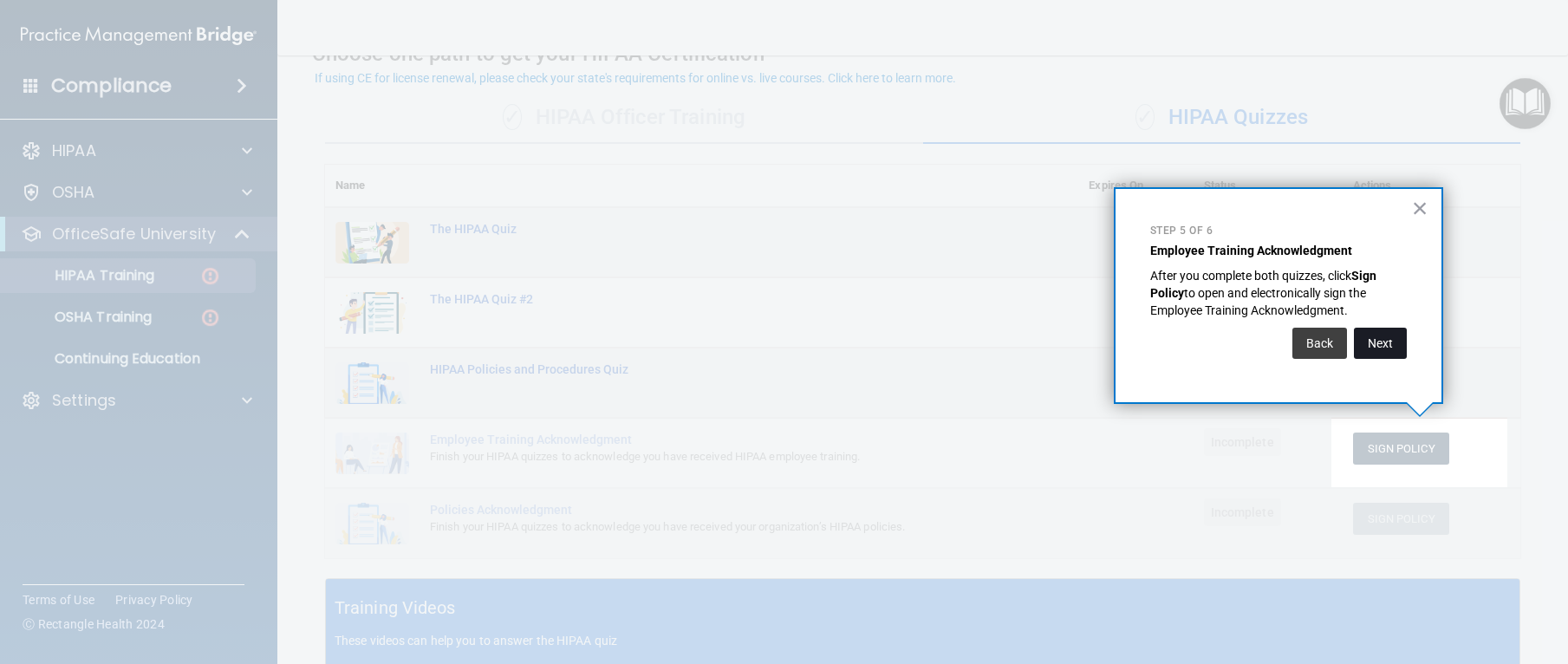
click at [1381, 336] on button "Next" at bounding box center [1381, 343] width 53 height 32
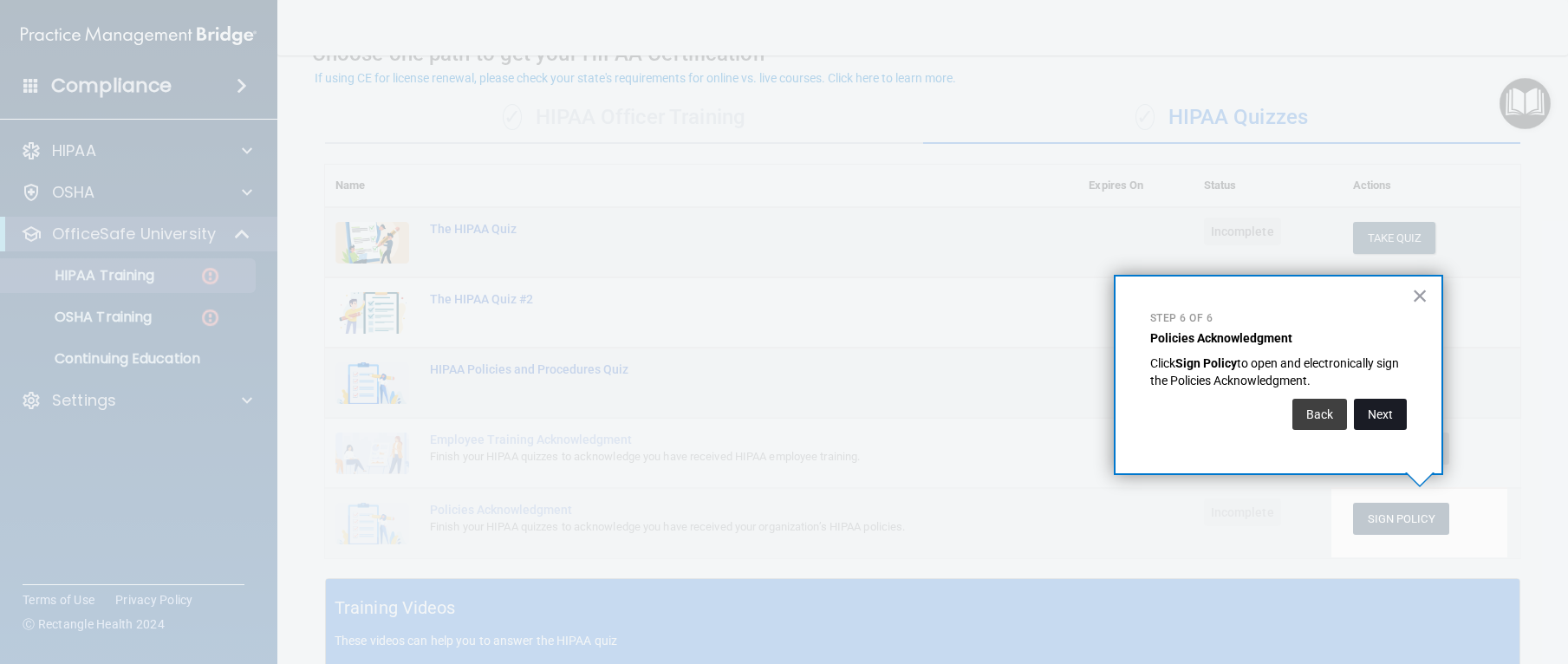
click at [1378, 408] on button "Next" at bounding box center [1381, 414] width 53 height 32
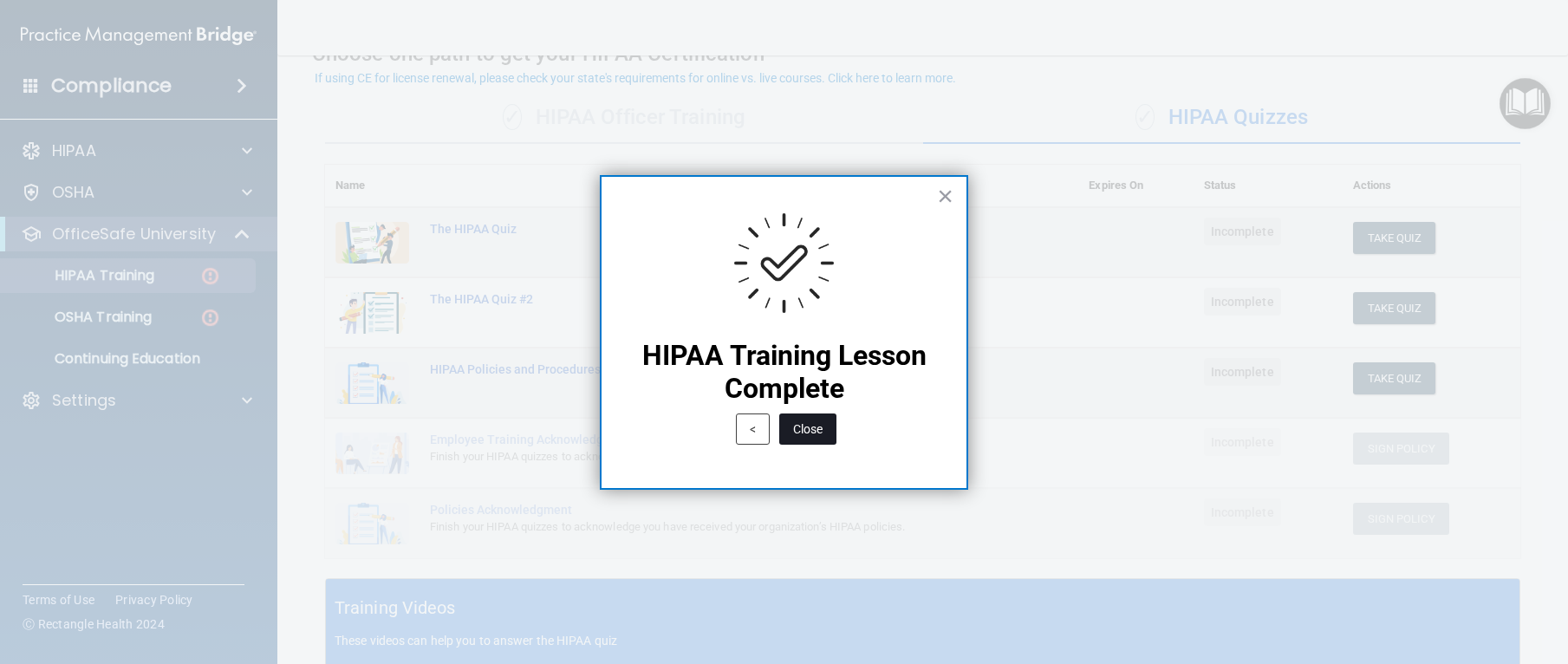
click at [810, 432] on button "Close" at bounding box center [807, 429] width 57 height 32
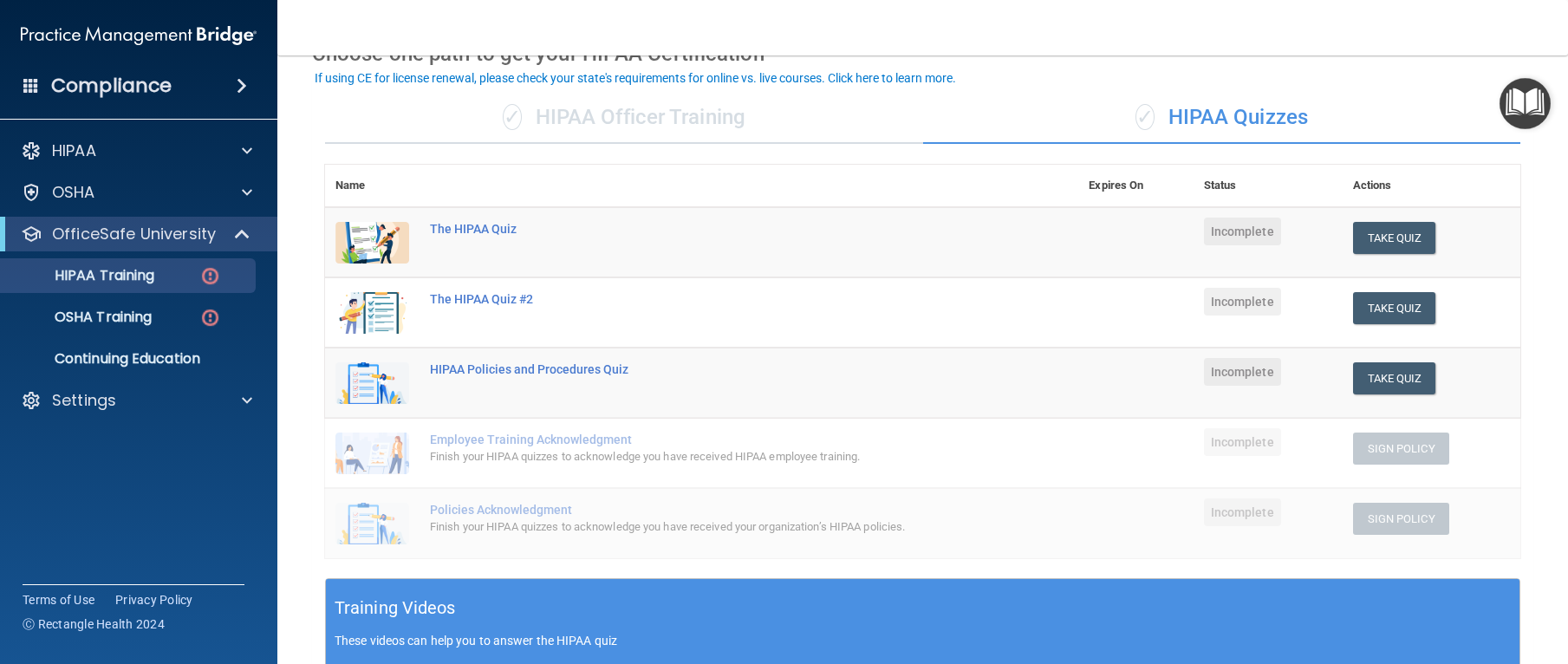
click at [1517, 102] on img "Open Resource Center" at bounding box center [1525, 103] width 51 height 51
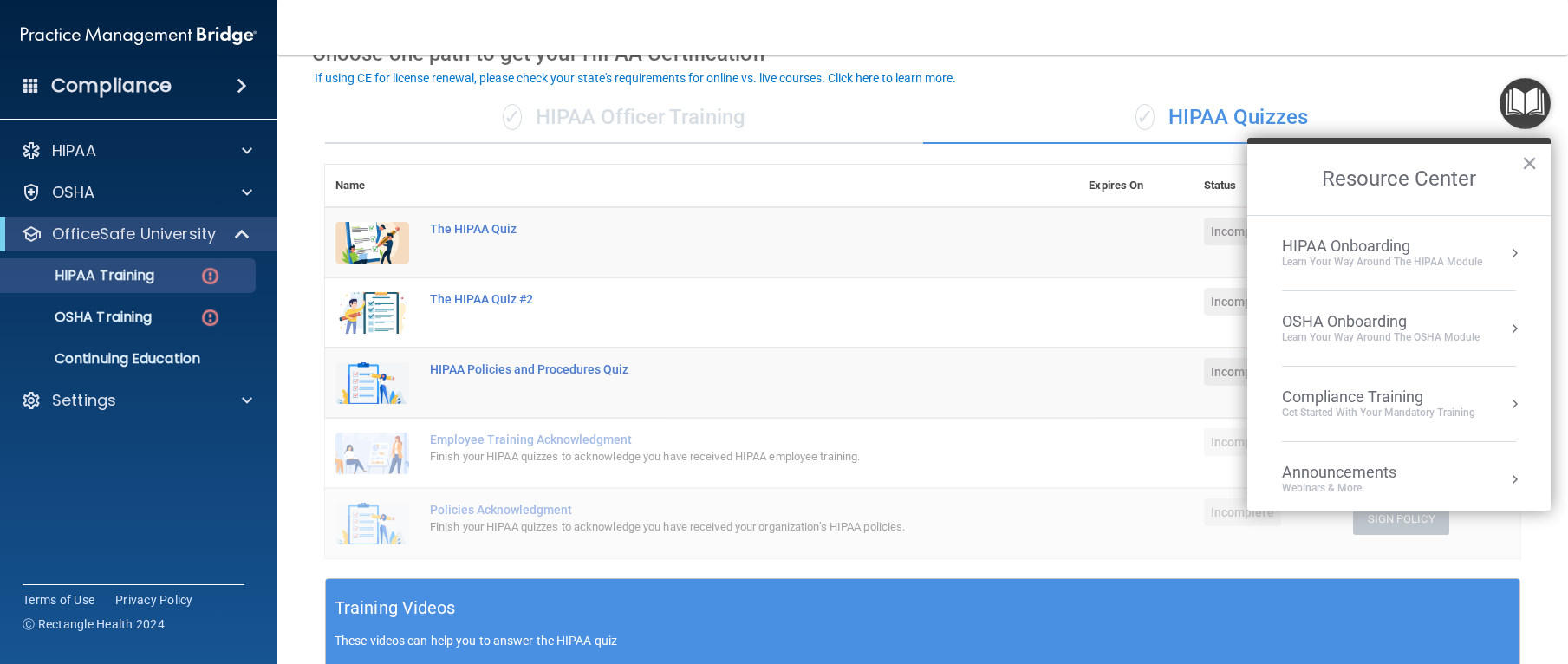
click at [1373, 274] on li "HIPAA Onboarding Learn Your Way around the HIPAA module" at bounding box center [1398, 254] width 234 height 75
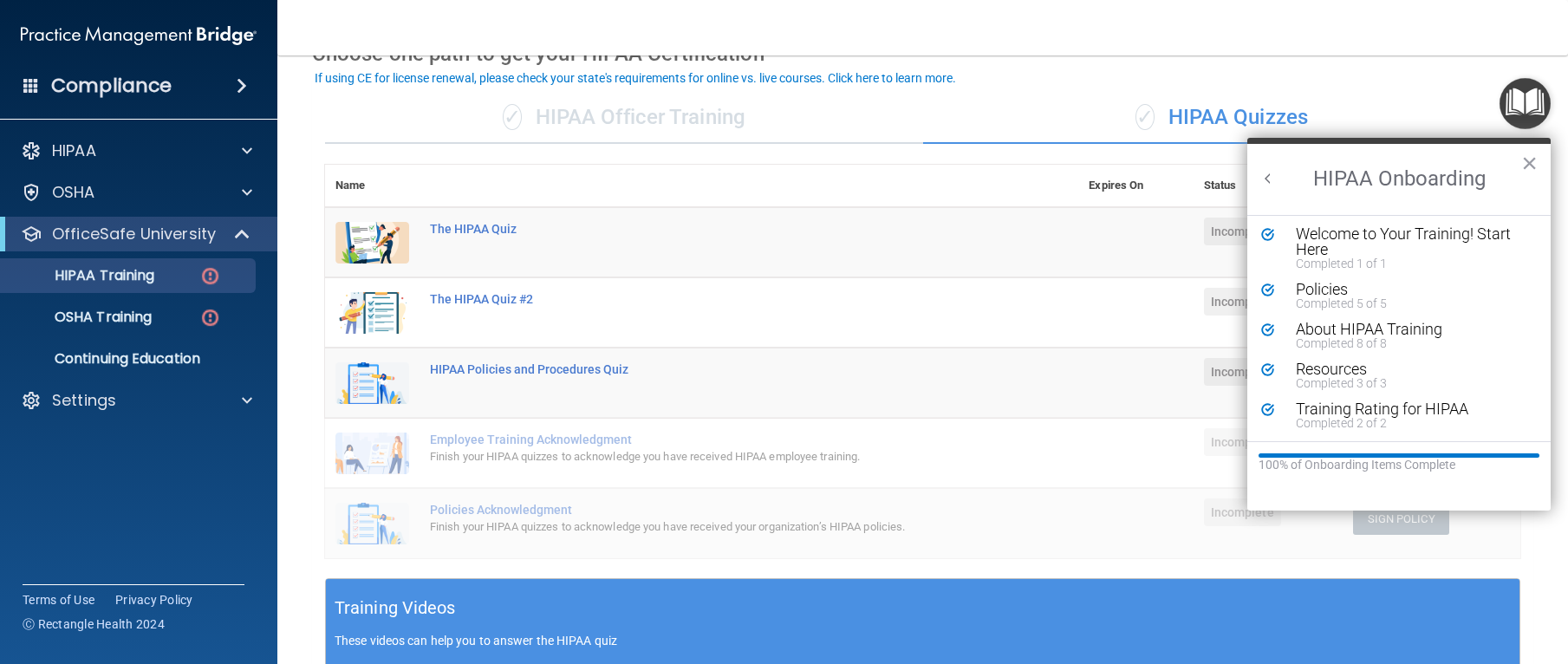
scroll to position [0, 0]
click at [1268, 184] on button "Back to Resource Center Home" at bounding box center [1269, 179] width 18 height 18
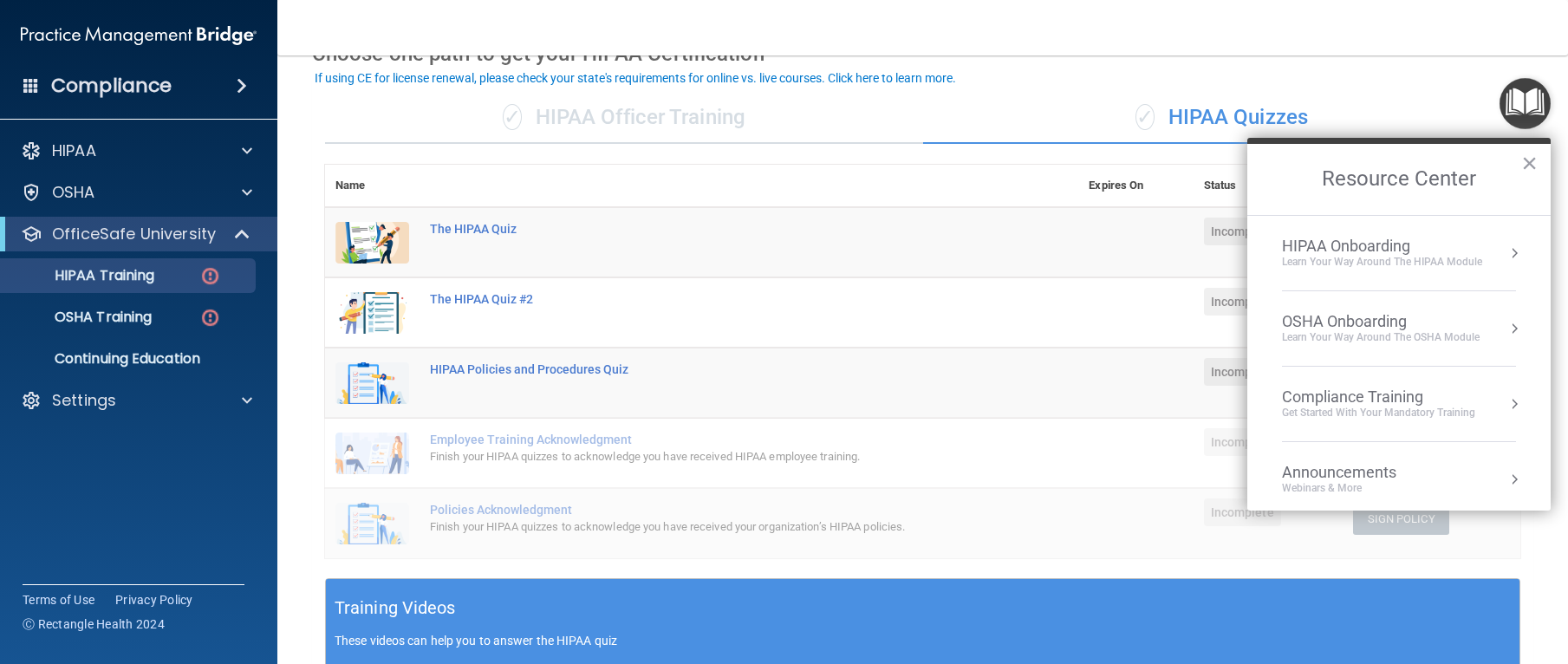
scroll to position [97, 0]
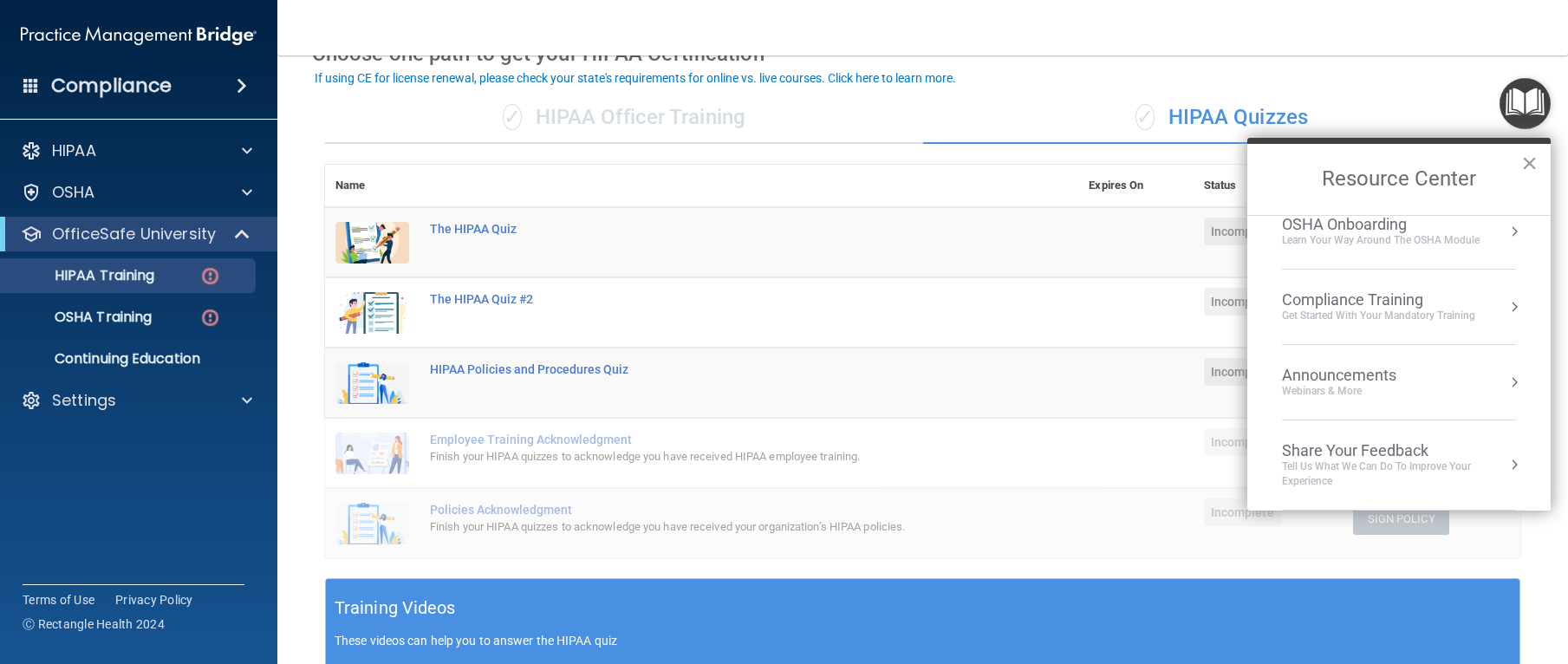
click at [422, 117] on div "✓ HIPAA Officer Training" at bounding box center [623, 117] width 598 height 52
